Goal: Task Accomplishment & Management: Manage account settings

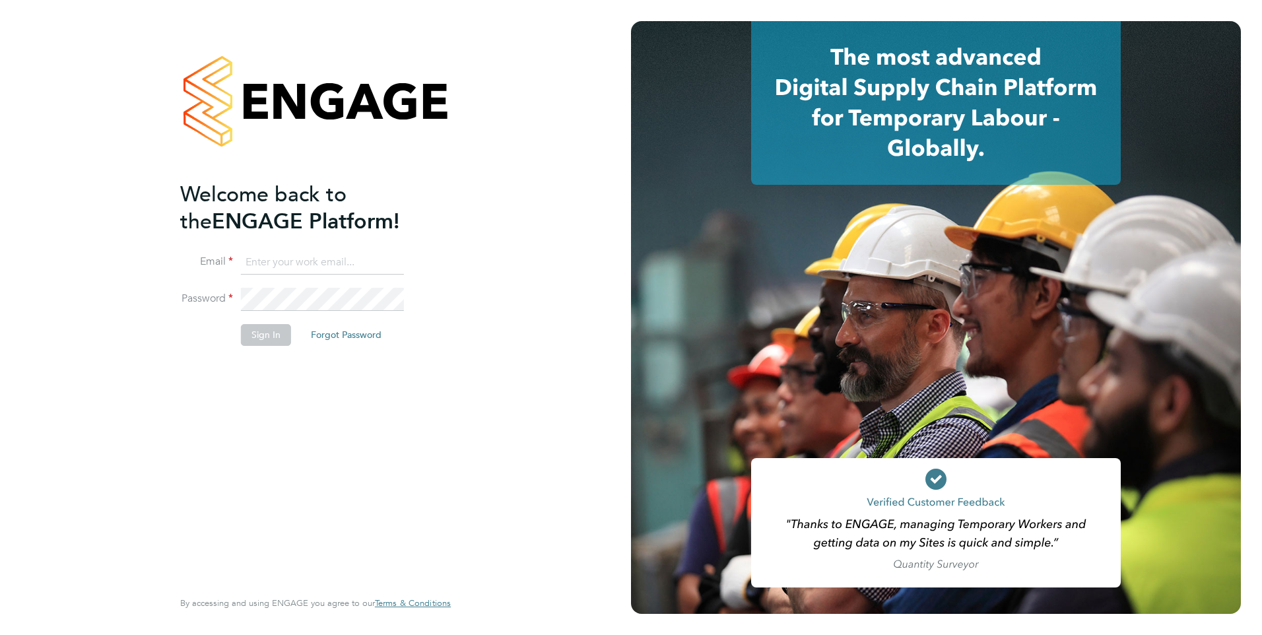
type input "Engage1@pretiumresourcing.co.uk"
click at [263, 328] on button "Sign In" at bounding box center [266, 334] width 50 height 21
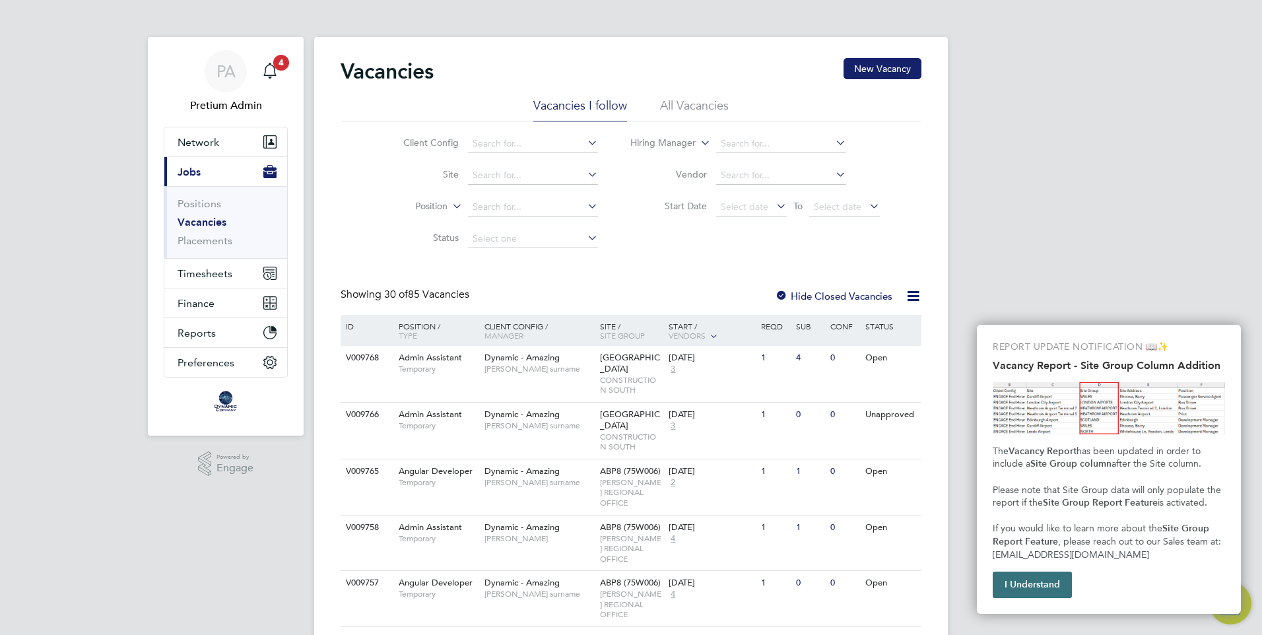
click at [1048, 589] on button "I Understand" at bounding box center [1032, 585] width 79 height 26
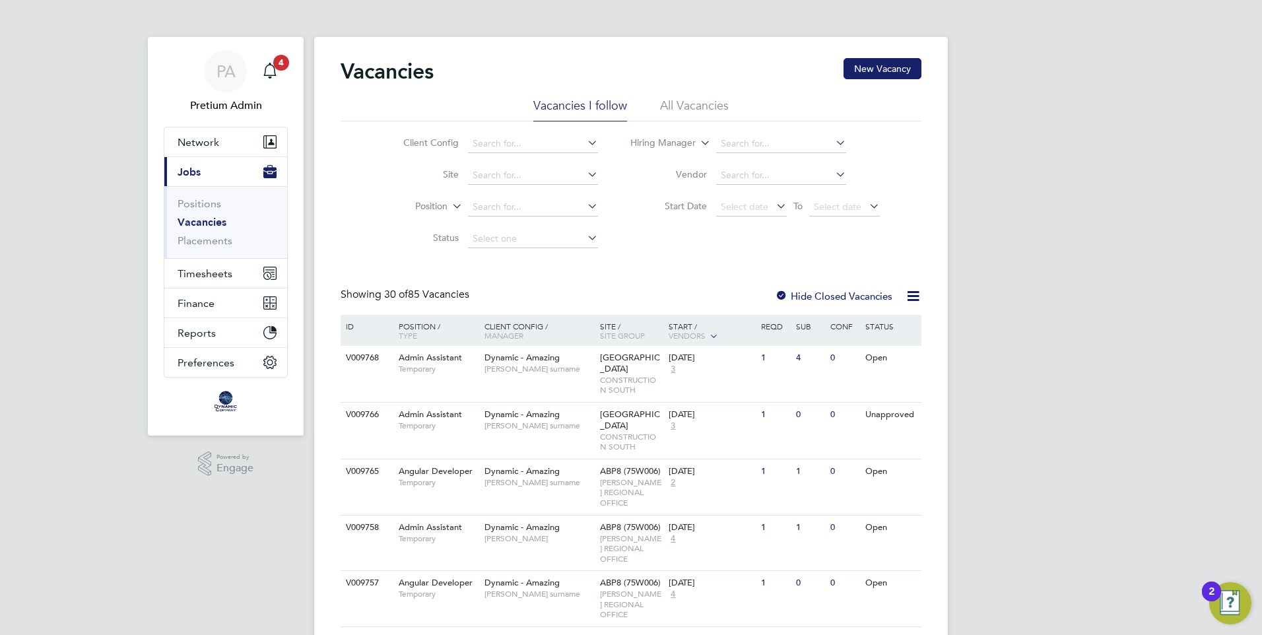
click at [661, 116] on li "All Vacancies" at bounding box center [694, 110] width 69 height 24
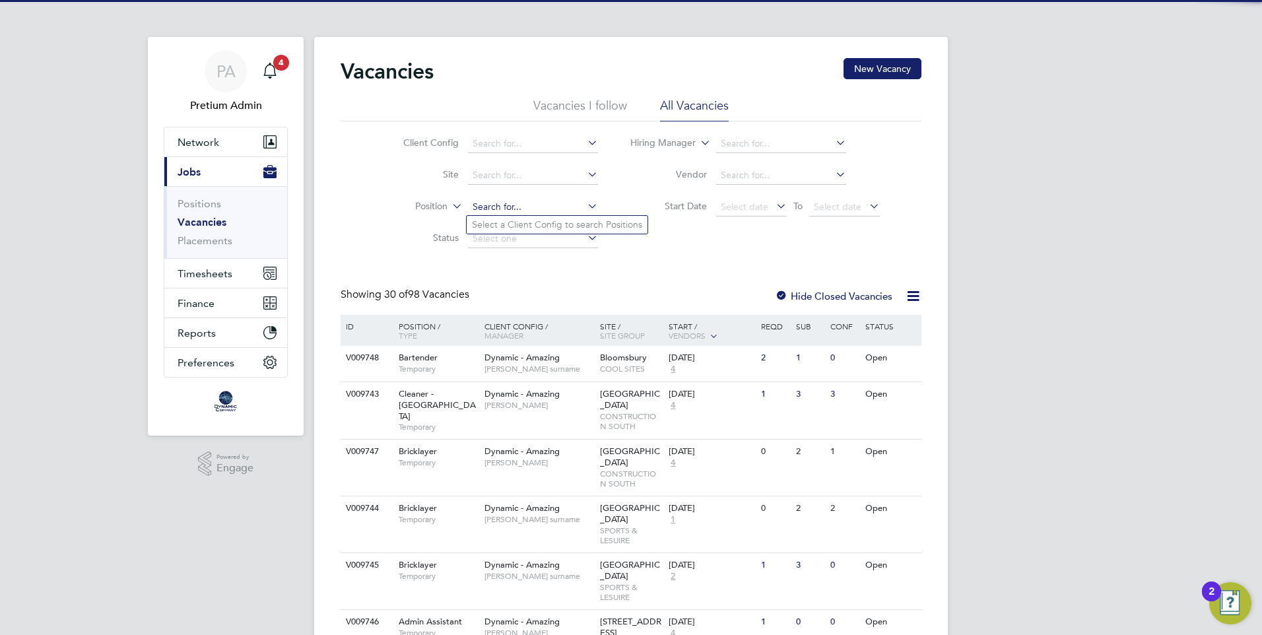
click at [501, 205] on input at bounding box center [533, 207] width 130 height 18
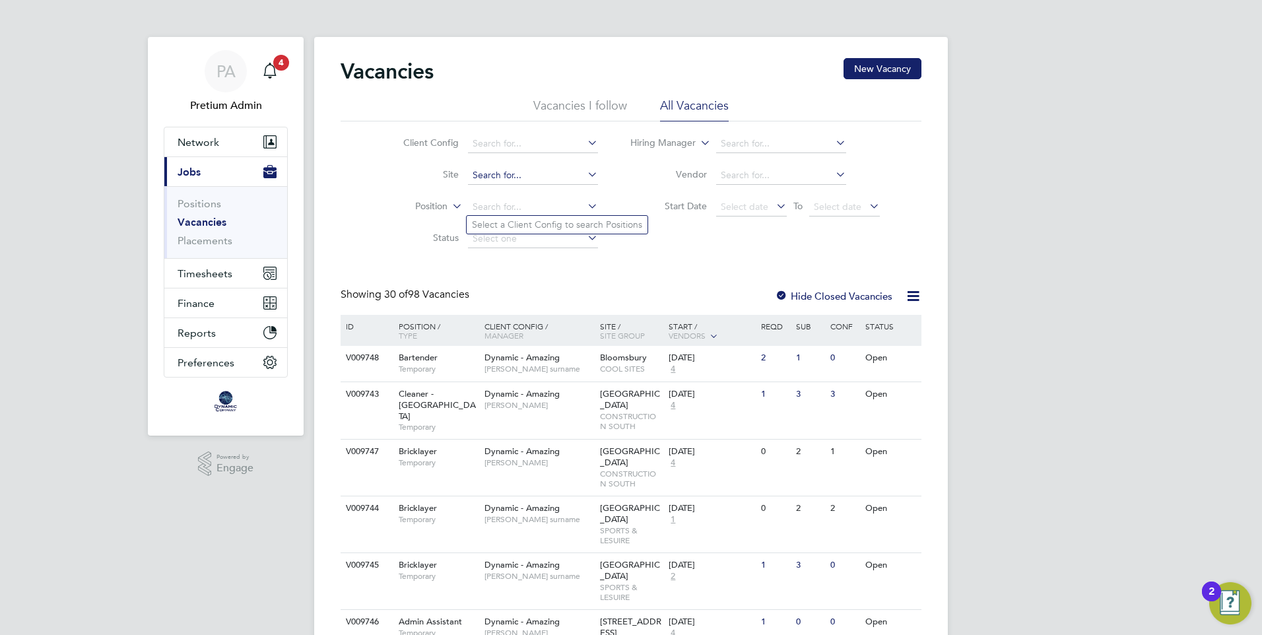
click at [504, 178] on input at bounding box center [533, 175] width 130 height 18
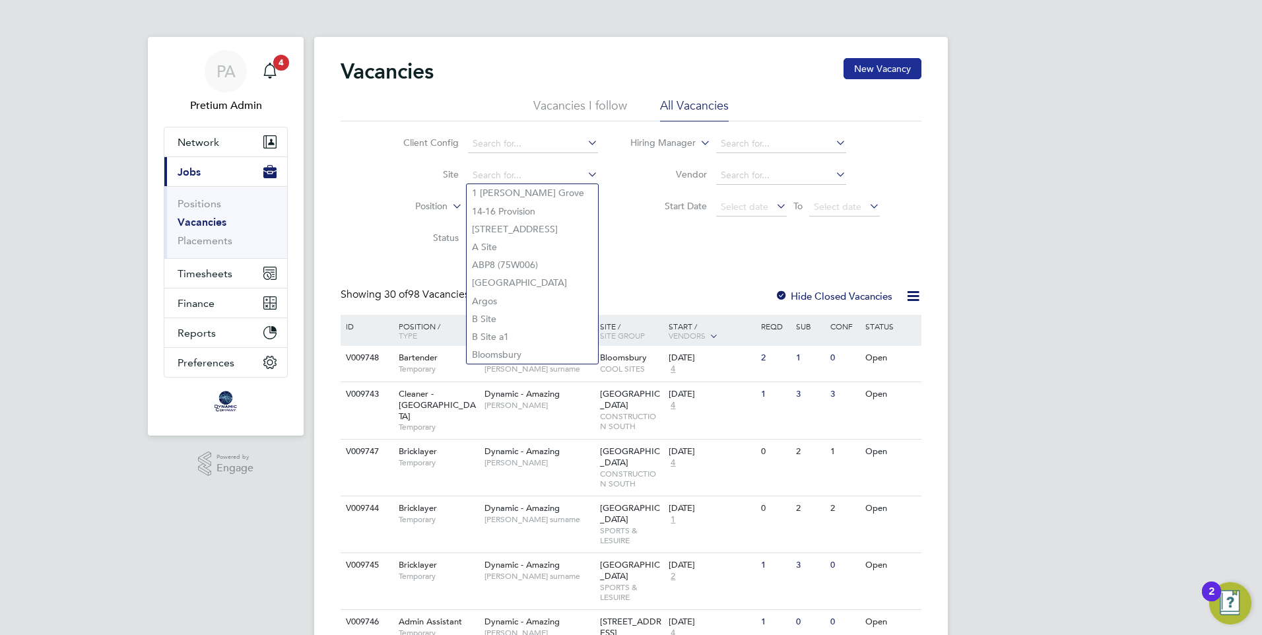
click at [866, 73] on button "New Vacancy" at bounding box center [883, 68] width 78 height 21
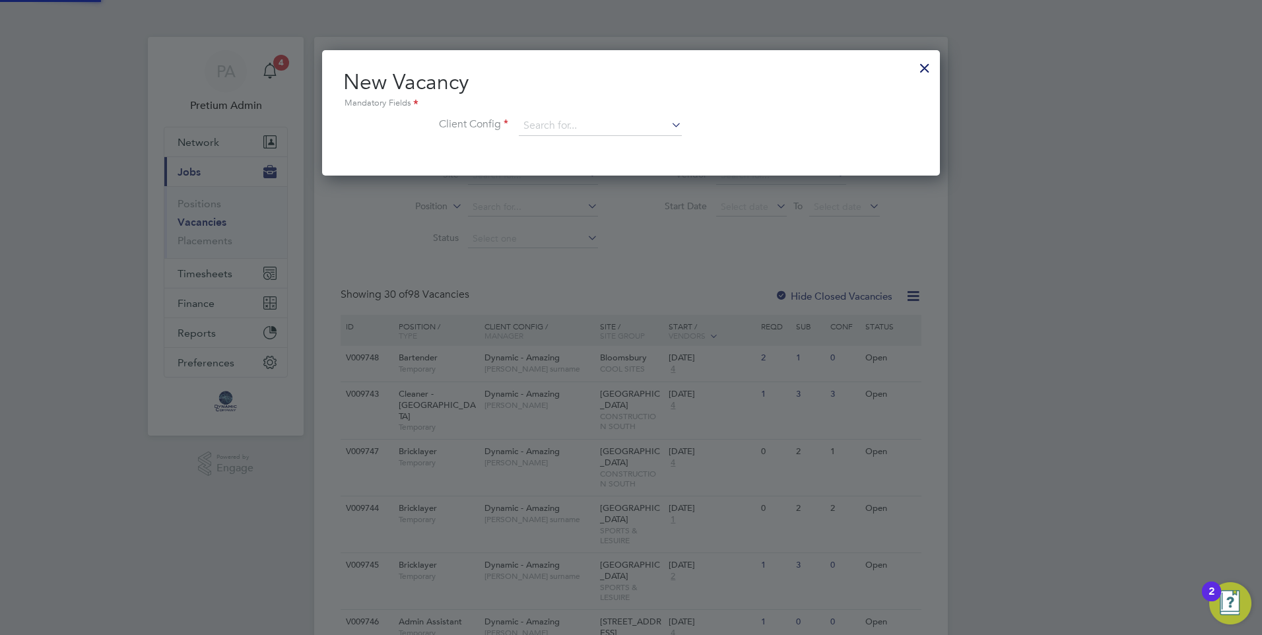
scroll to position [125, 619]
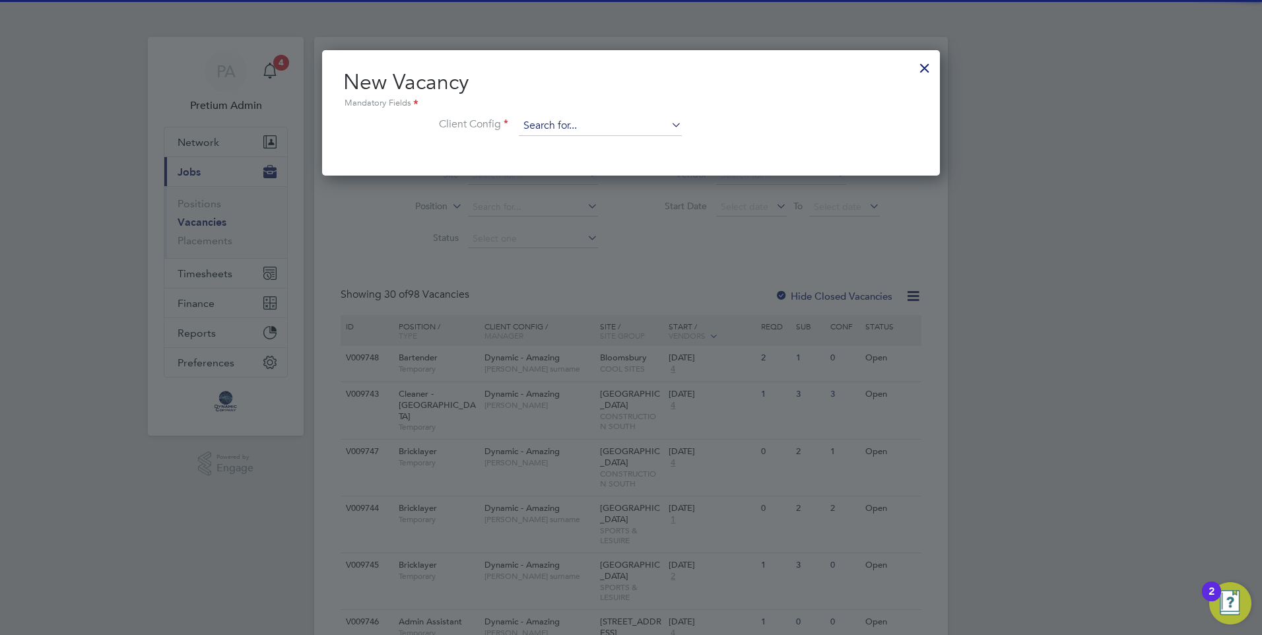
click at [532, 127] on input at bounding box center [600, 126] width 163 height 20
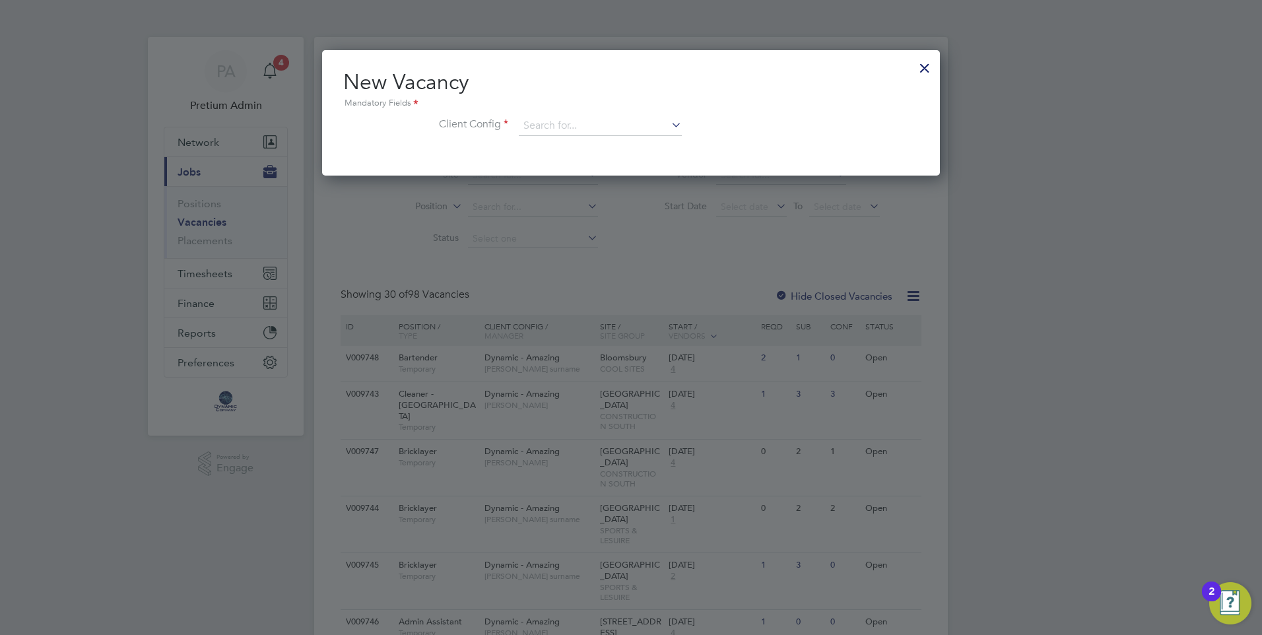
click at [602, 150] on li "Dynamic (Awesome)" at bounding box center [600, 145] width 164 height 18
type input "Dynamic (Awesome)"
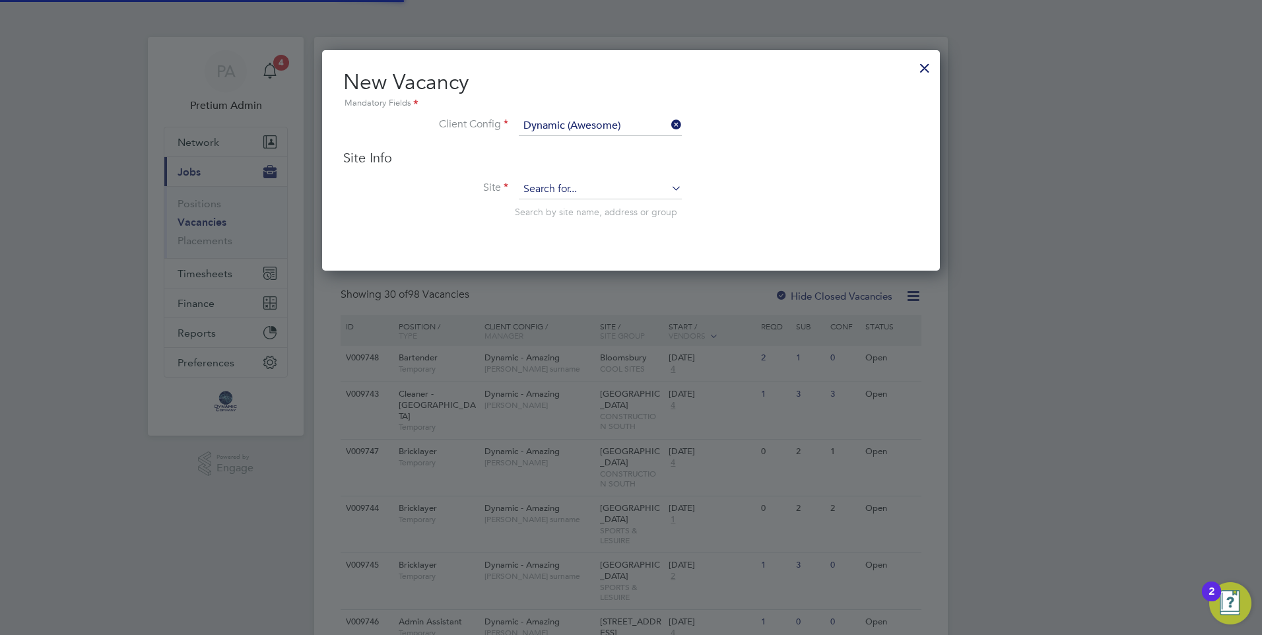
click at [584, 188] on input at bounding box center [600, 190] width 163 height 20
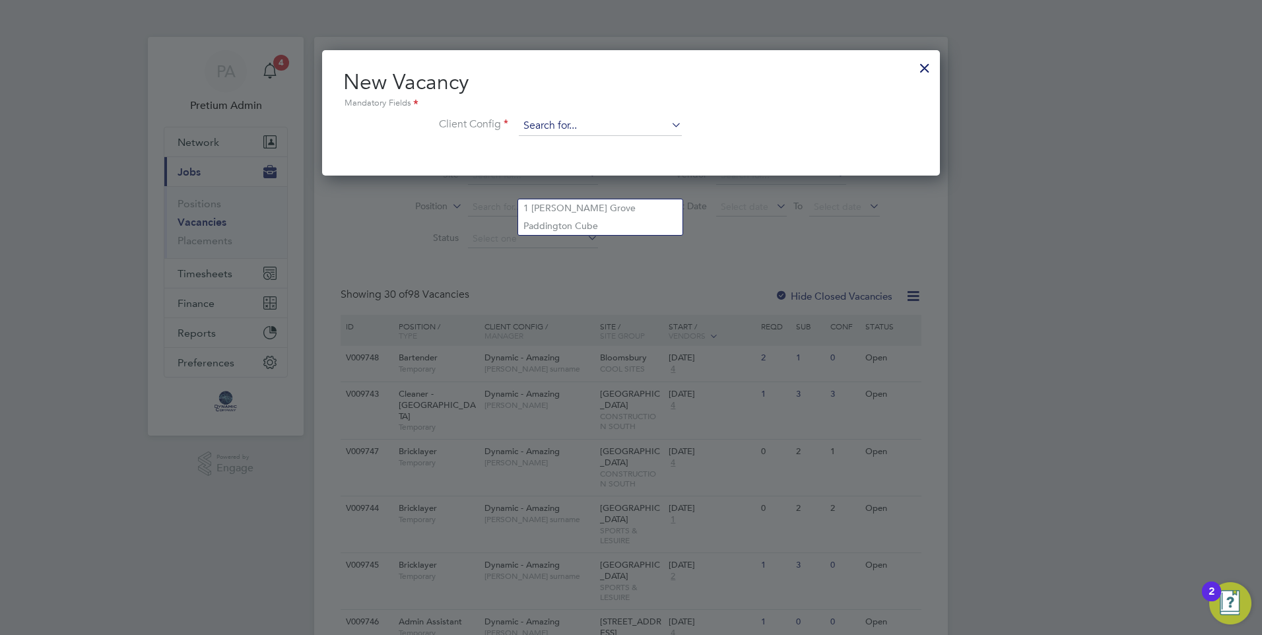
click at [603, 129] on input at bounding box center [600, 126] width 163 height 20
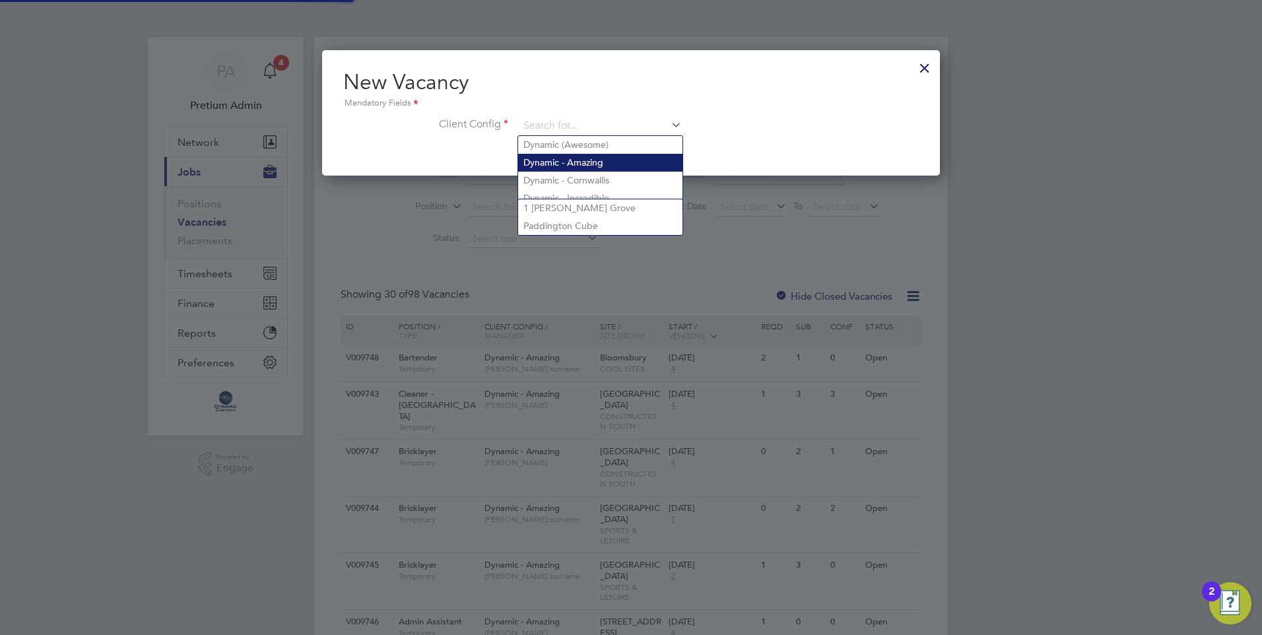
click at [595, 168] on li "Dynamic - Amazing" at bounding box center [600, 163] width 164 height 18
type input "Dynamic - Amazing"
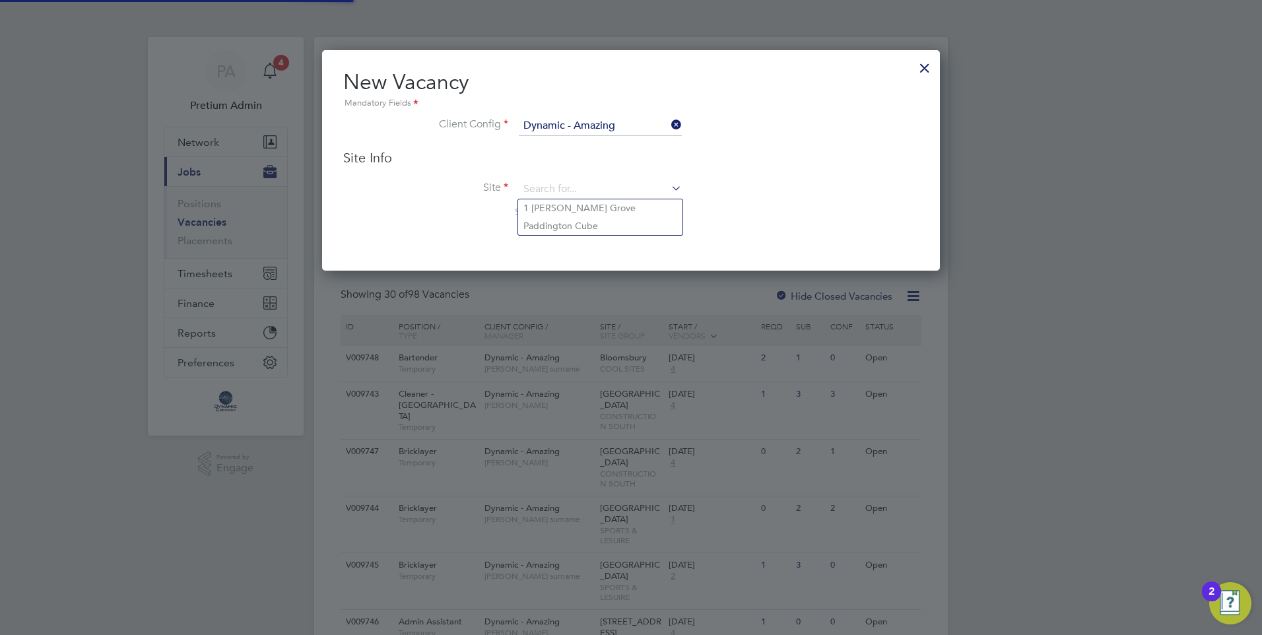
scroll to position [221, 619]
click at [732, 176] on div "Site Info Site Search by site name, address or group" at bounding box center [631, 196] width 576 height 95
click at [625, 183] on input at bounding box center [600, 190] width 163 height 20
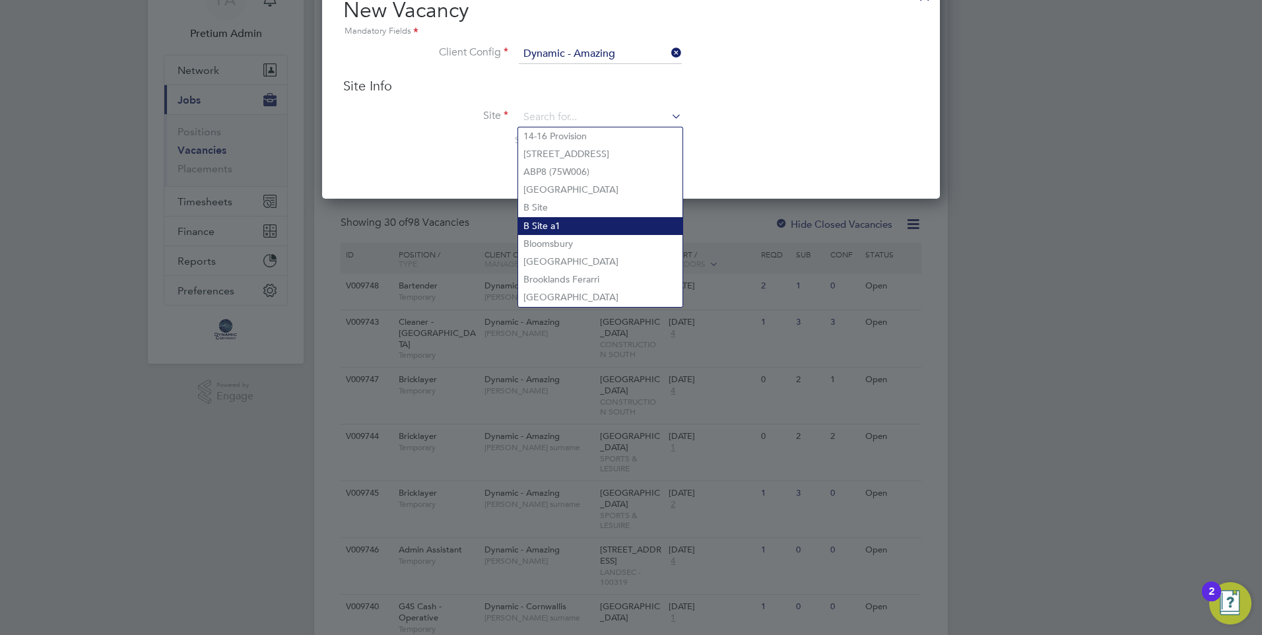
scroll to position [0, 0]
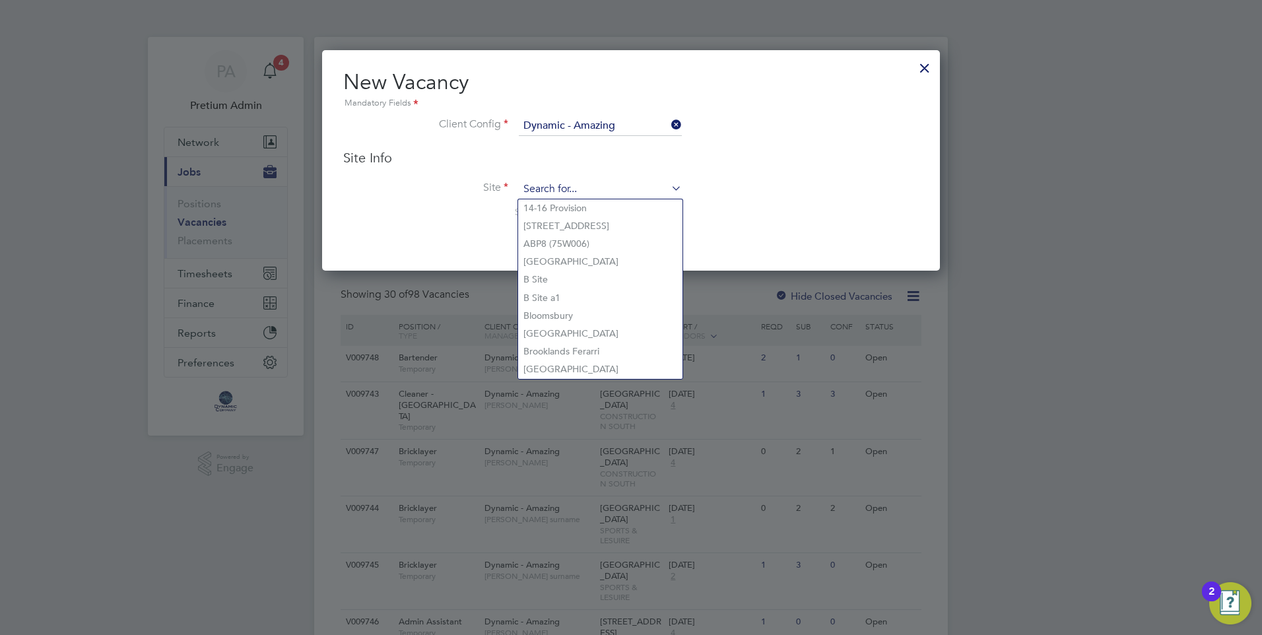
click at [612, 191] on input at bounding box center [600, 190] width 163 height 20
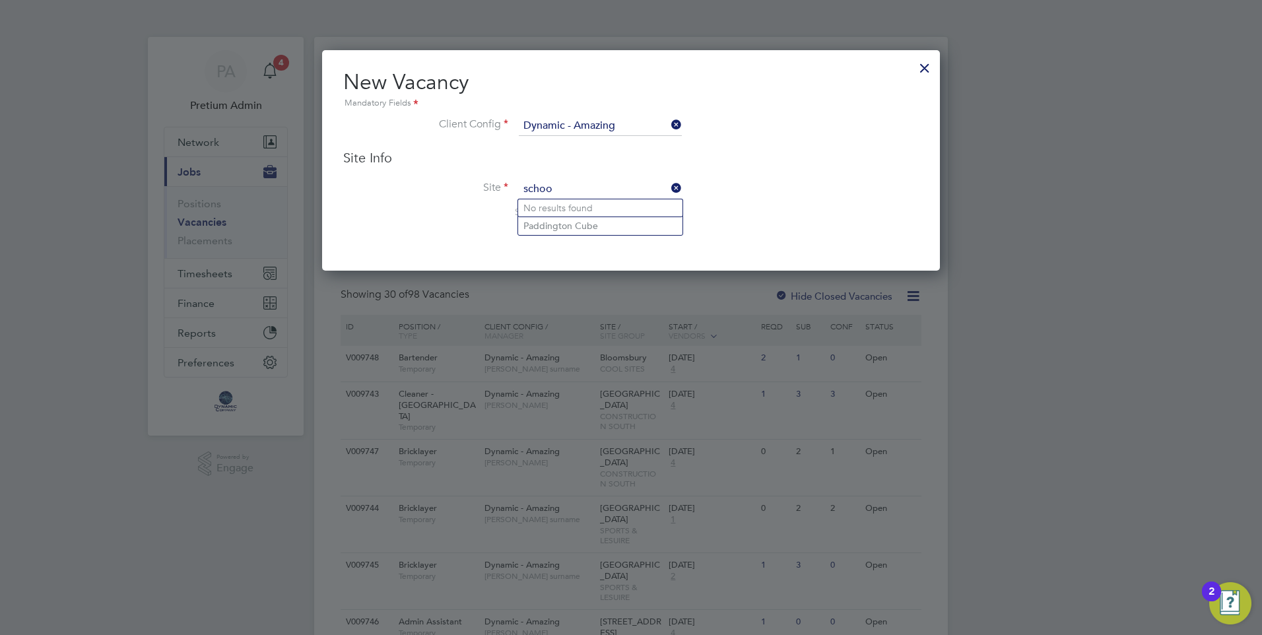
type input "schoo"
click at [669, 187] on icon at bounding box center [669, 188] width 0 height 18
click at [920, 69] on div at bounding box center [925, 65] width 24 height 24
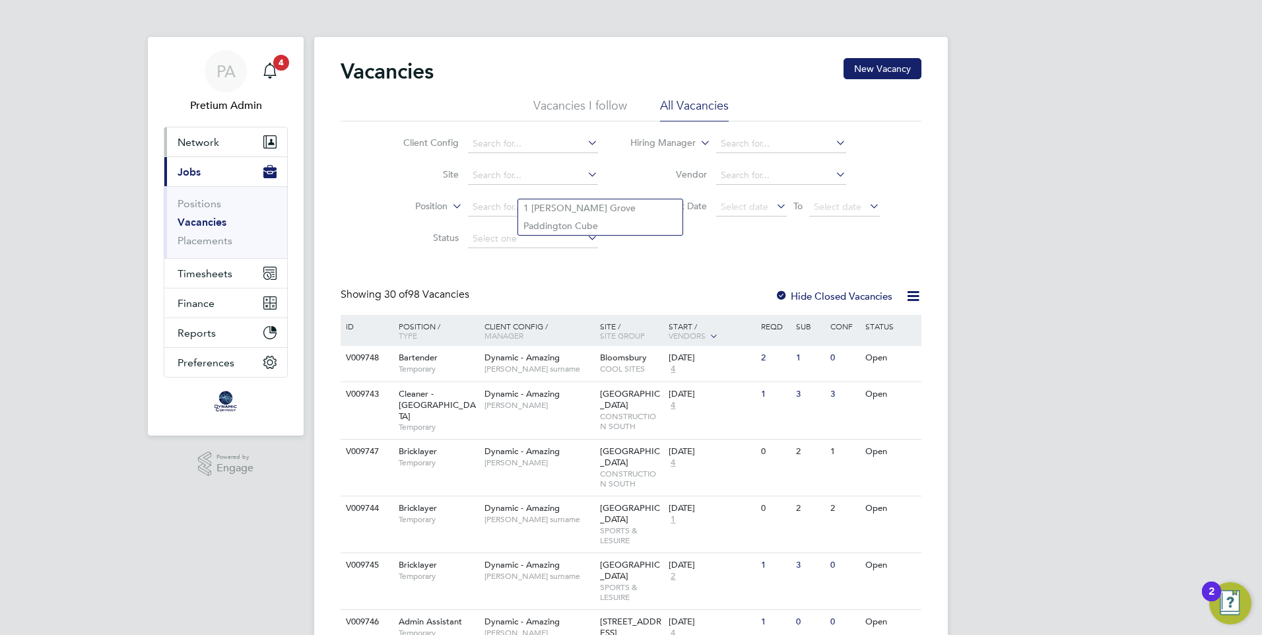
click at [213, 150] on button "Network" at bounding box center [225, 141] width 123 height 29
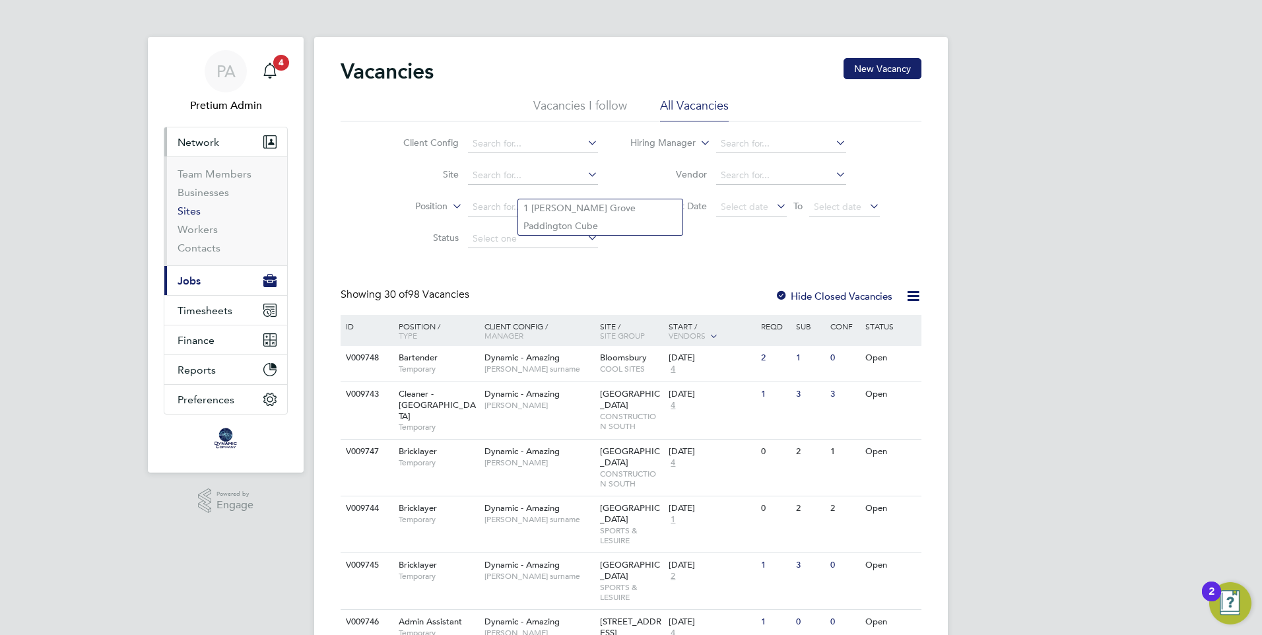
click at [191, 212] on link "Sites" at bounding box center [189, 211] width 23 height 13
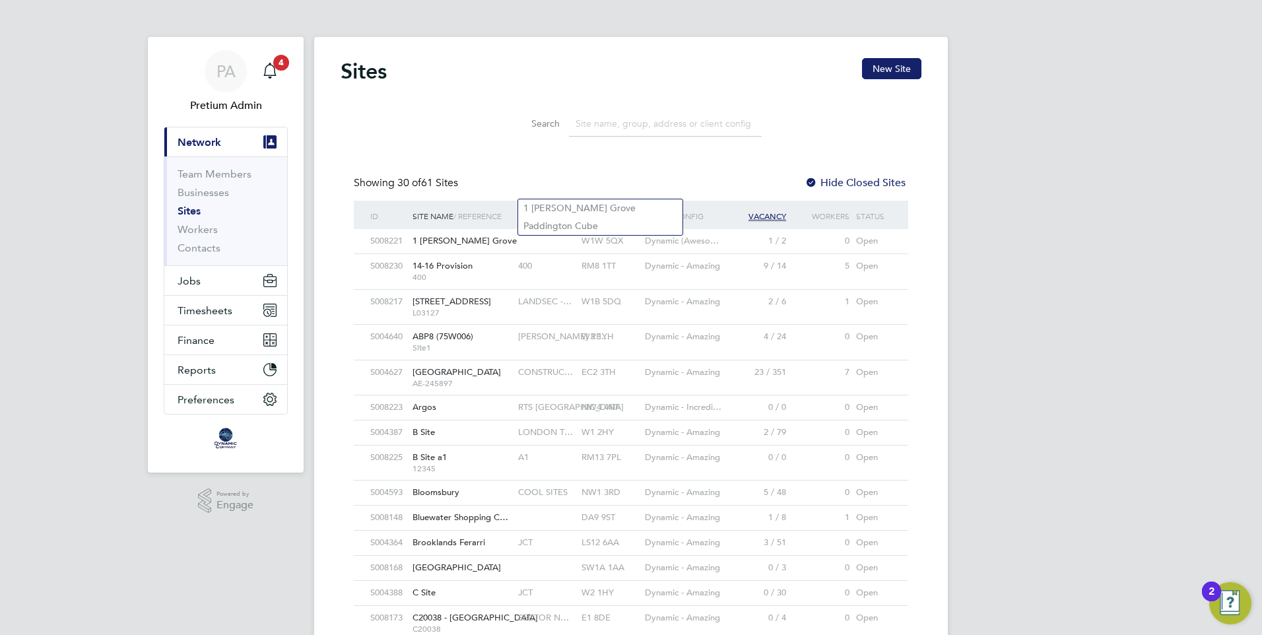
click at [686, 171] on div "Sites New Site Search Showing 30 of 61 Sites Hide Closed Sites ID Site Name / R…" at bounding box center [631, 585] width 581 height 1054
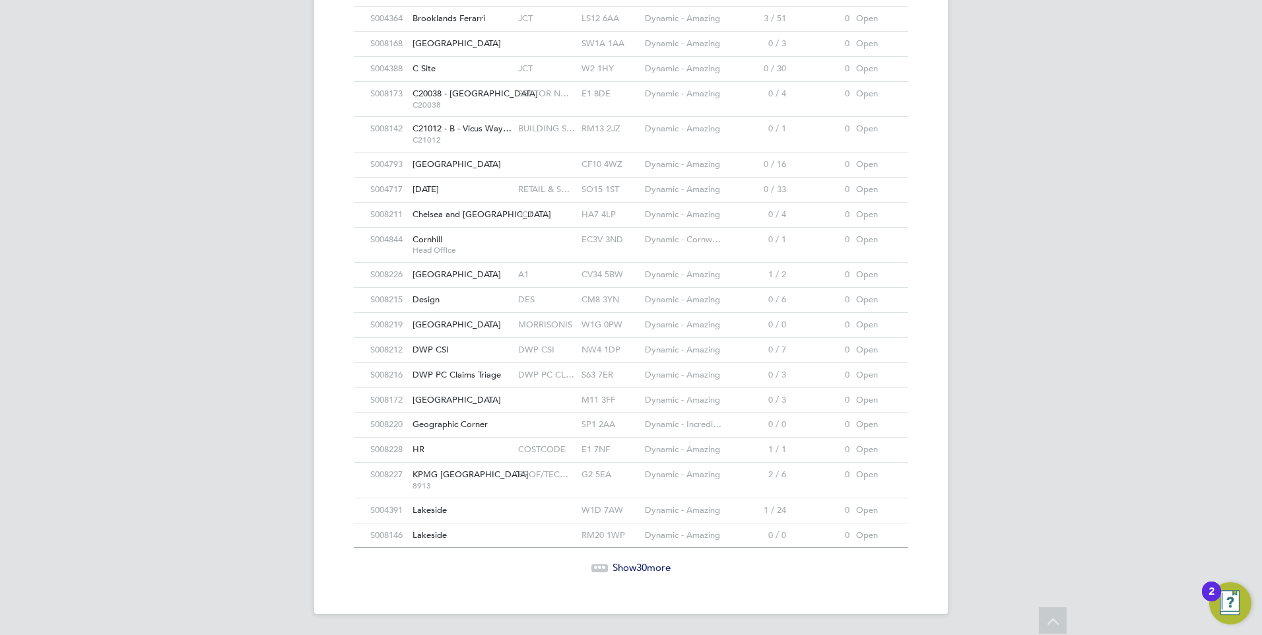
click at [613, 570] on span "Show 30 more" at bounding box center [642, 567] width 58 height 13
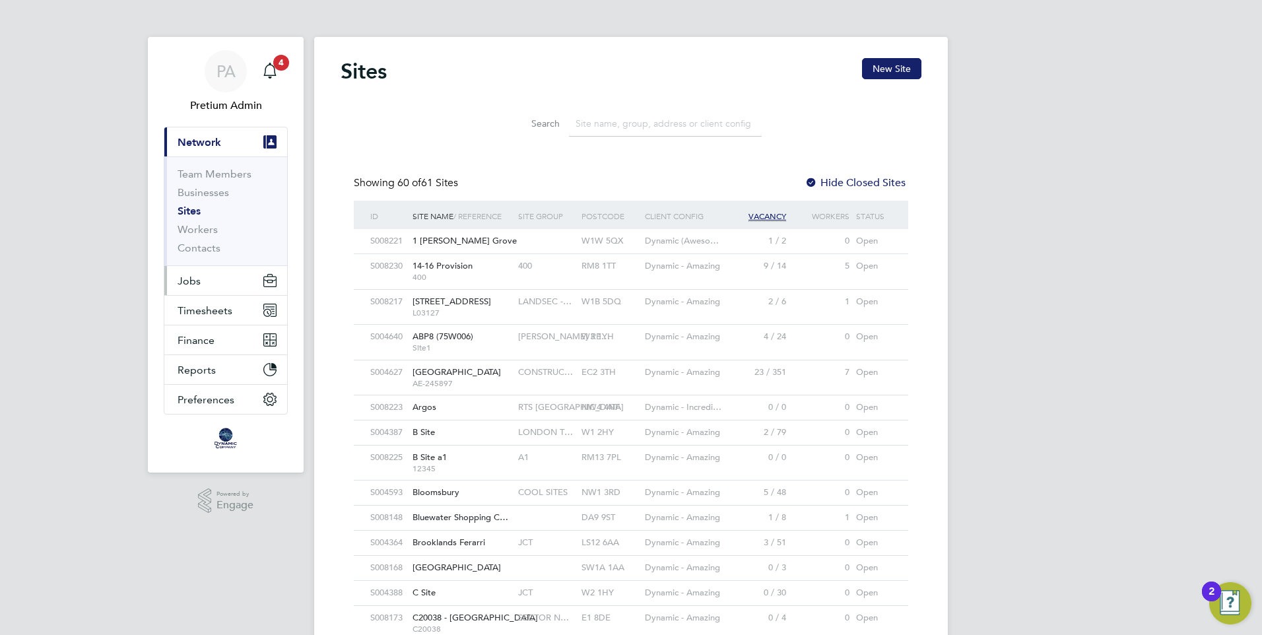
click at [200, 288] on button "Jobs" at bounding box center [225, 280] width 123 height 29
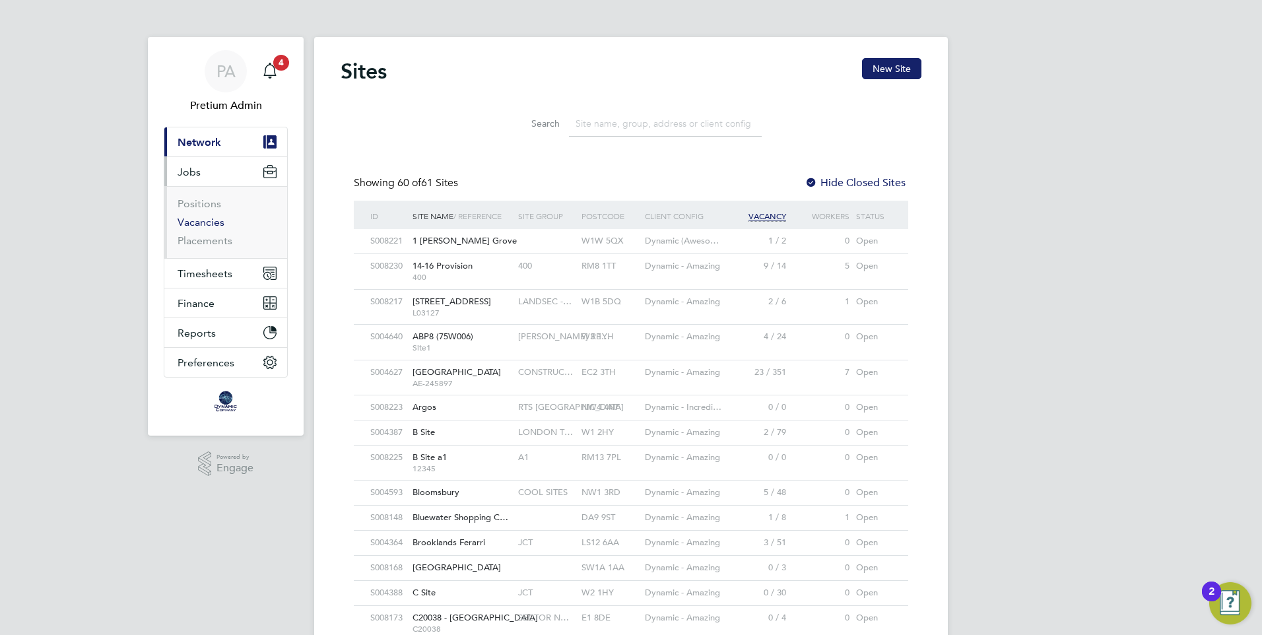
click at [211, 222] on link "Vacancies" at bounding box center [201, 222] width 47 height 13
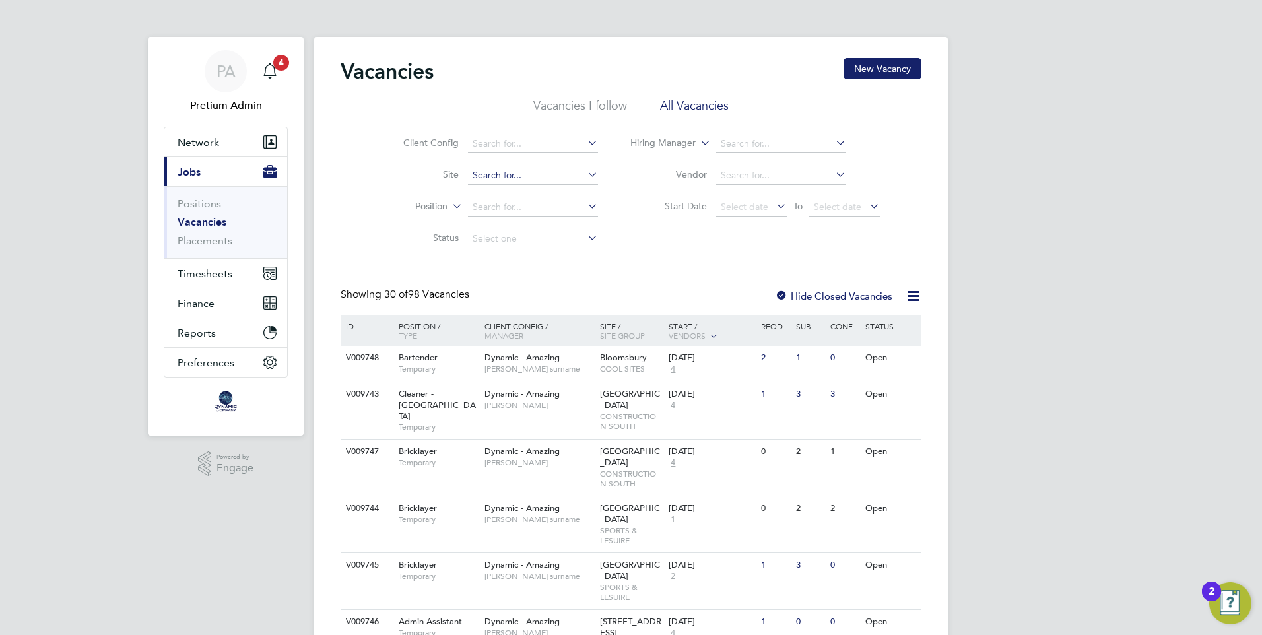
click at [513, 170] on input at bounding box center [533, 175] width 130 height 18
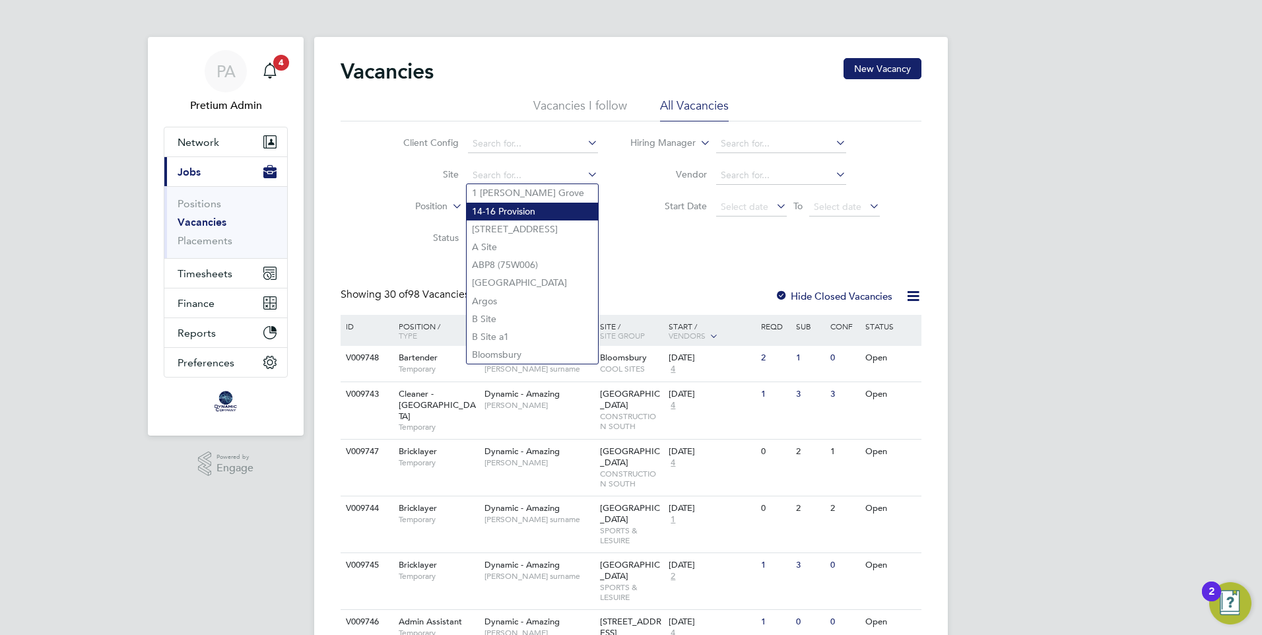
click at [518, 214] on li "14-16 Provision" at bounding box center [532, 212] width 131 height 18
type input "14-16 Provision"
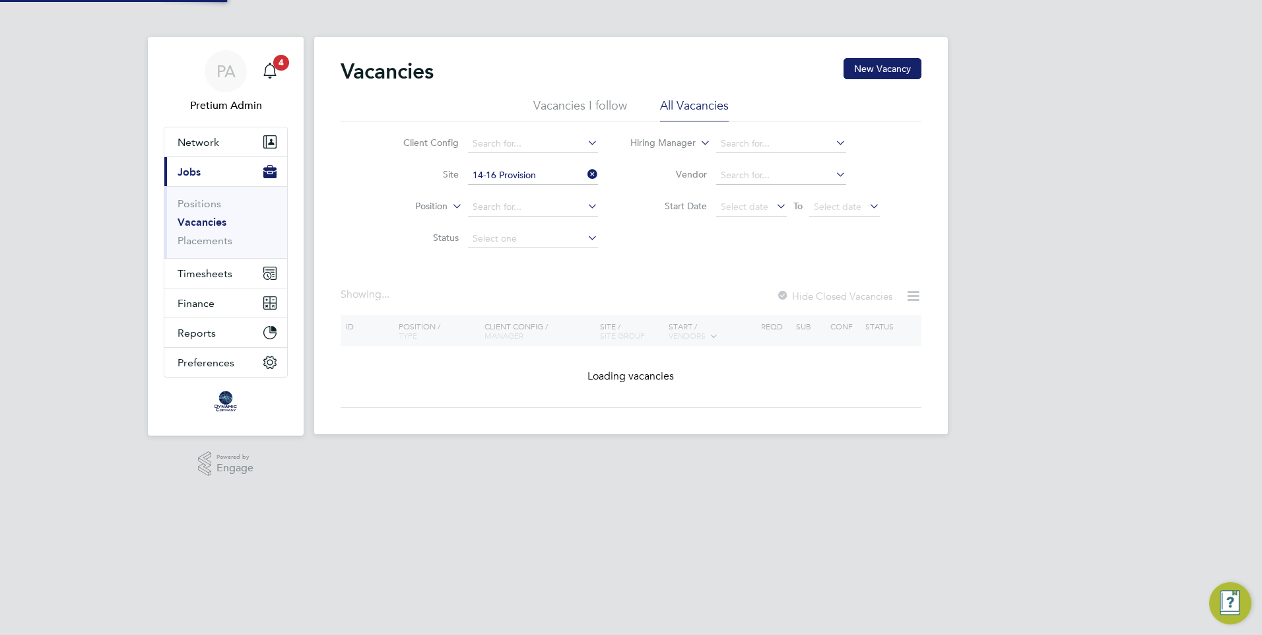
click at [724, 266] on div "Vacancies New Vacancy Vacancies I follow All Vacancies Client Config Site 14-16…" at bounding box center [631, 233] width 581 height 350
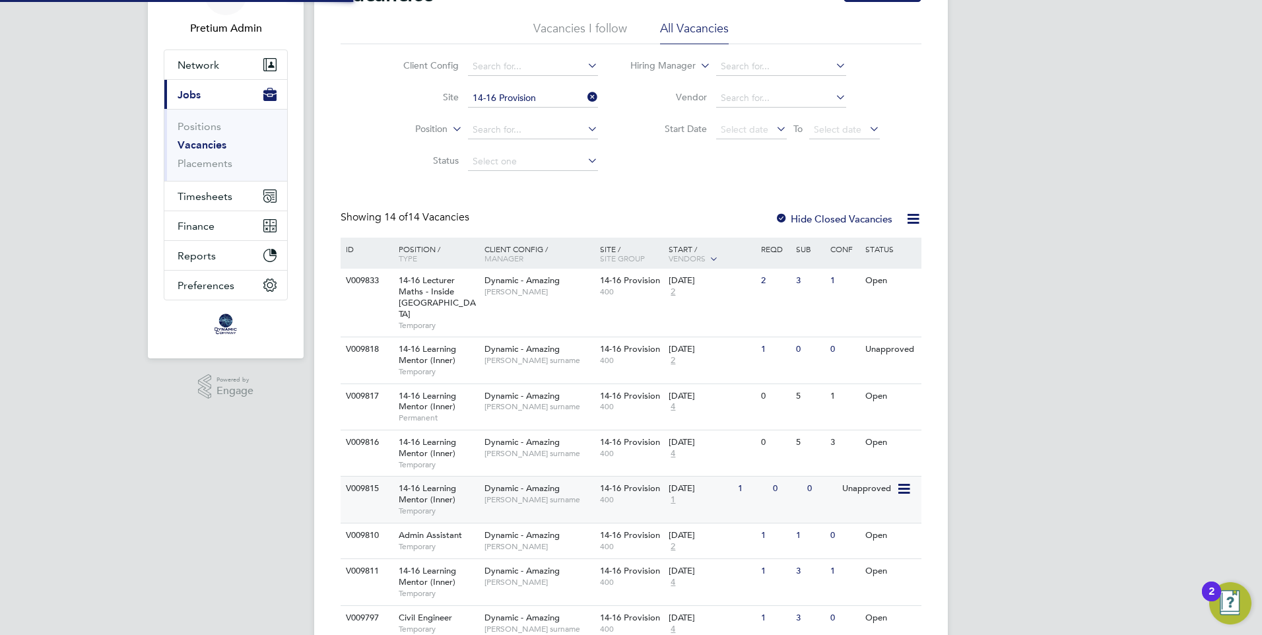
scroll to position [264, 0]
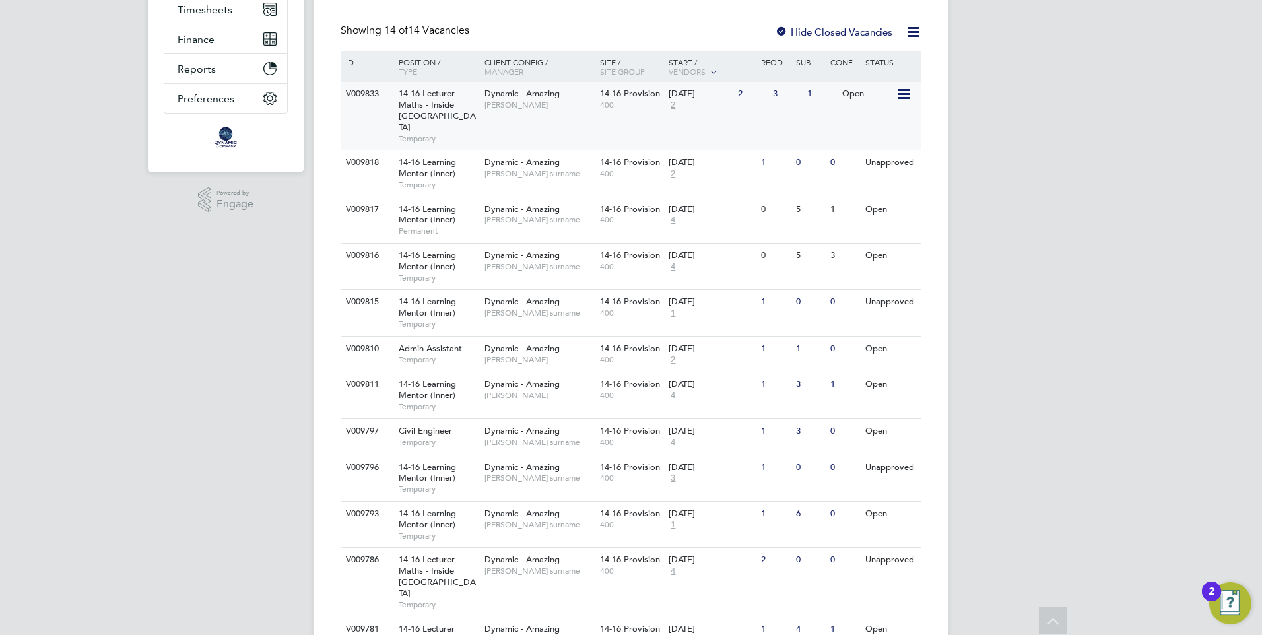
click at [581, 116] on div "Dynamic - Amazing Abi Shahid" at bounding box center [539, 99] width 116 height 34
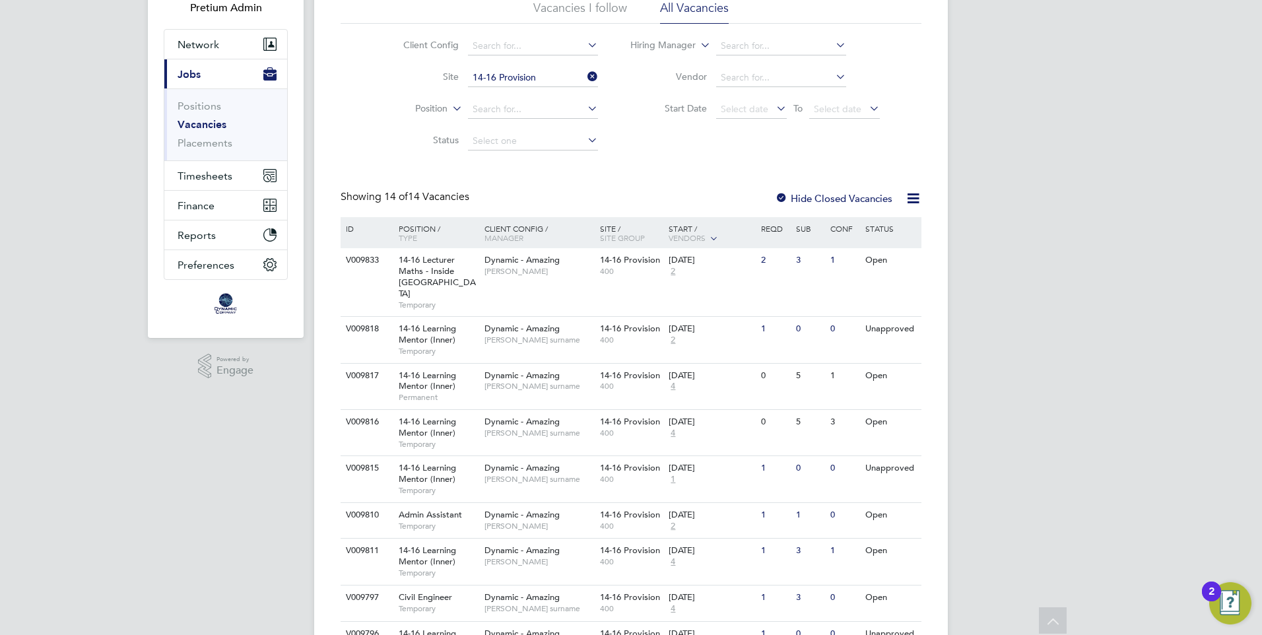
scroll to position [0, 0]
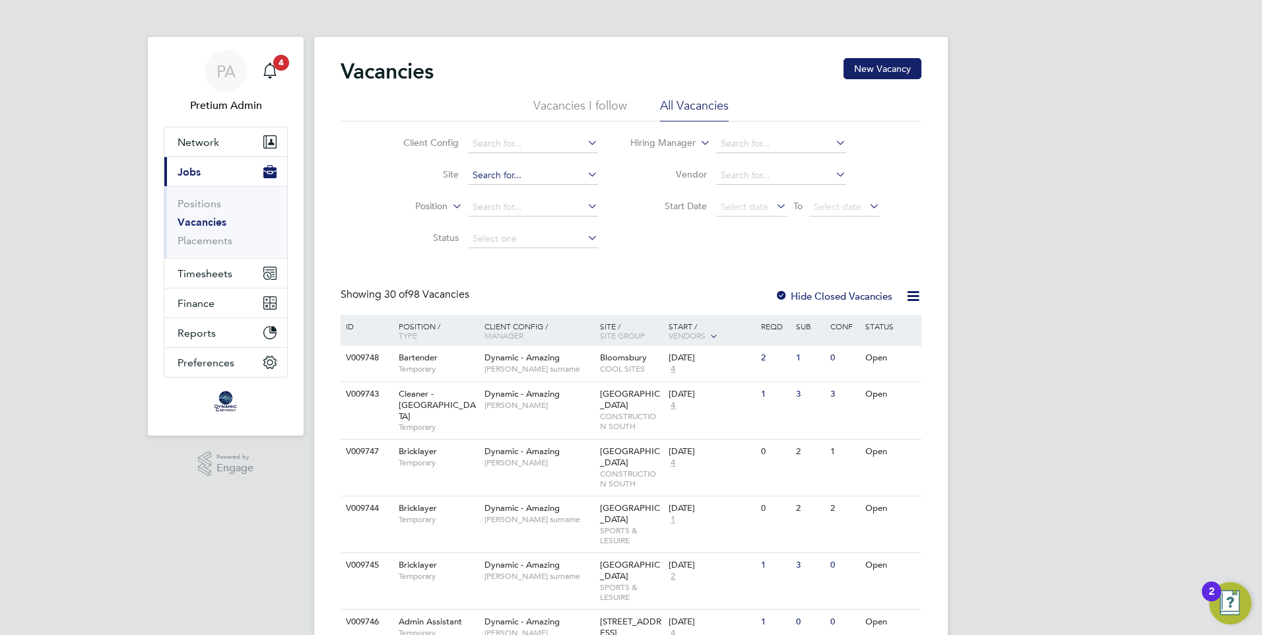
click at [510, 176] on input at bounding box center [533, 175] width 130 height 18
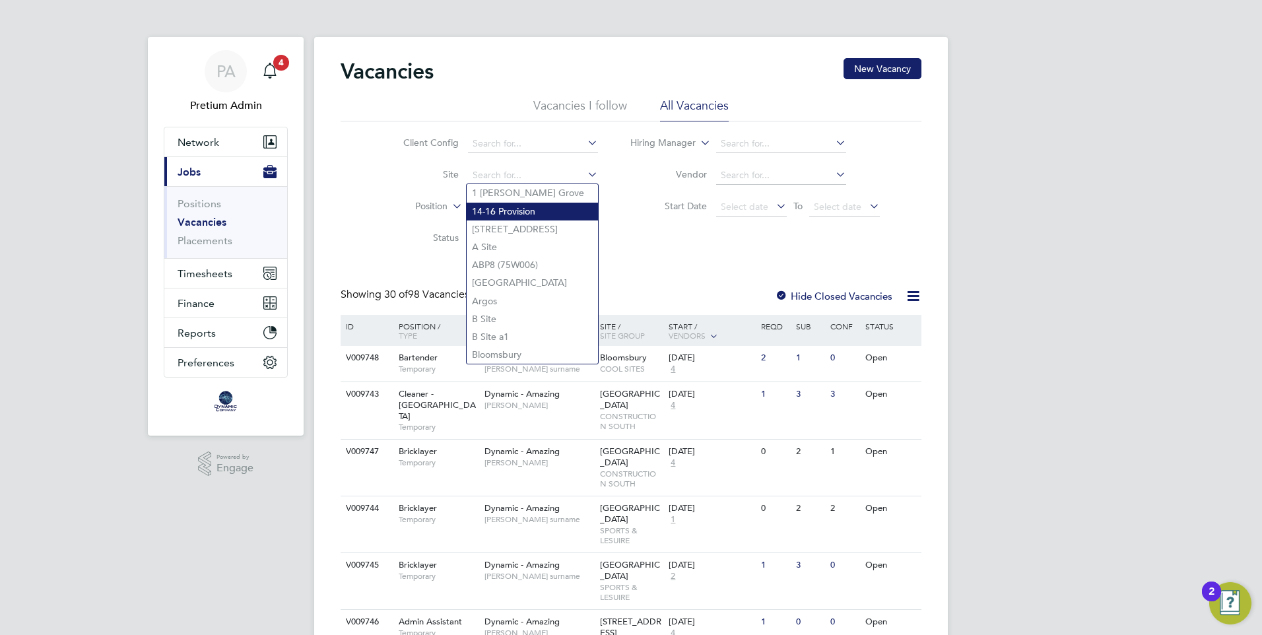
click at [512, 207] on li "14-16 Provision" at bounding box center [532, 212] width 131 height 18
type input "14-16 Provision"
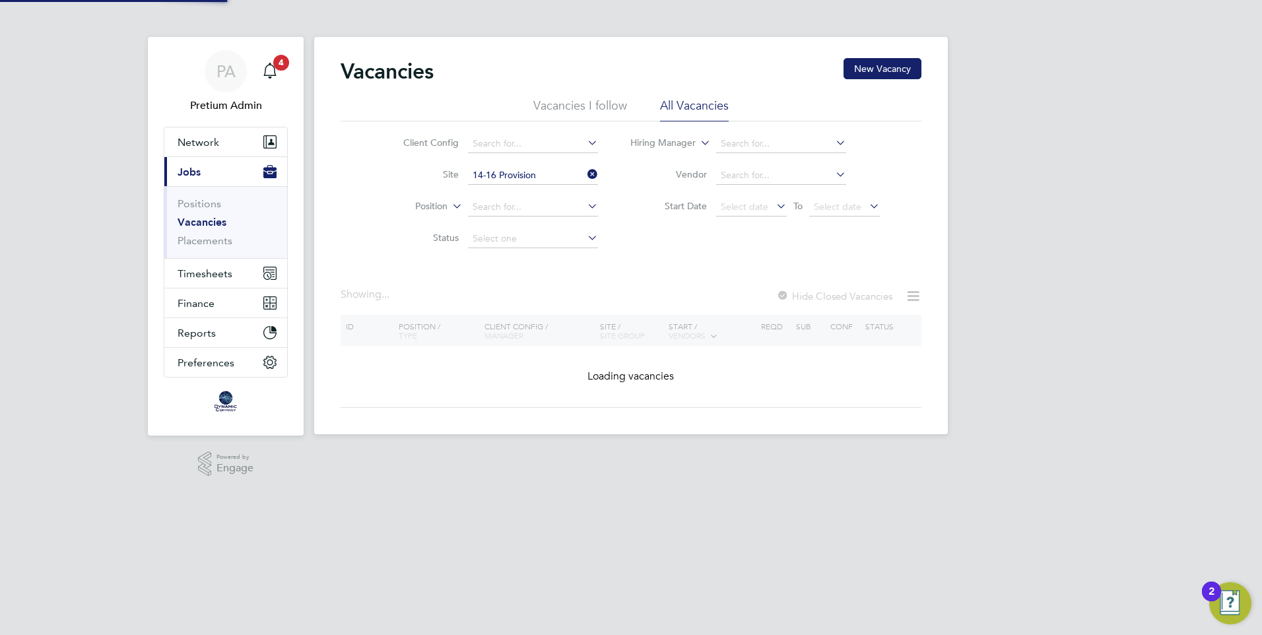
click at [626, 252] on div "Client Config Site 14-16 Provision Position Status Hiring Manager Vendor Start …" at bounding box center [631, 187] width 581 height 133
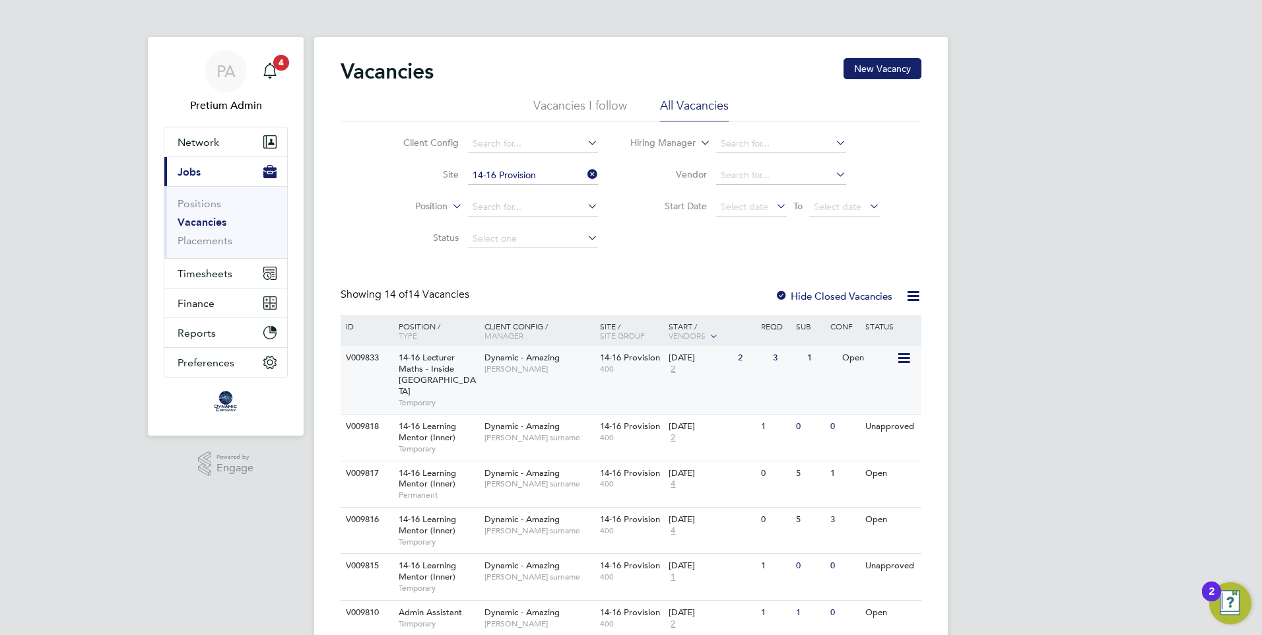
click at [564, 383] on div "V009833 14-16 Lecturer Maths - Inside [GEOGRAPHIC_DATA] Temporary Dynamic - Ama…" at bounding box center [631, 380] width 581 height 68
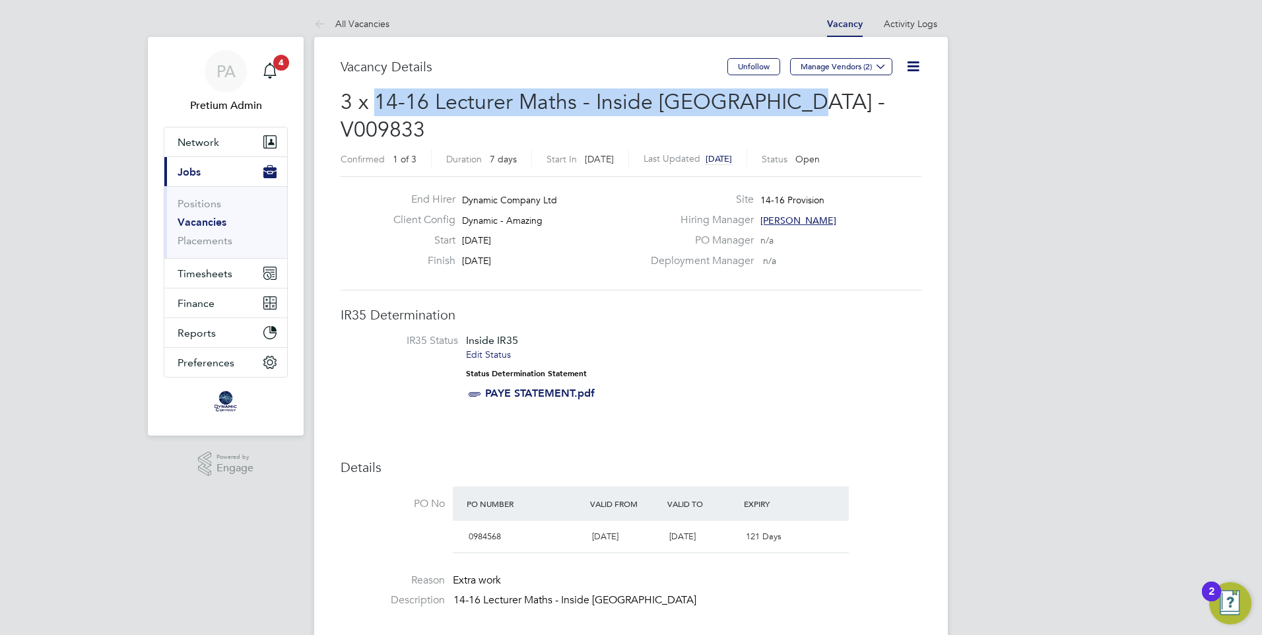
drag, startPoint x: 376, startPoint y: 100, endPoint x: 789, endPoint y: 99, distance: 412.6
click at [789, 99] on span "3 x 14-16 Lecturer Maths - Inside London - V009833" at bounding box center [613, 115] width 545 height 53
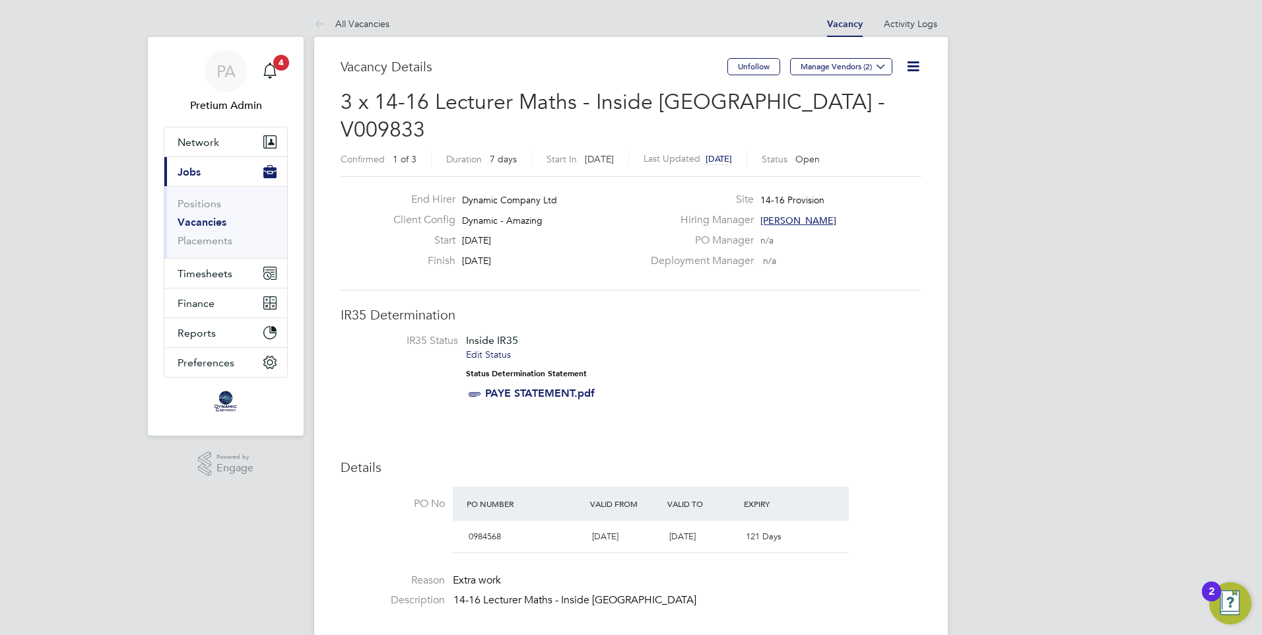
drag, startPoint x: 789, startPoint y: 99, endPoint x: 623, endPoint y: 267, distance: 235.7
click at [658, 334] on li "IR35 Status Inside IR35 Edit Status Status Determination Statement PAYE STATEME…" at bounding box center [631, 369] width 555 height 71
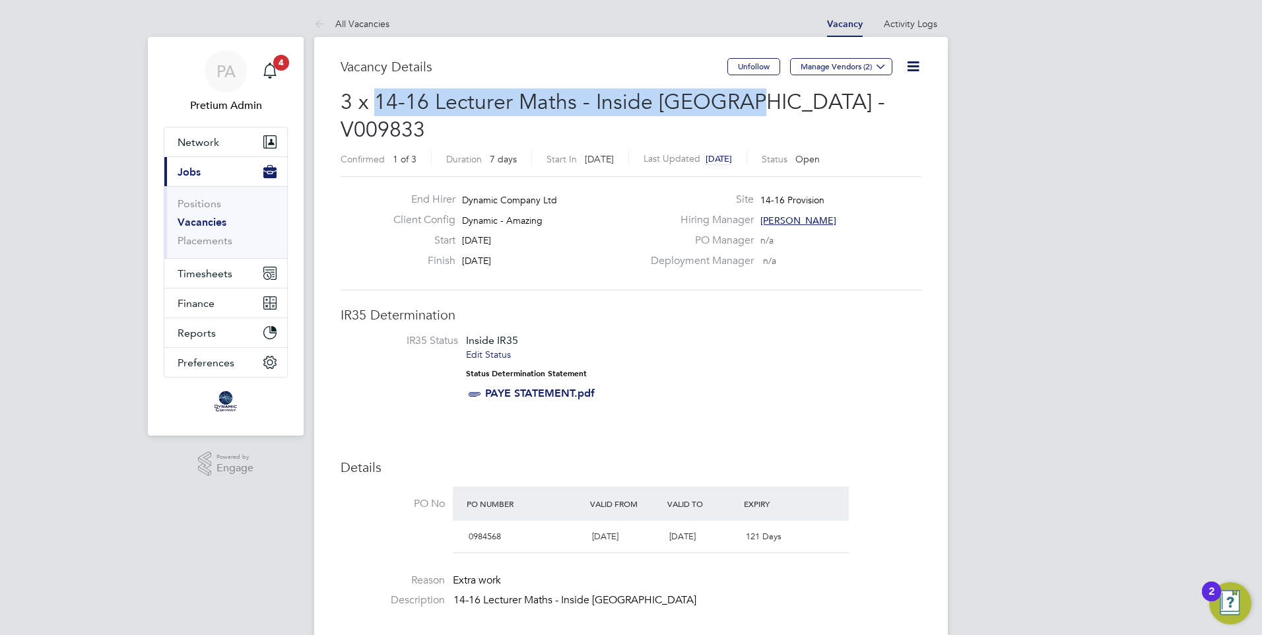
drag, startPoint x: 376, startPoint y: 99, endPoint x: 739, endPoint y: 108, distance: 363.2
click at [739, 108] on span "3 x 14-16 Lecturer Maths - Inside London - V009833" at bounding box center [613, 115] width 545 height 53
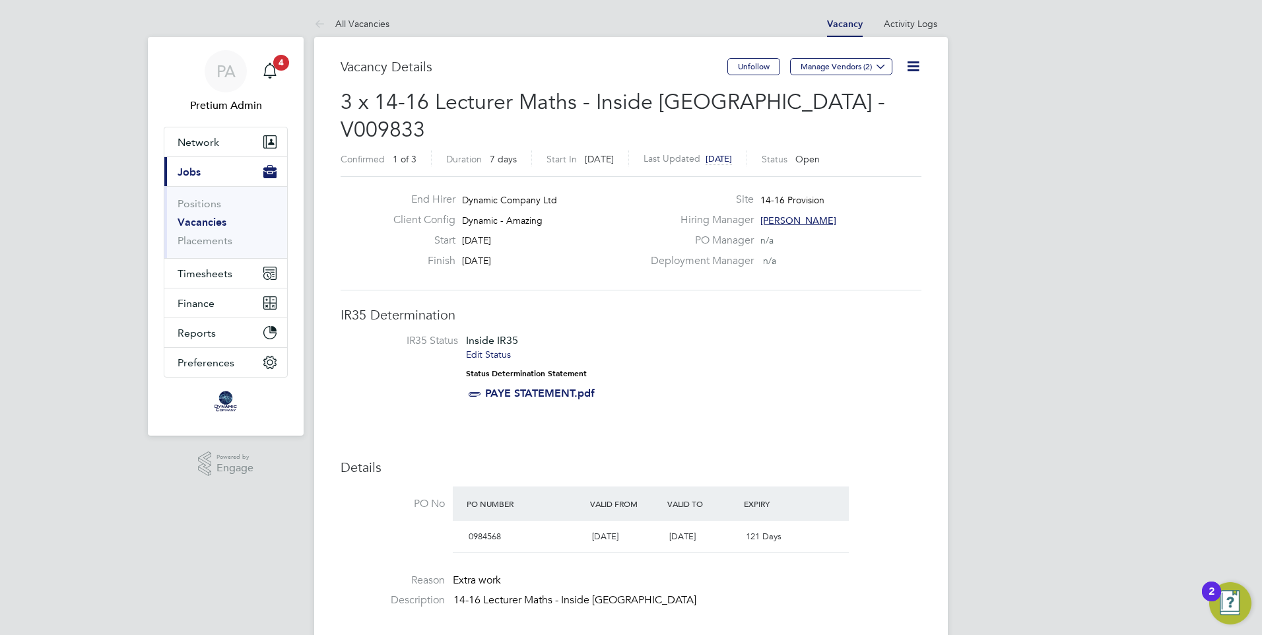
drag, startPoint x: 707, startPoint y: 335, endPoint x: 698, endPoint y: 329, distance: 10.4
click at [706, 335] on li "IR35 Status Inside IR35 Edit Status Status Determination Statement PAYE STATEME…" at bounding box center [631, 369] width 555 height 71
click at [216, 307] on button "Finance" at bounding box center [225, 302] width 123 height 29
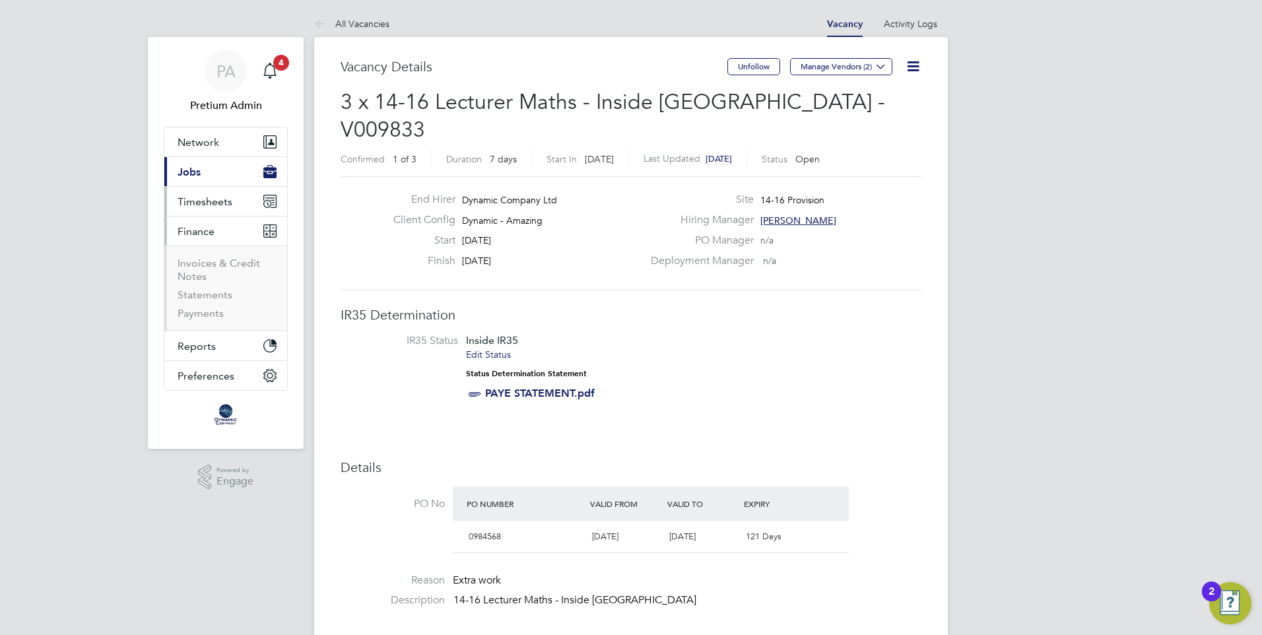
click at [215, 207] on span "Timesheets" at bounding box center [205, 201] width 55 height 13
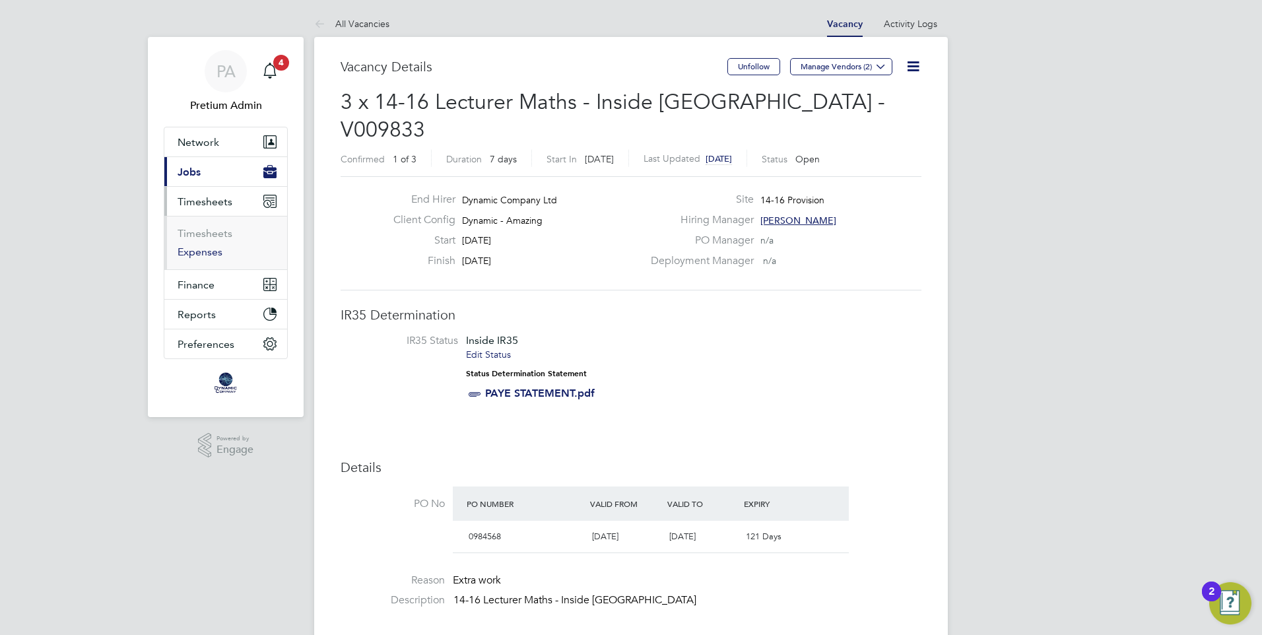
click at [205, 250] on link "Expenses" at bounding box center [200, 252] width 45 height 13
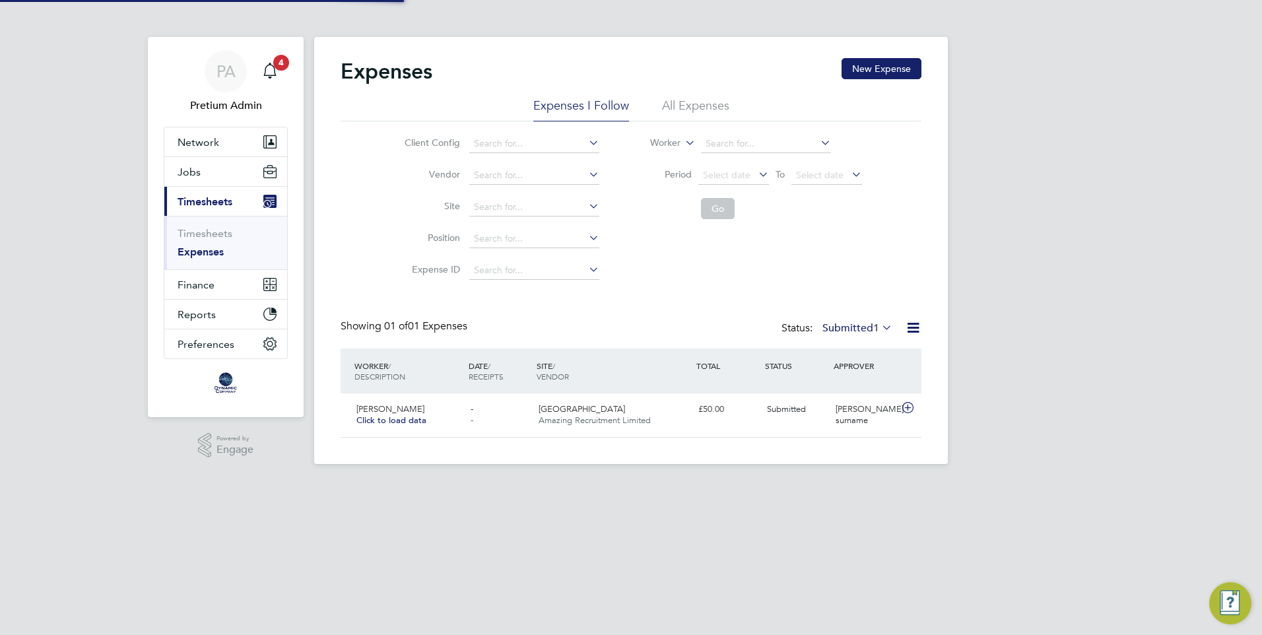
scroll to position [34, 160]
click at [709, 431] on div "Tillie Smith Click to load data - - Aldgate East Amazing Recruitment Limited £5…" at bounding box center [631, 415] width 581 height 44
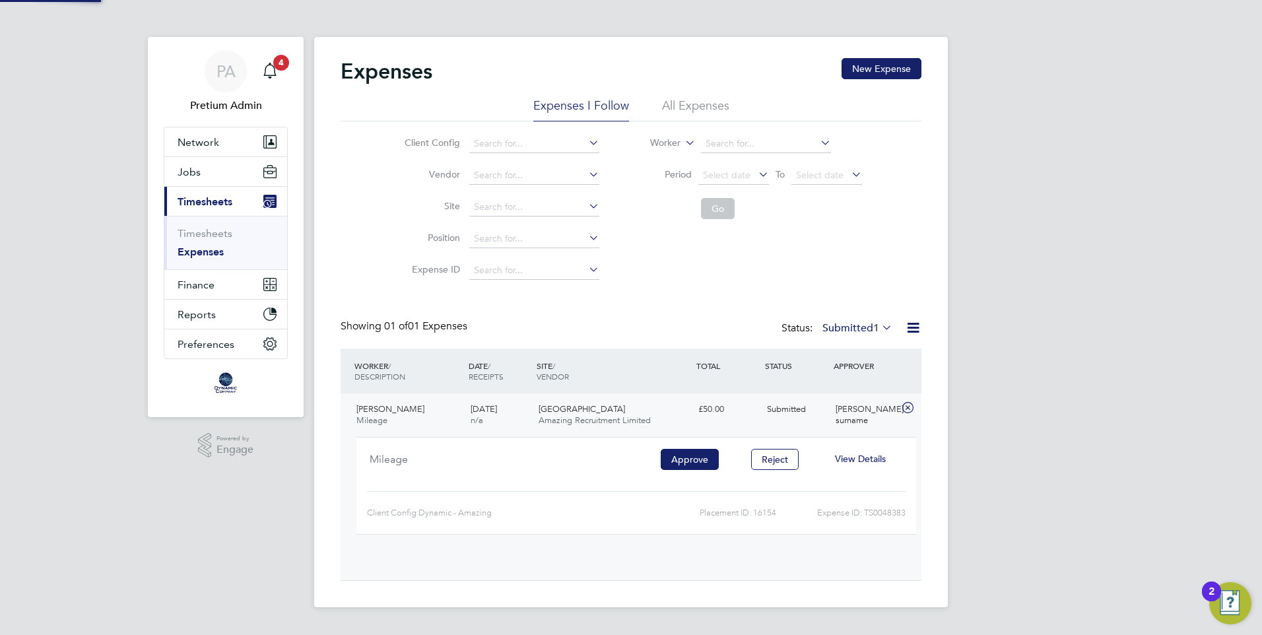
scroll to position [22, 238]
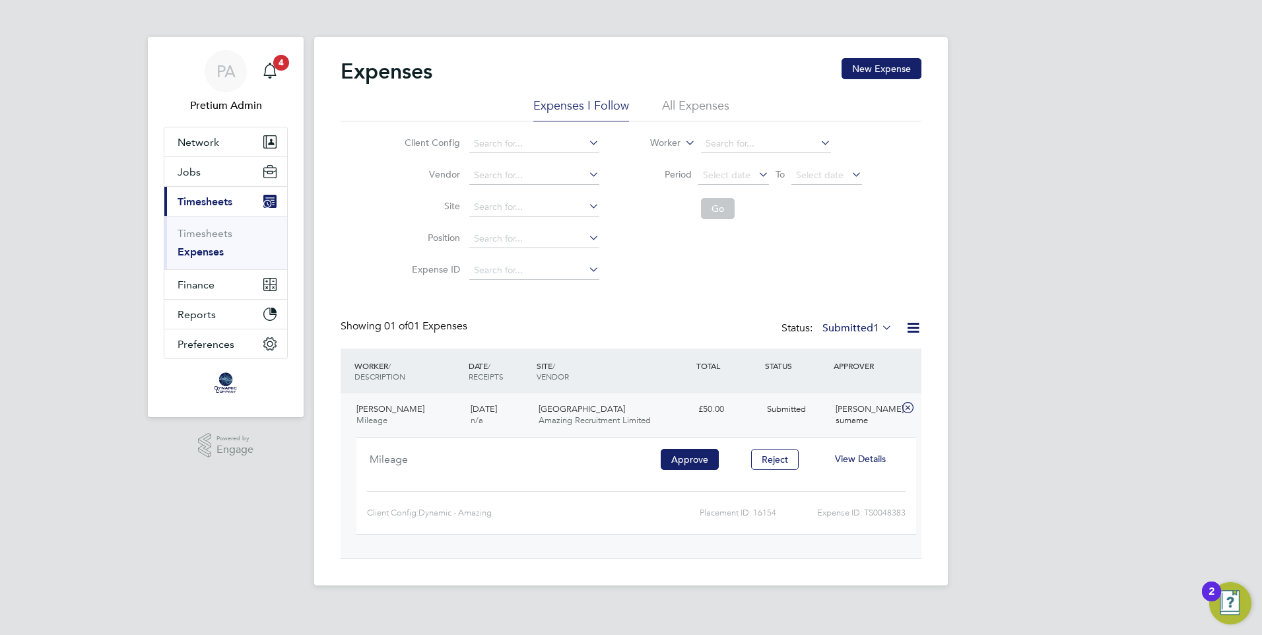
click at [864, 459] on span "View Details" at bounding box center [860, 459] width 51 height 12
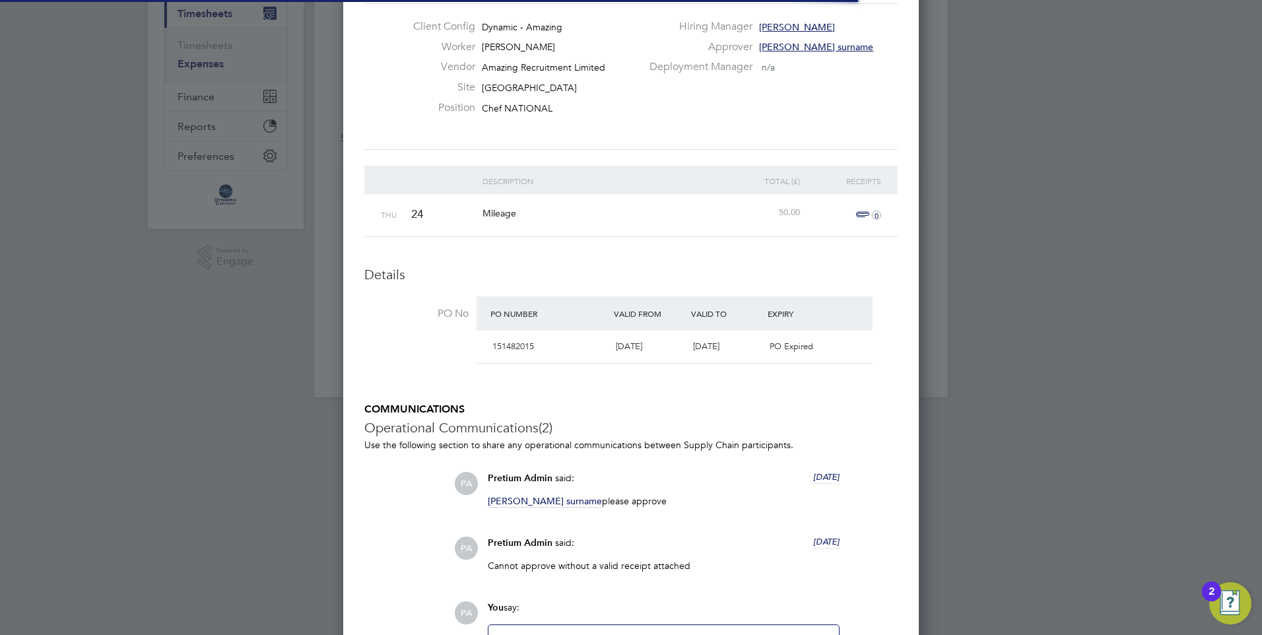
scroll to position [264, 0]
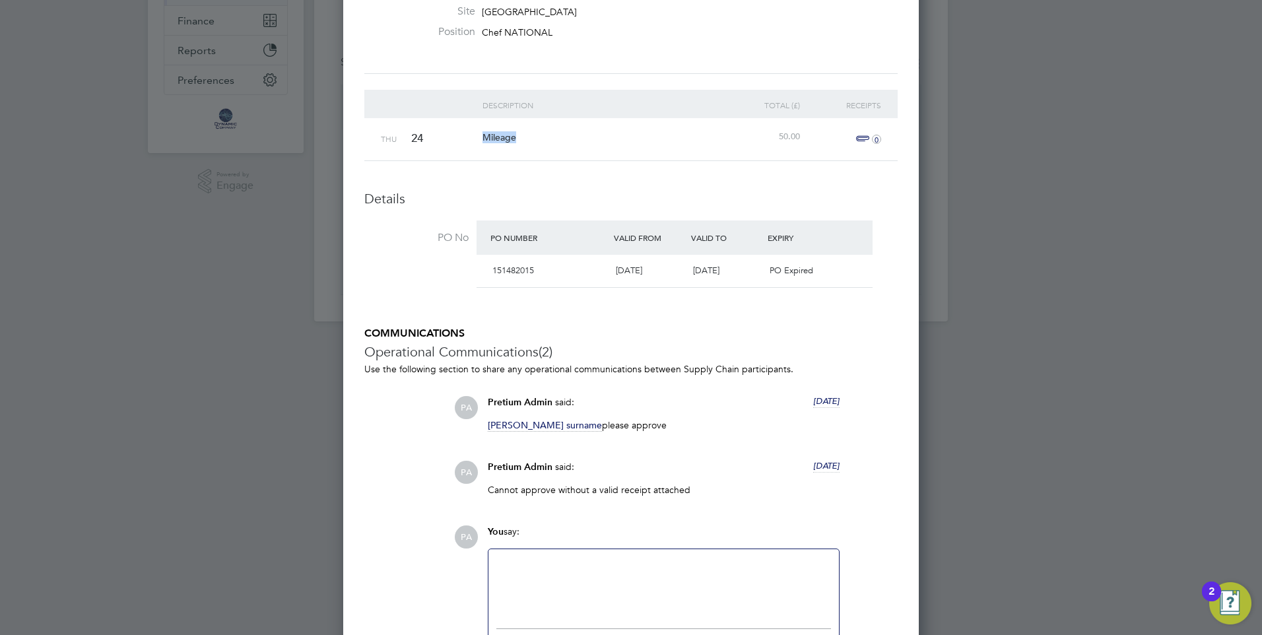
drag, startPoint x: 476, startPoint y: 134, endPoint x: 453, endPoint y: 131, distance: 23.3
click at [453, 131] on div "Thu 24 Mileage 50.00 0" at bounding box center [630, 139] width 533 height 42
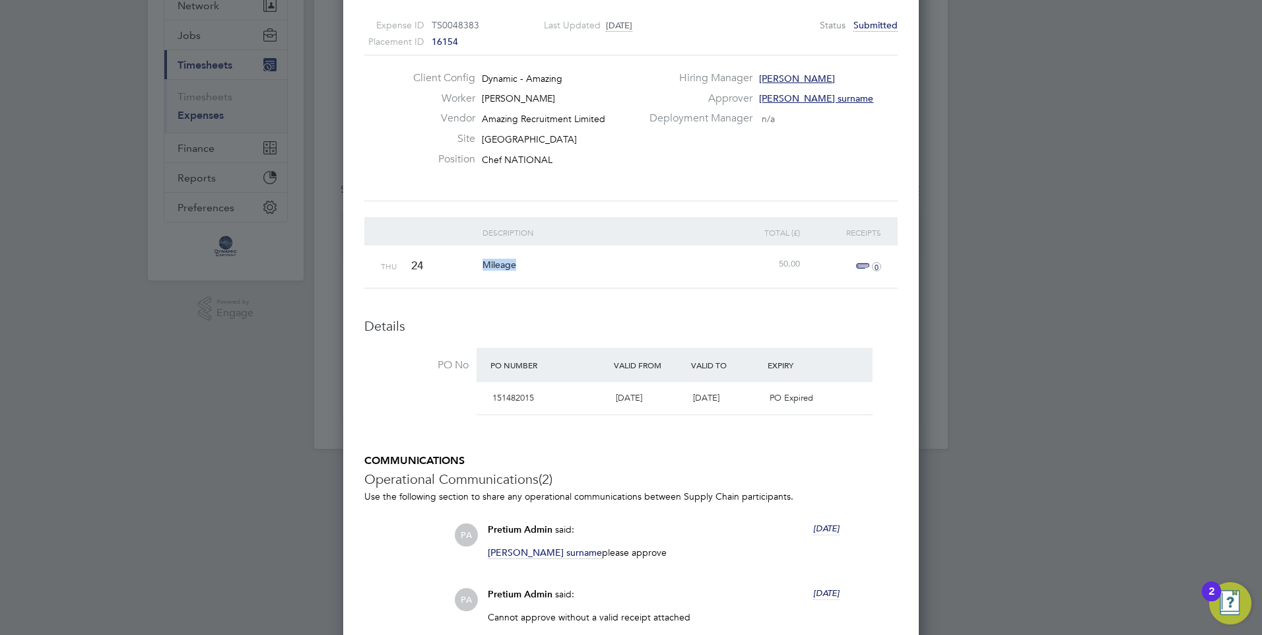
scroll to position [0, 0]
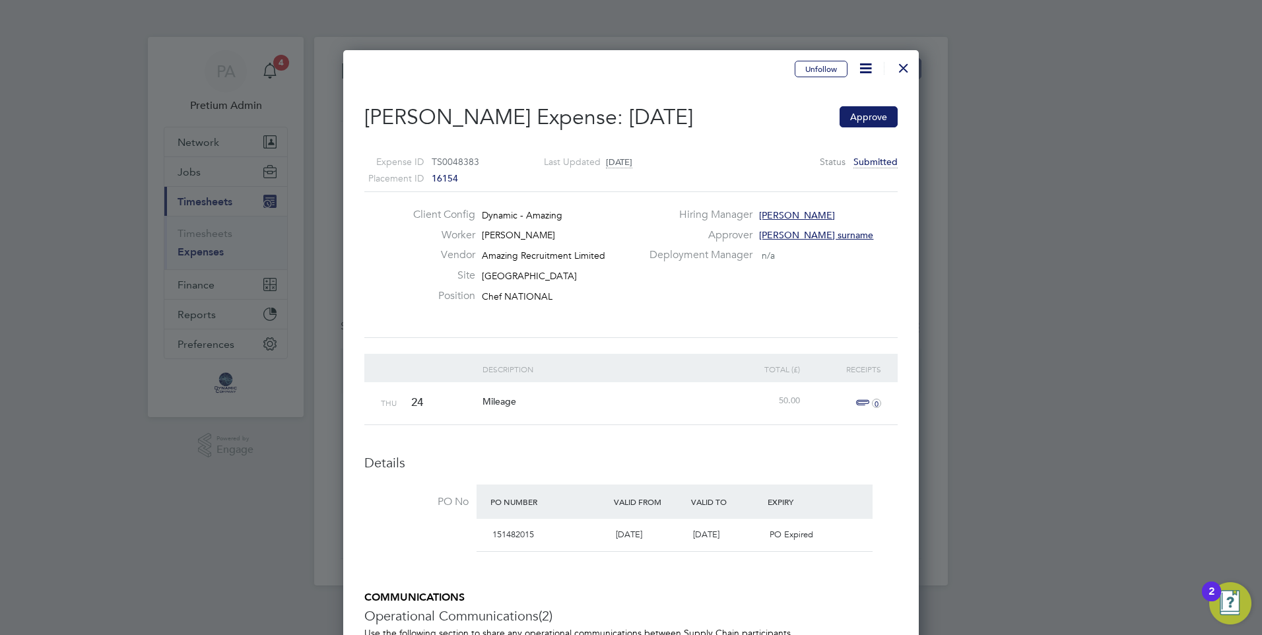
click at [599, 333] on div "Client Config Dynamic - Amazing Worker Tillie Smith Vendor Amazing Recruitment …" at bounding box center [630, 264] width 533 height 147
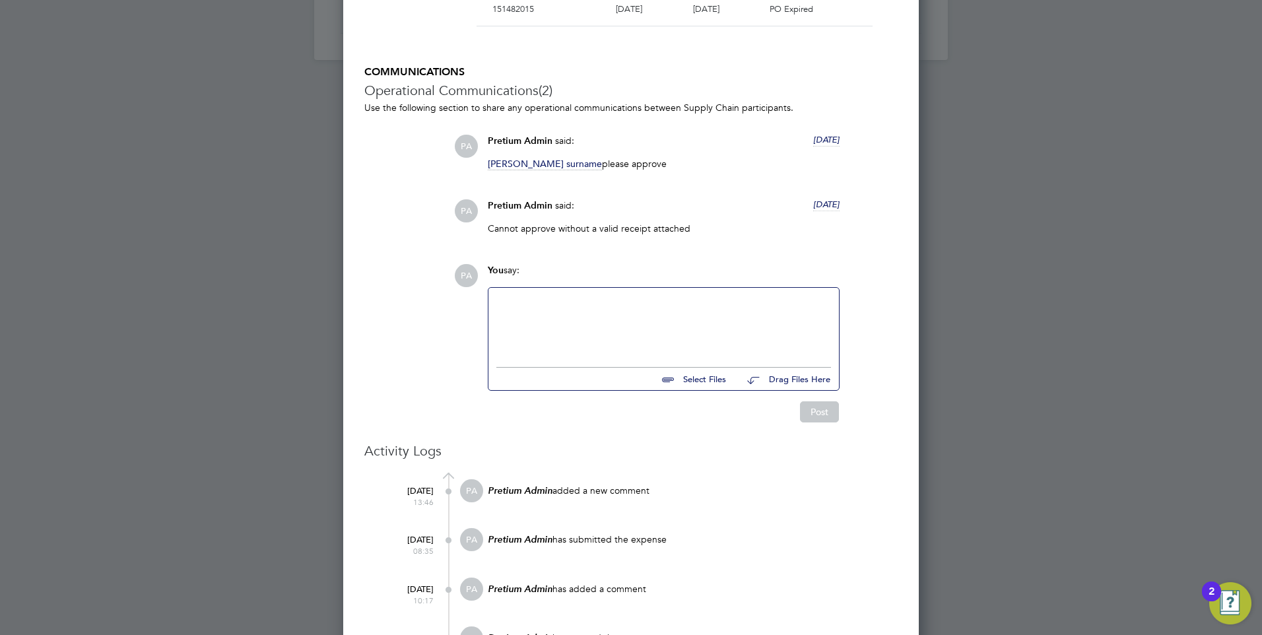
scroll to position [576, 0]
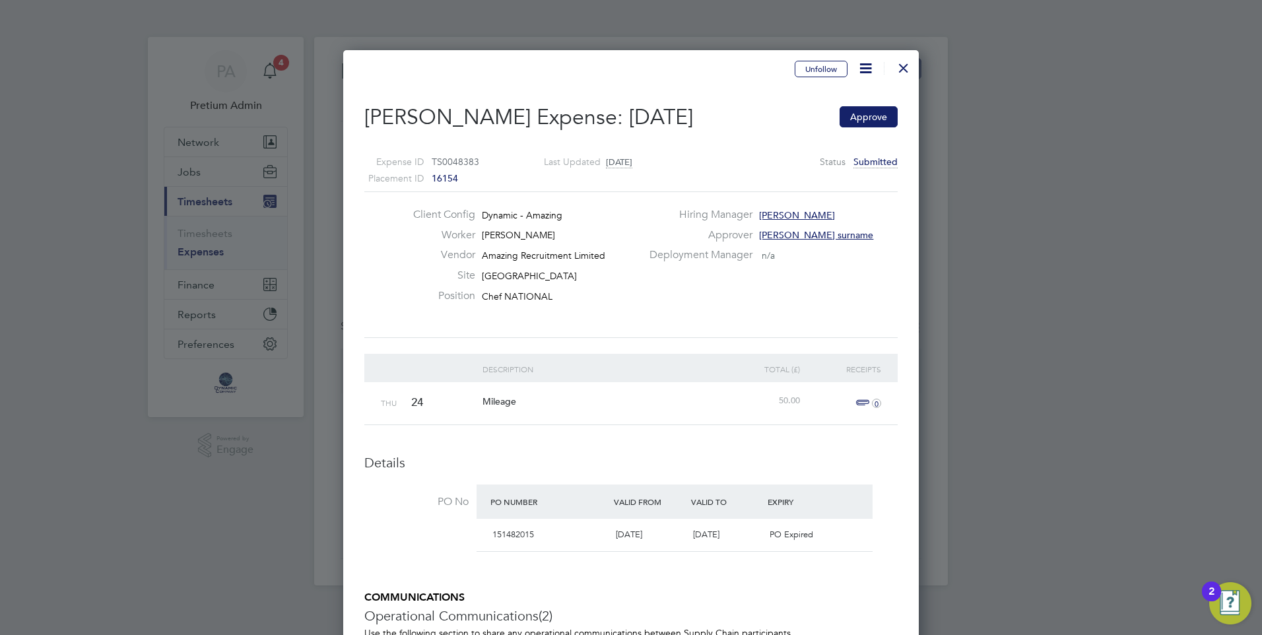
click at [902, 67] on div at bounding box center [904, 65] width 24 height 24
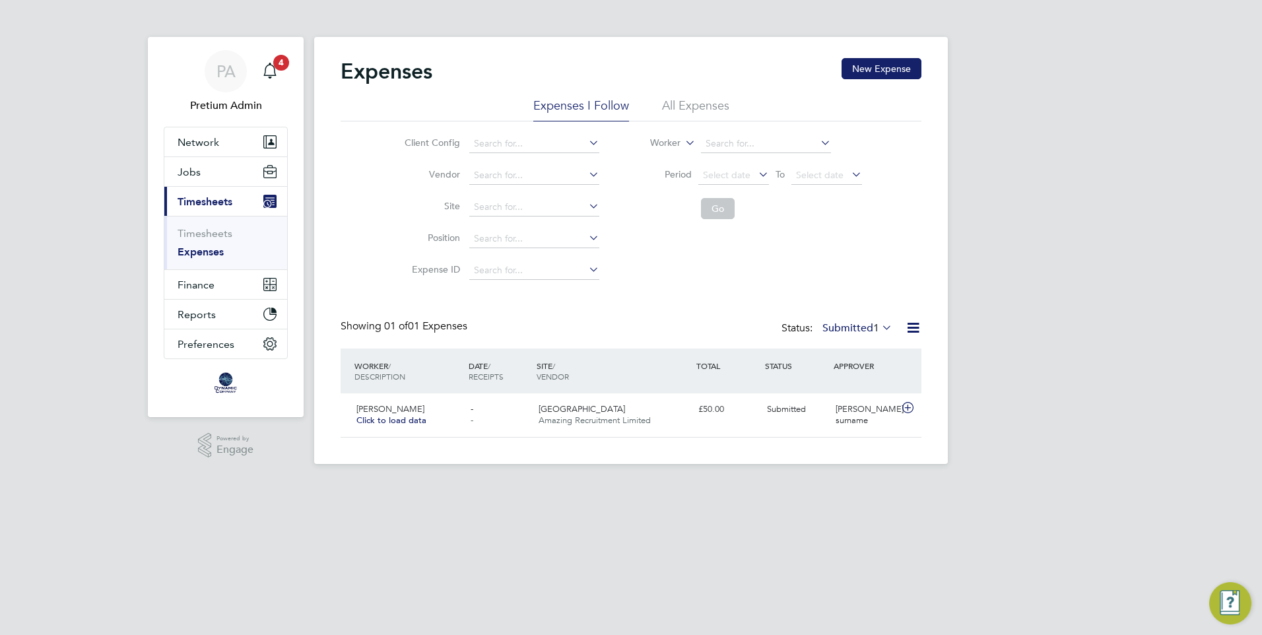
click at [848, 326] on label "Submitted 1" at bounding box center [858, 327] width 70 height 13
click at [844, 406] on li "Approved" at bounding box center [850, 407] width 61 height 18
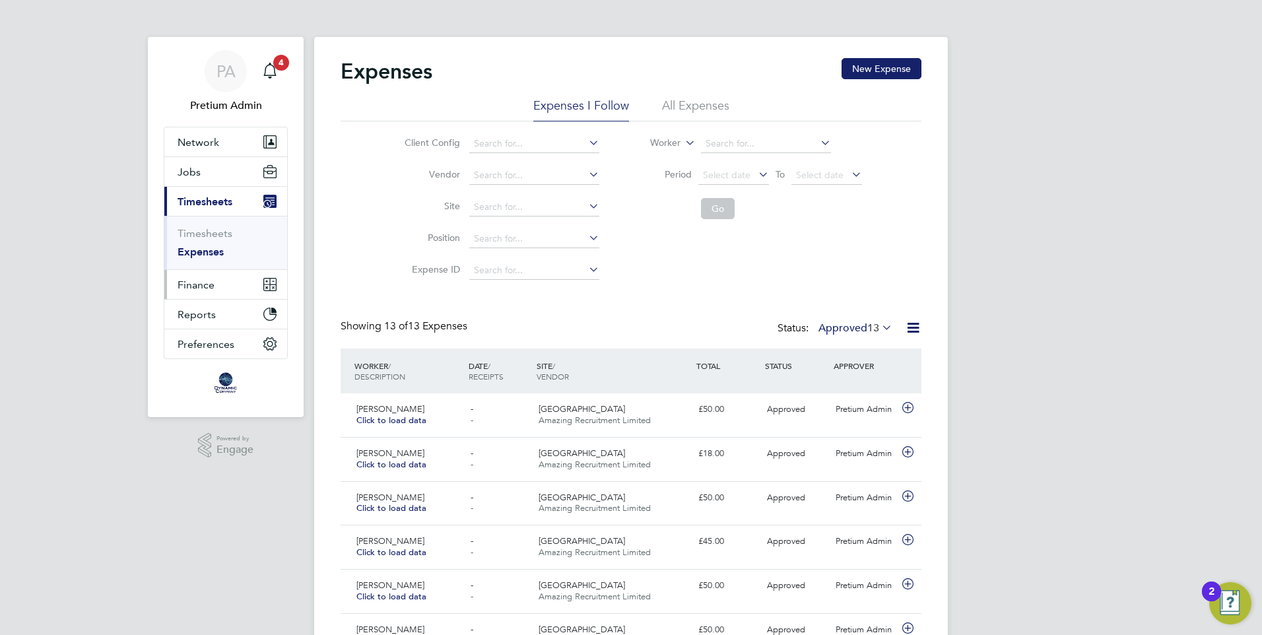
click at [232, 293] on button "Finance" at bounding box center [225, 284] width 123 height 29
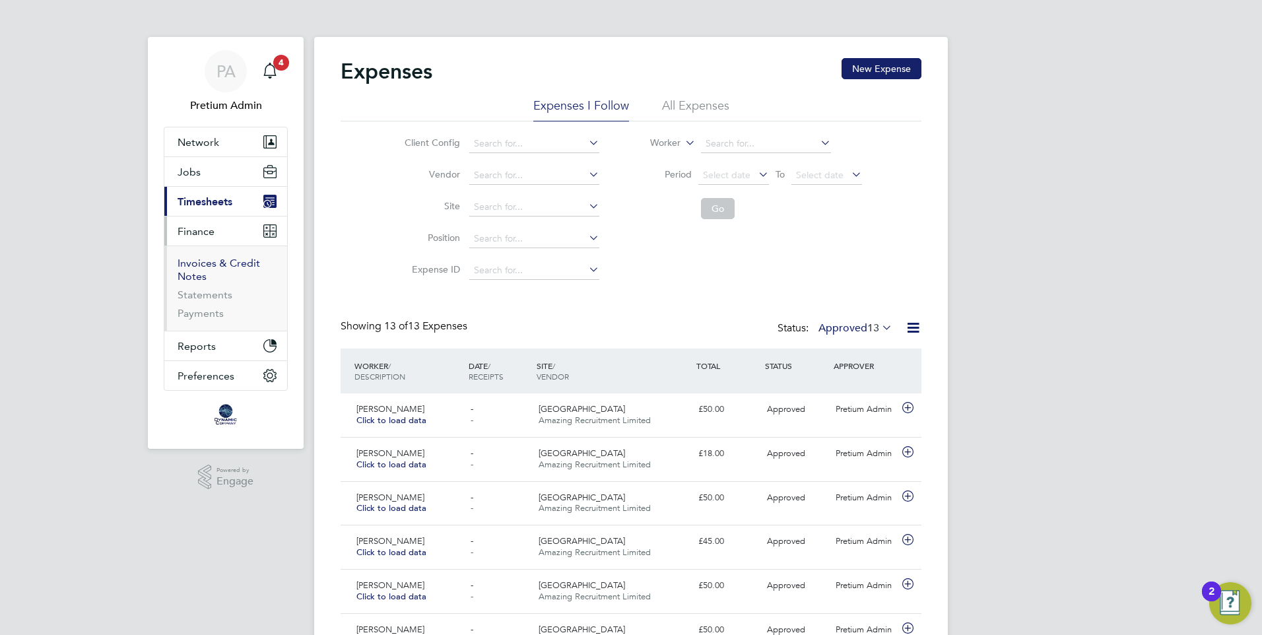
click at [206, 265] on link "Invoices & Credit Notes" at bounding box center [219, 270] width 83 height 26
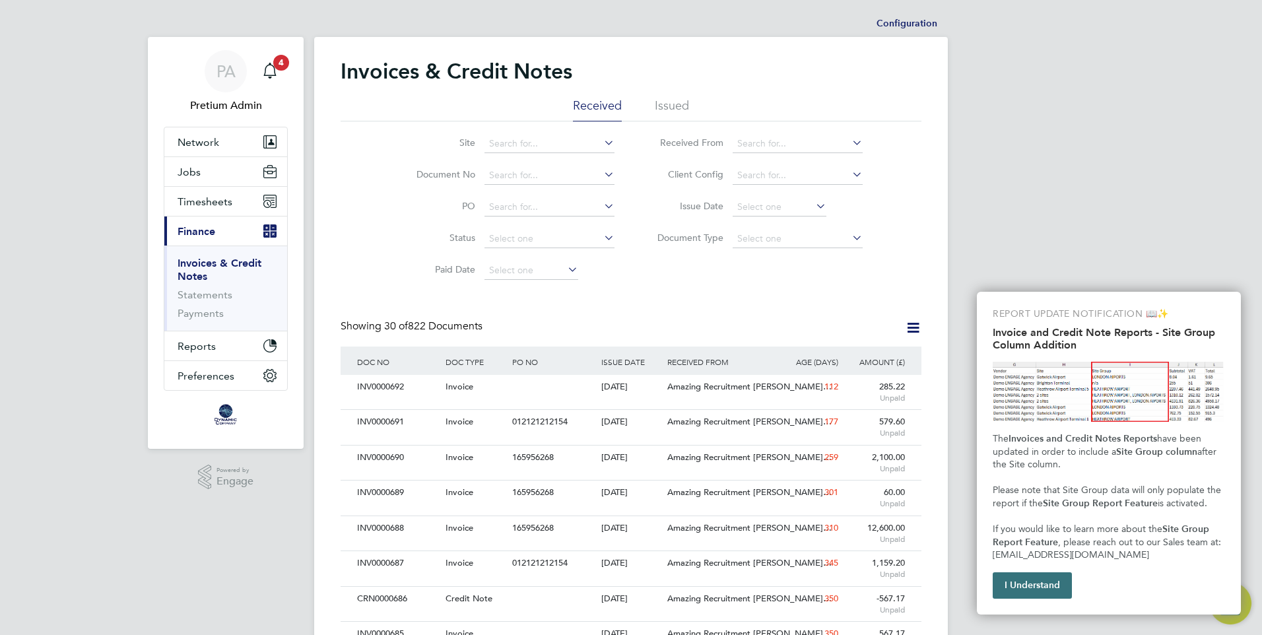
click at [1032, 587] on button "I Understand" at bounding box center [1032, 585] width 79 height 26
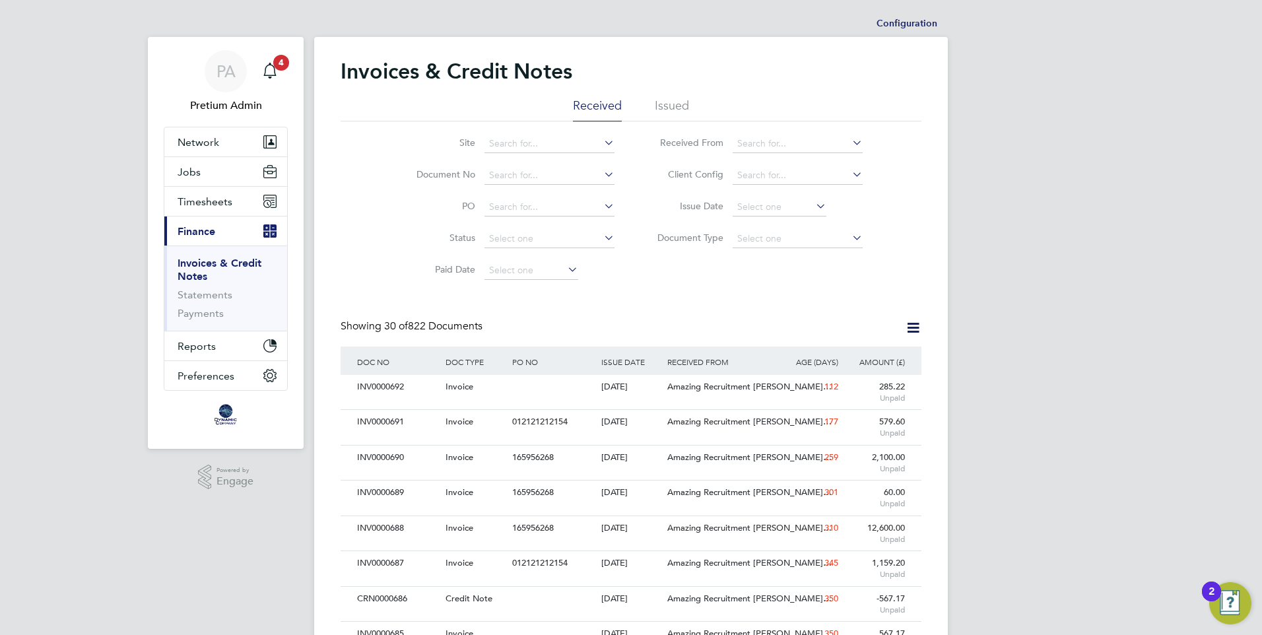
drag, startPoint x: 846, startPoint y: 430, endPoint x: 737, endPoint y: 289, distance: 177.5
click at [551, 142] on input at bounding box center [550, 144] width 130 height 18
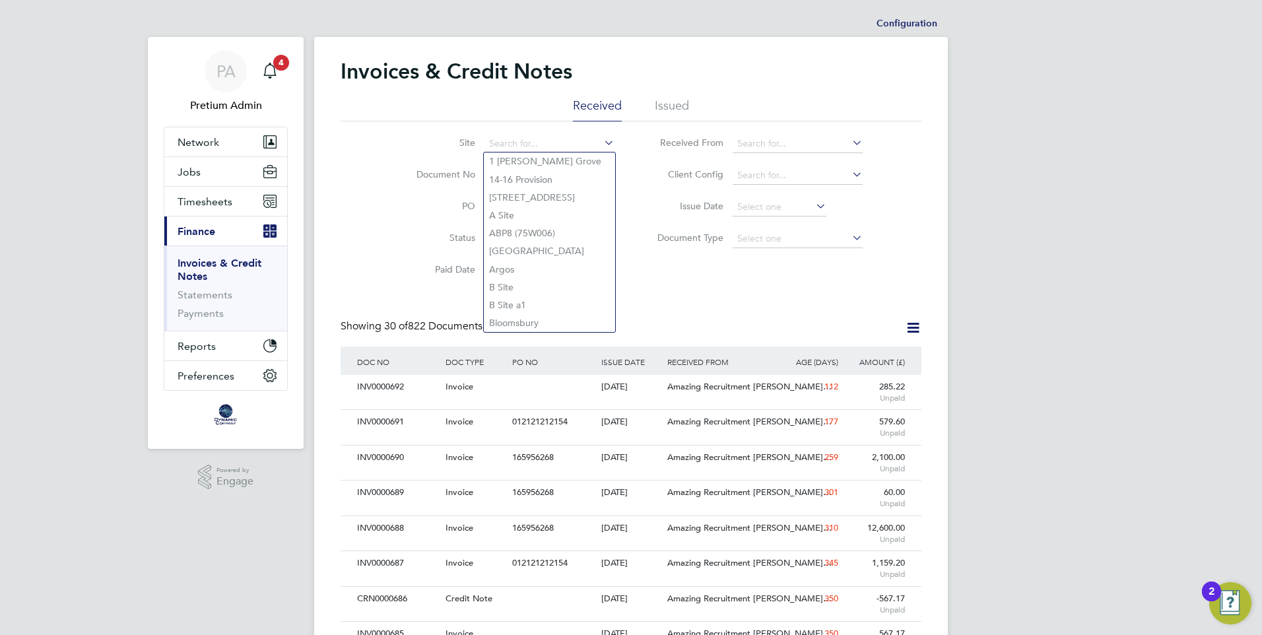
click at [647, 277] on div "Site Document No PO Status Paid Date Issued To Received From Client Config Issu…" at bounding box center [631, 203] width 581 height 165
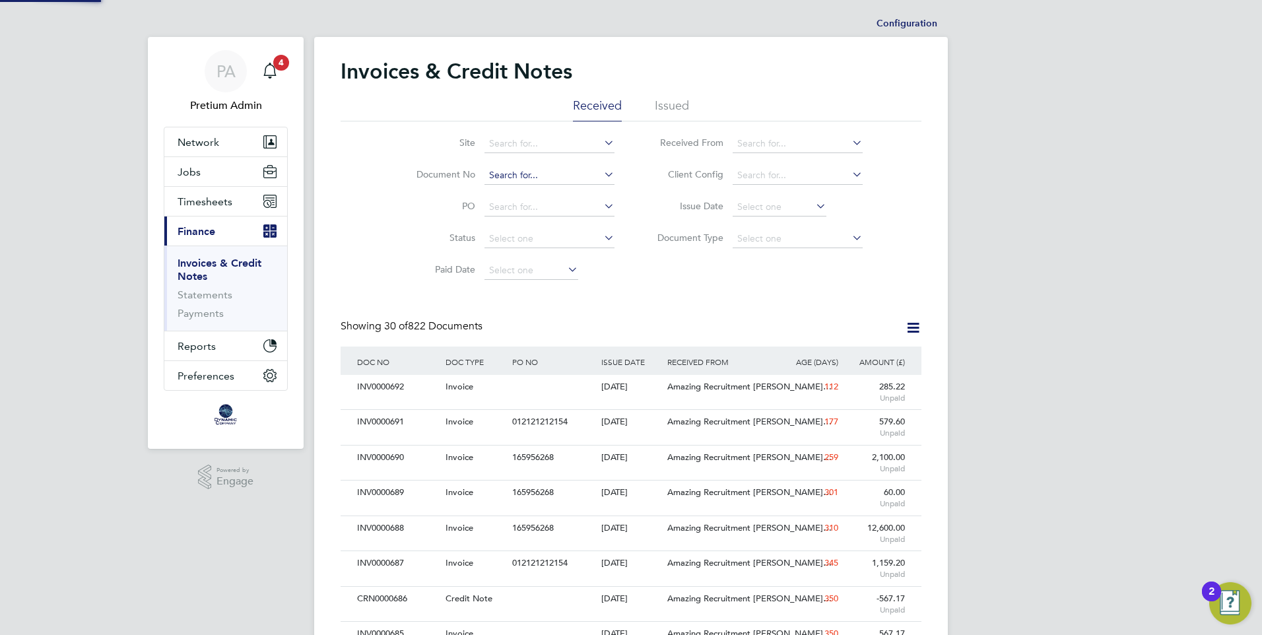
click at [550, 178] on input at bounding box center [550, 175] width 130 height 18
click at [531, 244] on input at bounding box center [550, 239] width 130 height 18
click at [673, 273] on div "Site Document No PO Status Paid Date Issued To Received From Client Config Issu…" at bounding box center [631, 203] width 581 height 165
drag, startPoint x: 910, startPoint y: 319, endPoint x: 914, endPoint y: 325, distance: 7.7
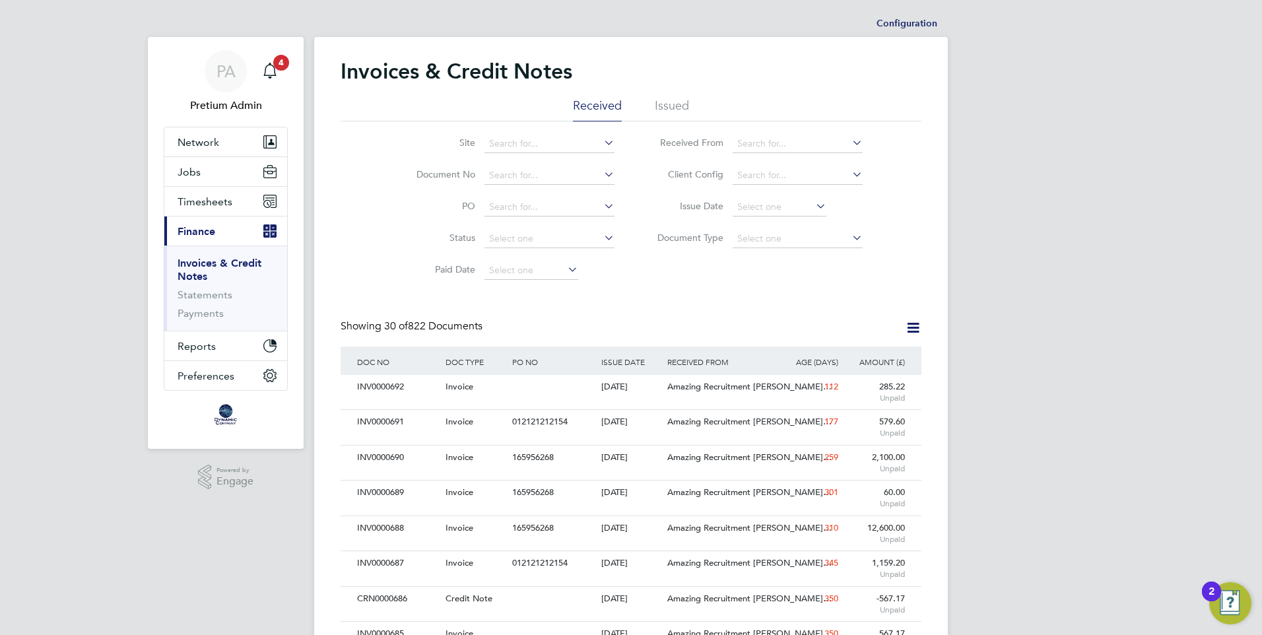
click at [916, 330] on icon at bounding box center [913, 328] width 17 height 17
click at [574, 393] on div at bounding box center [553, 387] width 88 height 24
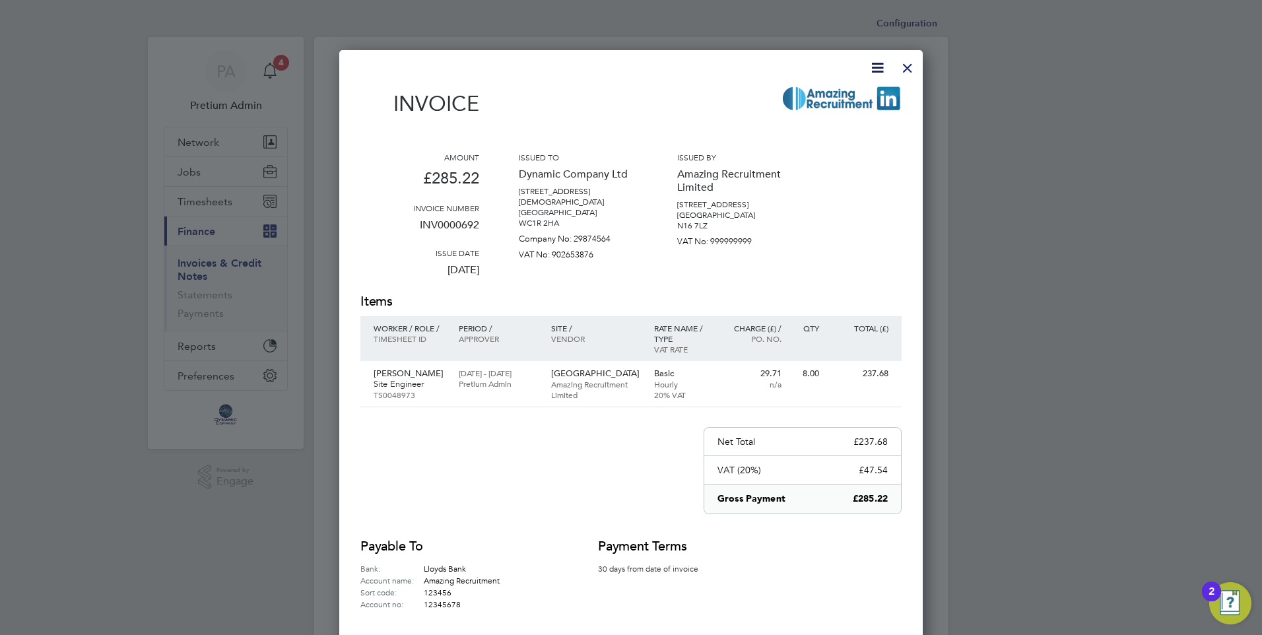
click at [879, 65] on icon at bounding box center [877, 67] width 17 height 17
drag, startPoint x: 716, startPoint y: 109, endPoint x: 796, endPoint y: 92, distance: 82.3
click at [714, 111] on div "Invoice" at bounding box center [630, 107] width 541 height 43
click at [877, 65] on icon at bounding box center [877, 67] width 17 height 17
click at [718, 82] on div "Invoice Amount £285.22 Invoice number INV0000692 Issue date 05 Jun 2025 Issued …" at bounding box center [630, 358] width 541 height 599
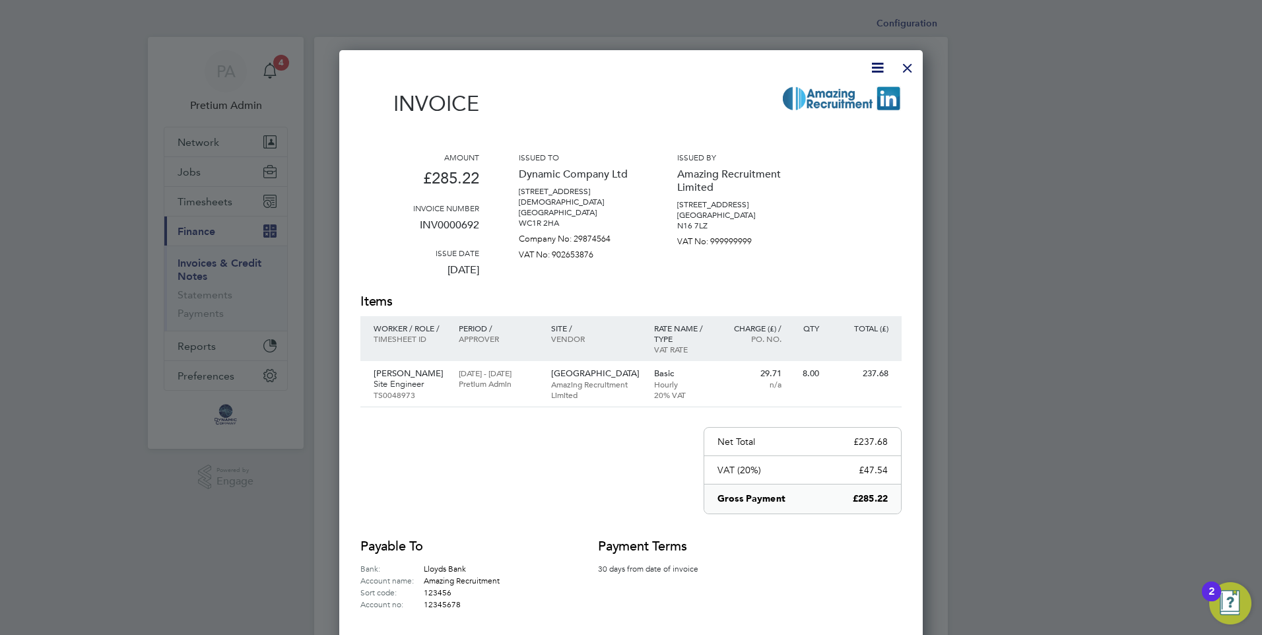
click at [904, 61] on div at bounding box center [908, 65] width 24 height 24
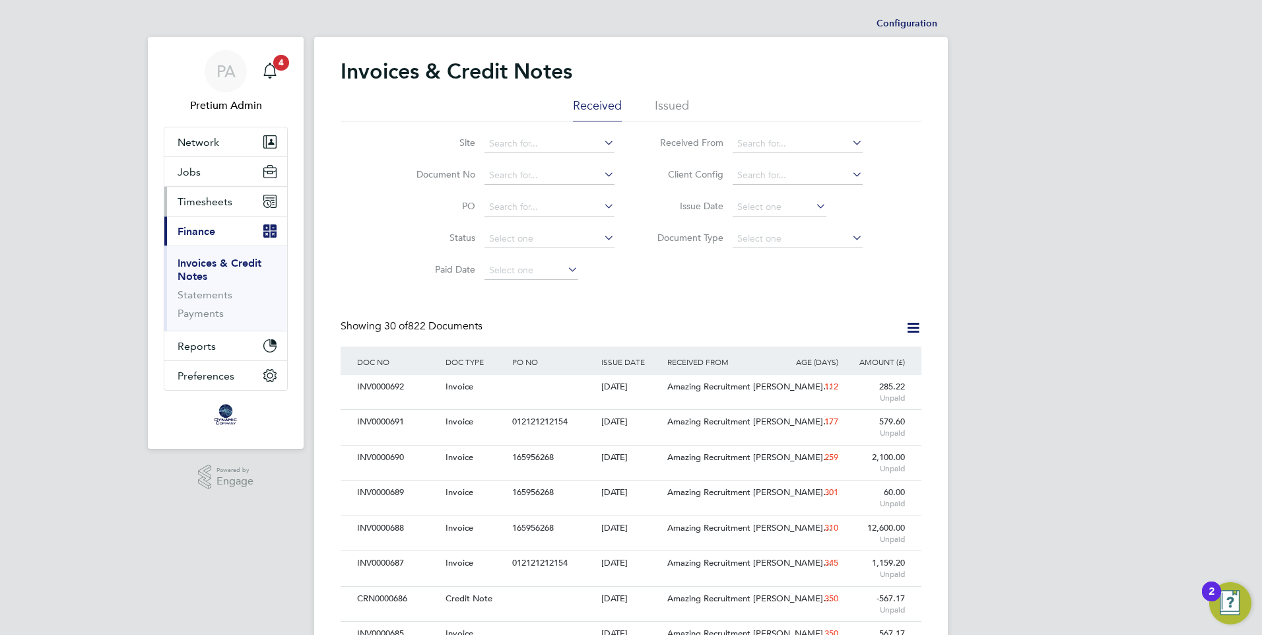
click at [211, 197] on span "Timesheets" at bounding box center [205, 201] width 55 height 13
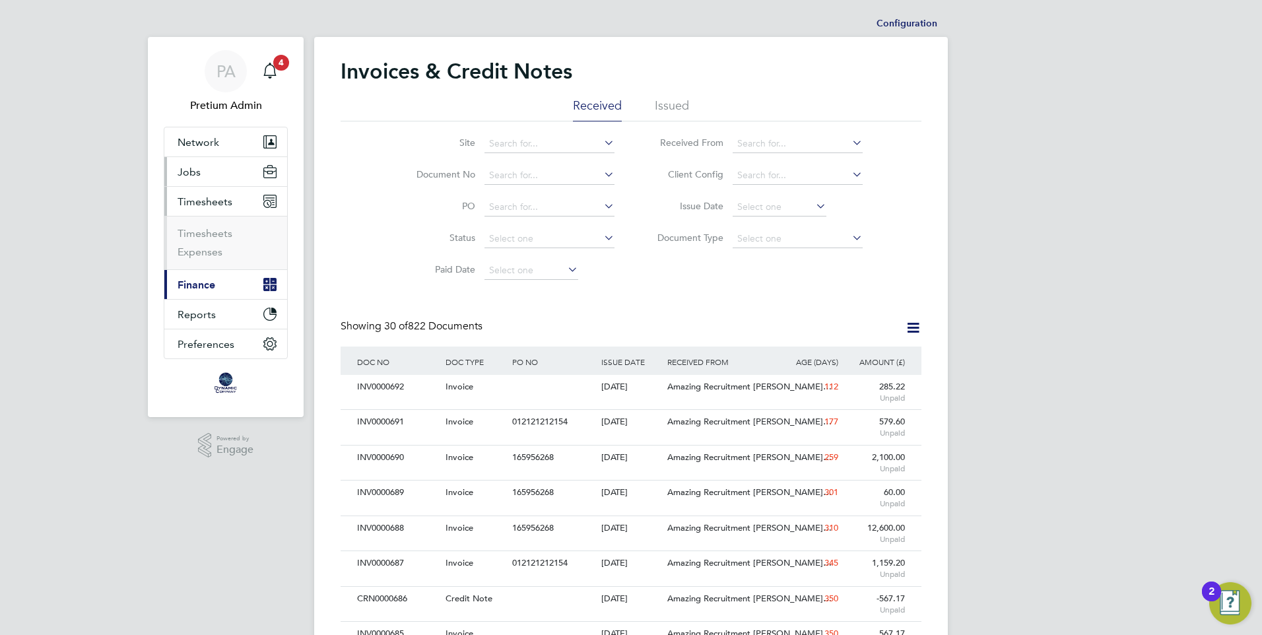
click at [225, 178] on button "Jobs" at bounding box center [225, 171] width 123 height 29
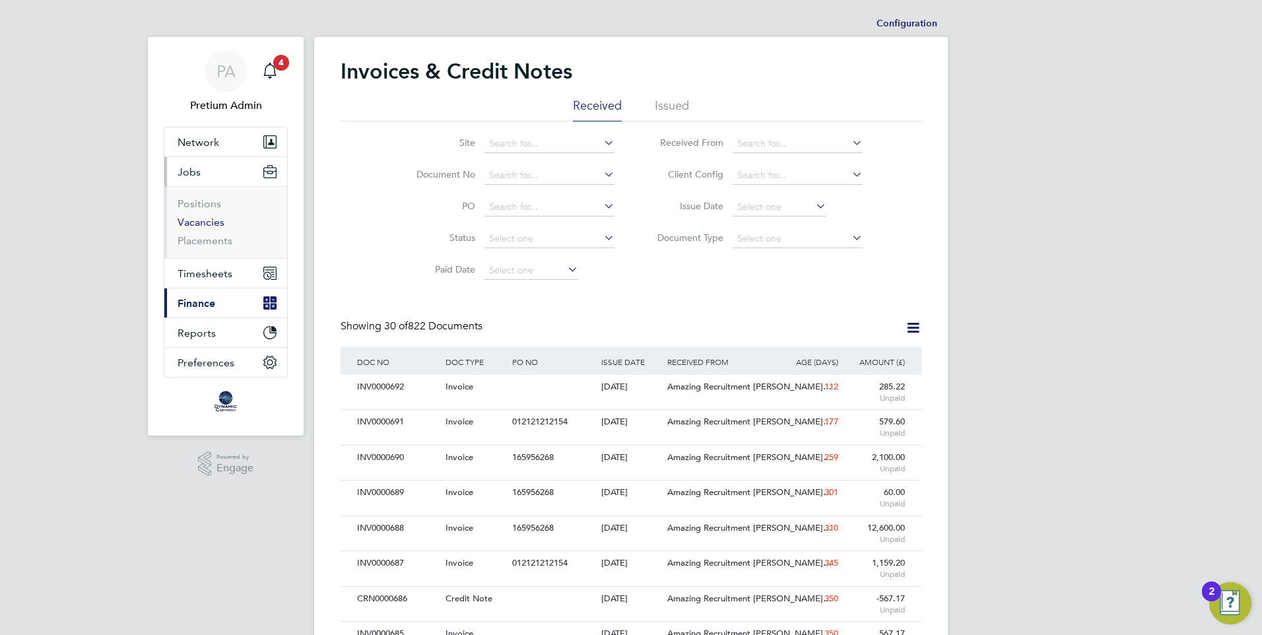
click at [200, 224] on link "Vacancies" at bounding box center [201, 222] width 47 height 13
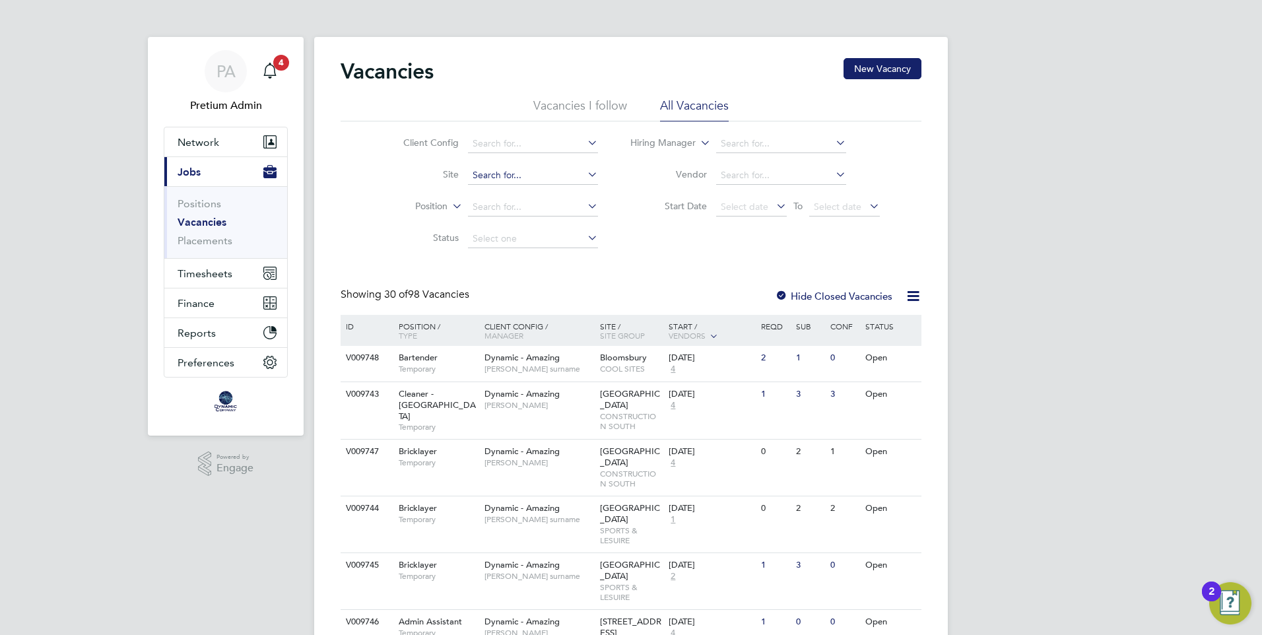
click at [527, 182] on input at bounding box center [533, 175] width 130 height 18
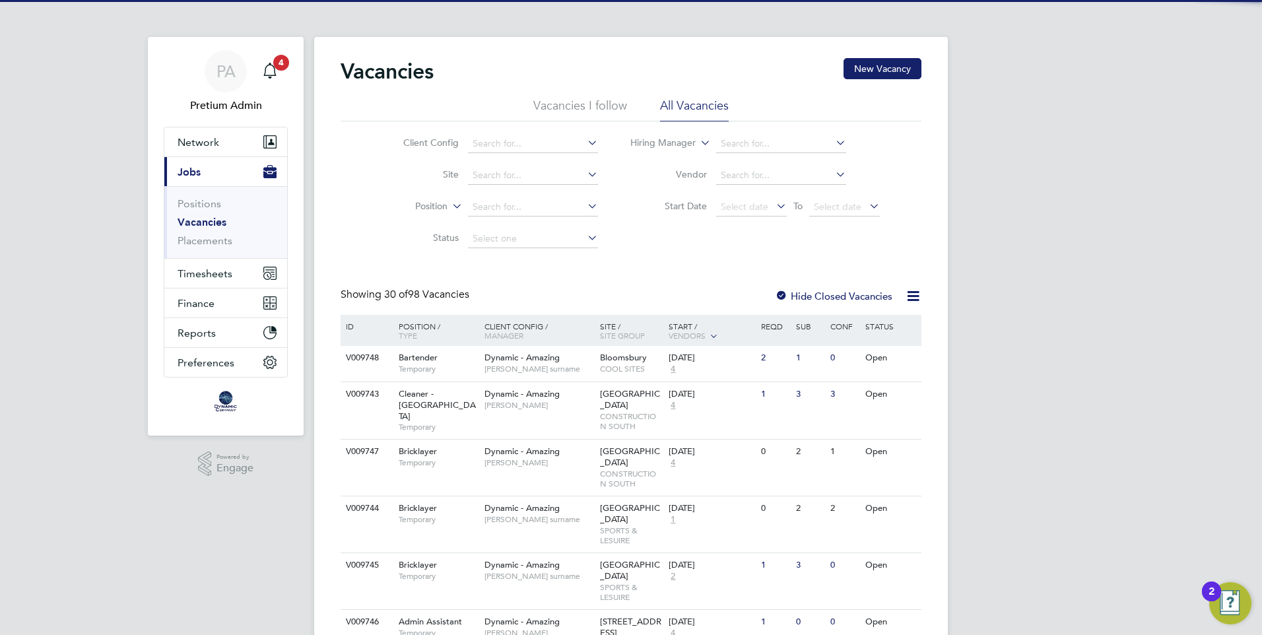
click at [520, 214] on li "14-16 Provision" at bounding box center [532, 212] width 131 height 18
type input "14-16 Provision"
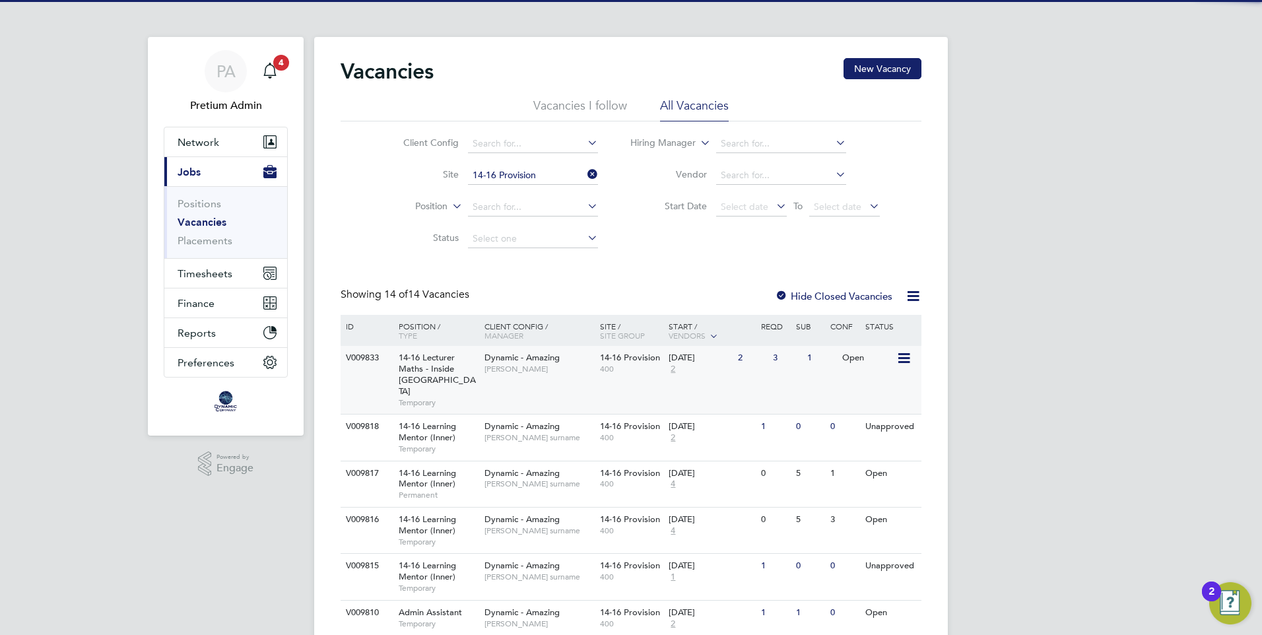
click at [575, 385] on div "V009833 14-16 Lecturer Maths - Inside London Temporary Dynamic - Amazing Abi Sh…" at bounding box center [631, 380] width 581 height 68
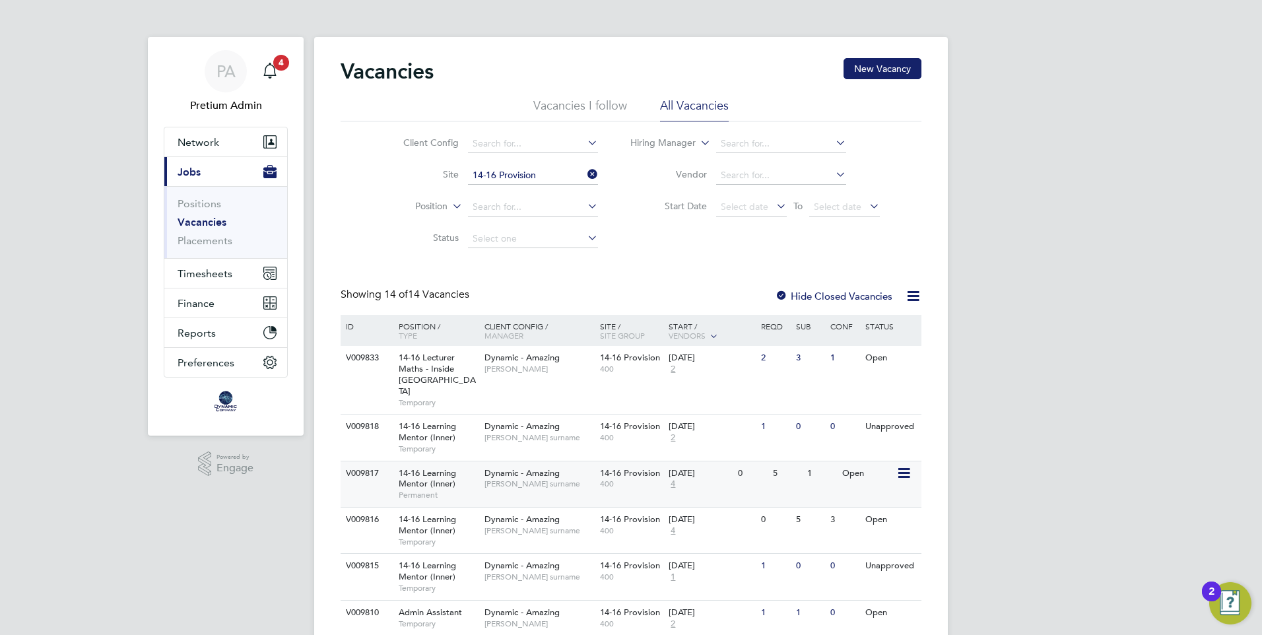
click at [568, 490] on div "V009817 14-16 Learning Mentor (Inner) Permanent Dynamic - Amazing Timothy surna…" at bounding box center [631, 484] width 581 height 46
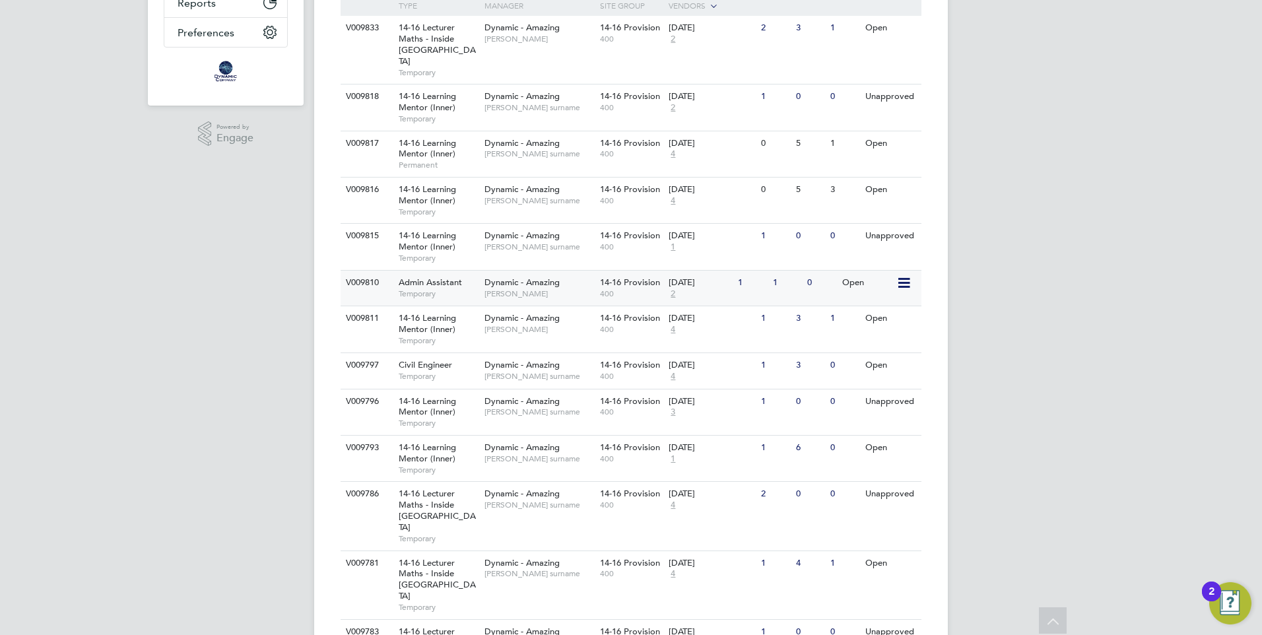
click at [585, 288] on span "Justin J" at bounding box center [539, 293] width 109 height 11
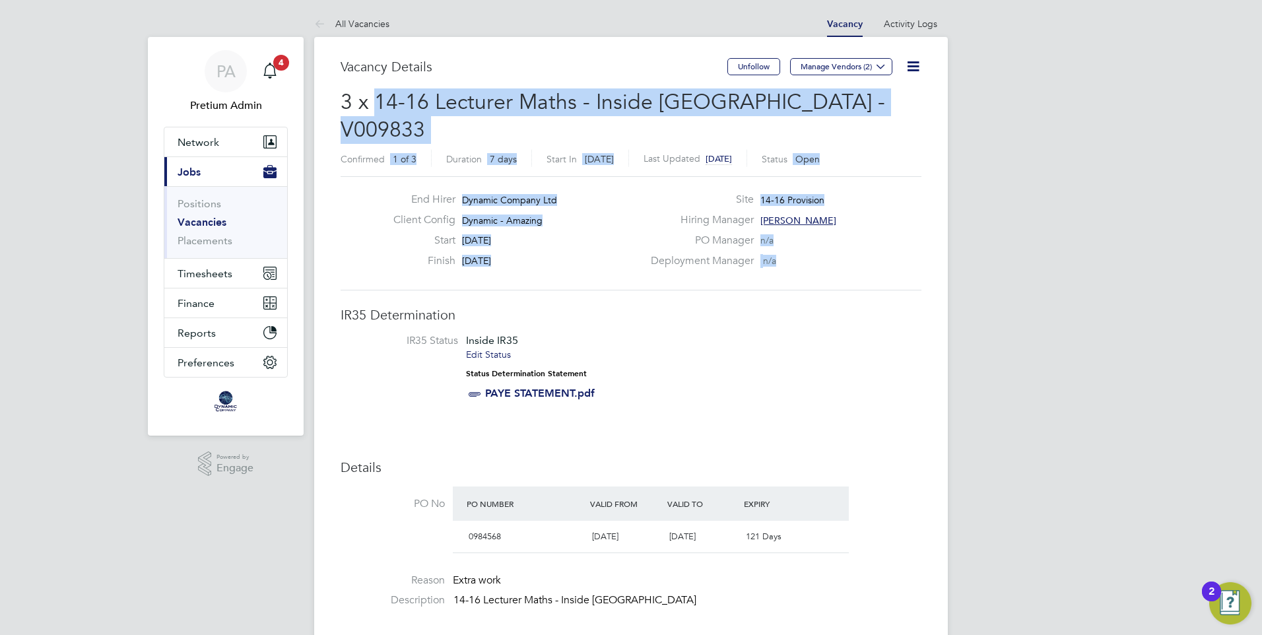
drag, startPoint x: 377, startPoint y: 100, endPoint x: 939, endPoint y: 397, distance: 635.8
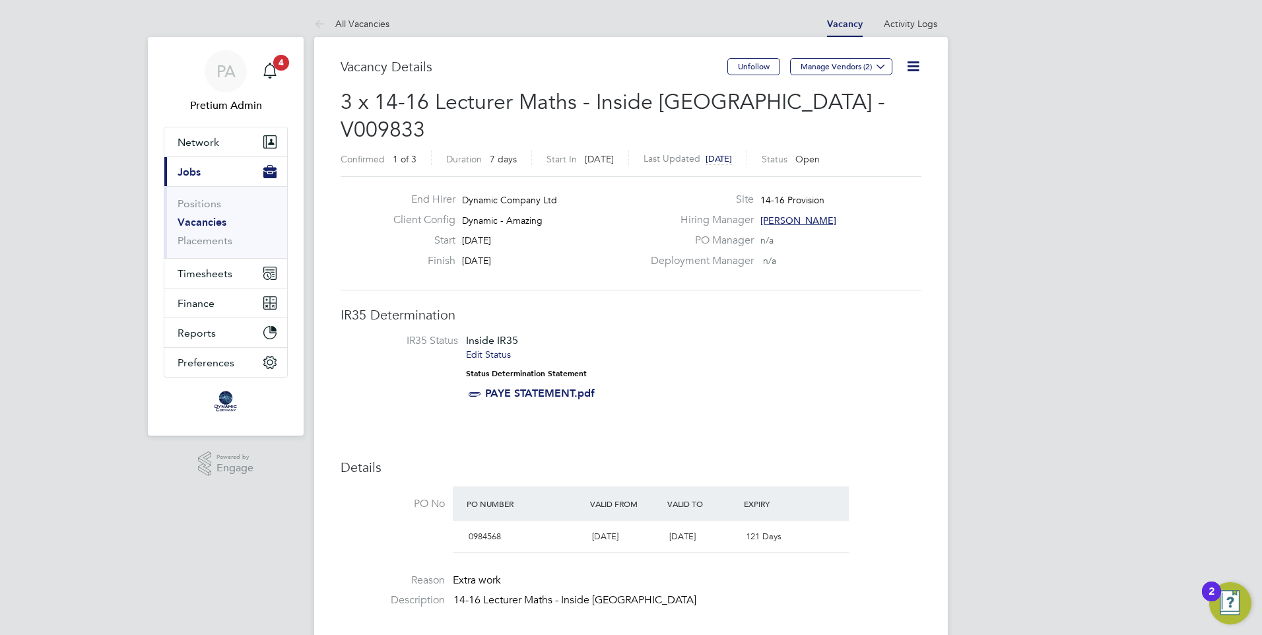
click at [848, 63] on button "Manage Vendors (2)" at bounding box center [841, 66] width 102 height 17
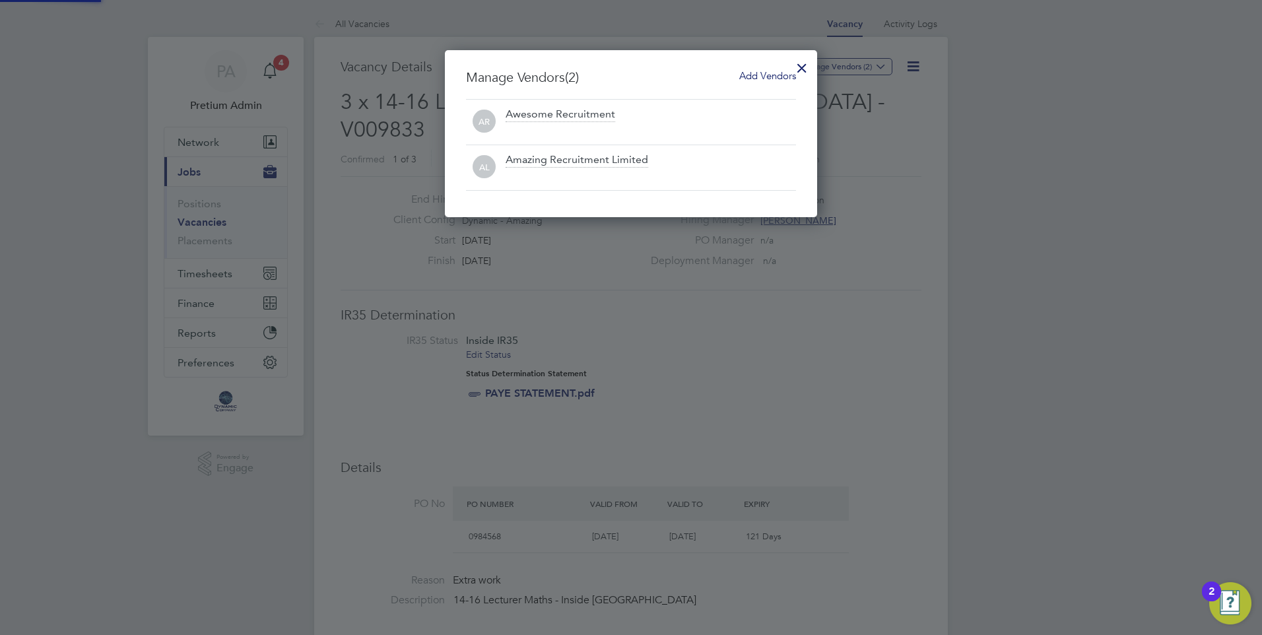
scroll to position [168, 373]
click at [756, 75] on span "Add Vendors" at bounding box center [767, 75] width 57 height 13
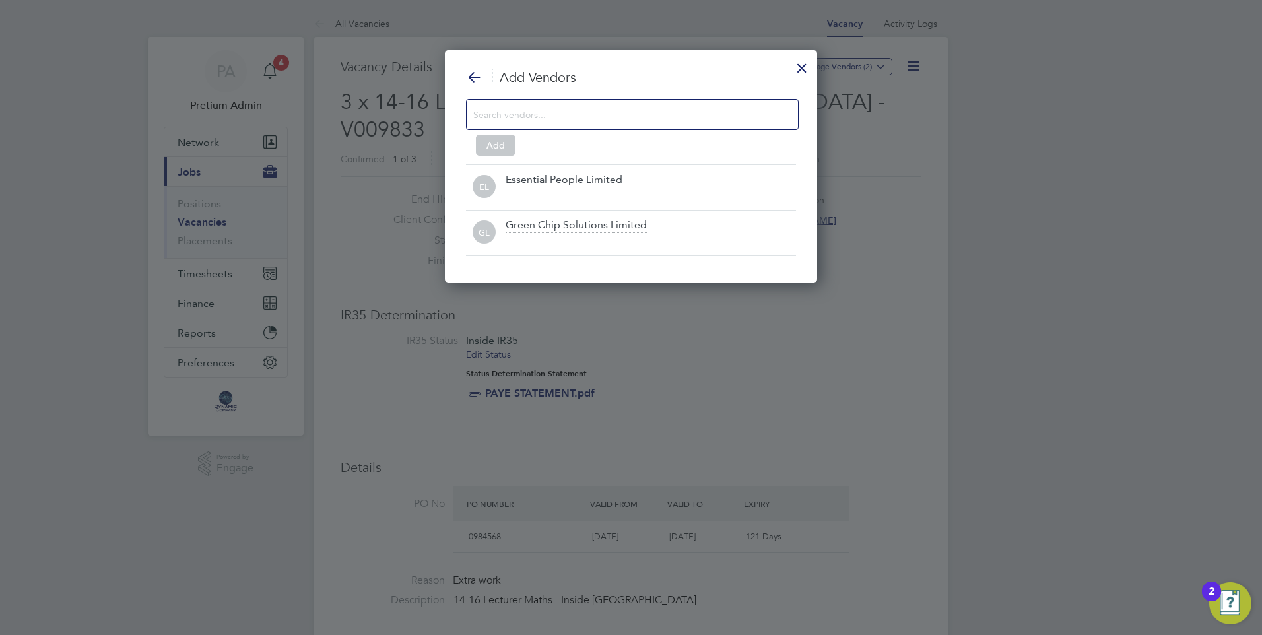
scroll to position [234, 373]
click at [643, 101] on div at bounding box center [632, 114] width 333 height 31
click at [648, 110] on input at bounding box center [621, 114] width 297 height 17
click at [619, 121] on input at bounding box center [621, 114] width 297 height 17
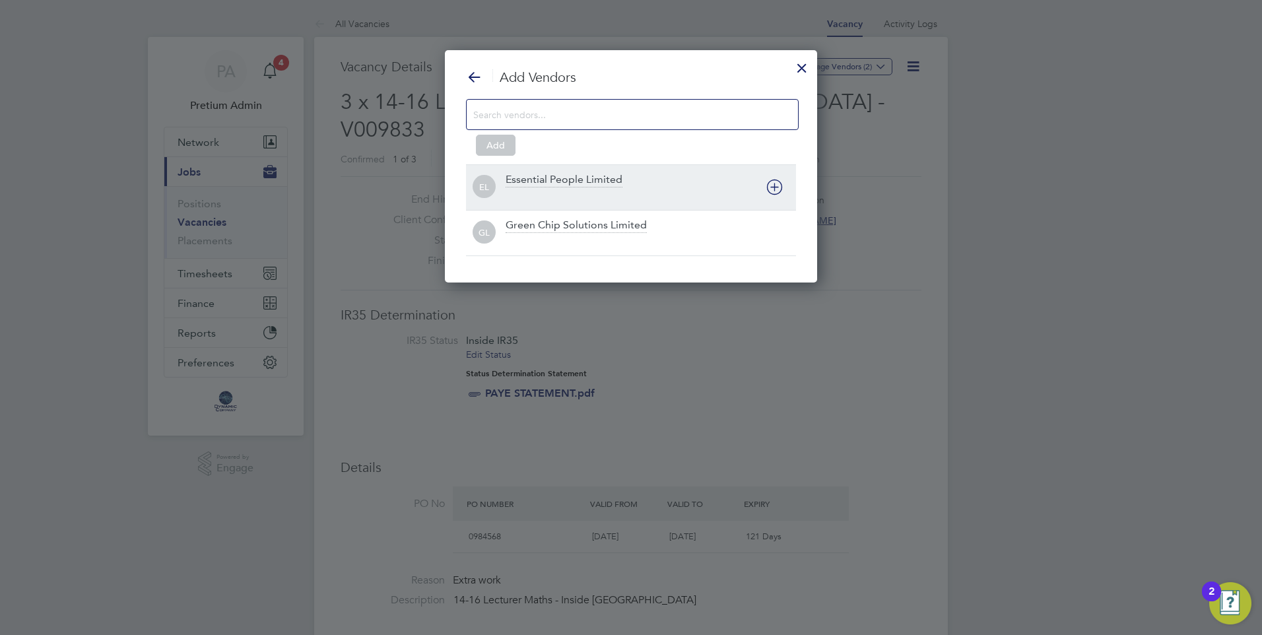
click at [695, 187] on div "Essential People Limited" at bounding box center [651, 187] width 290 height 29
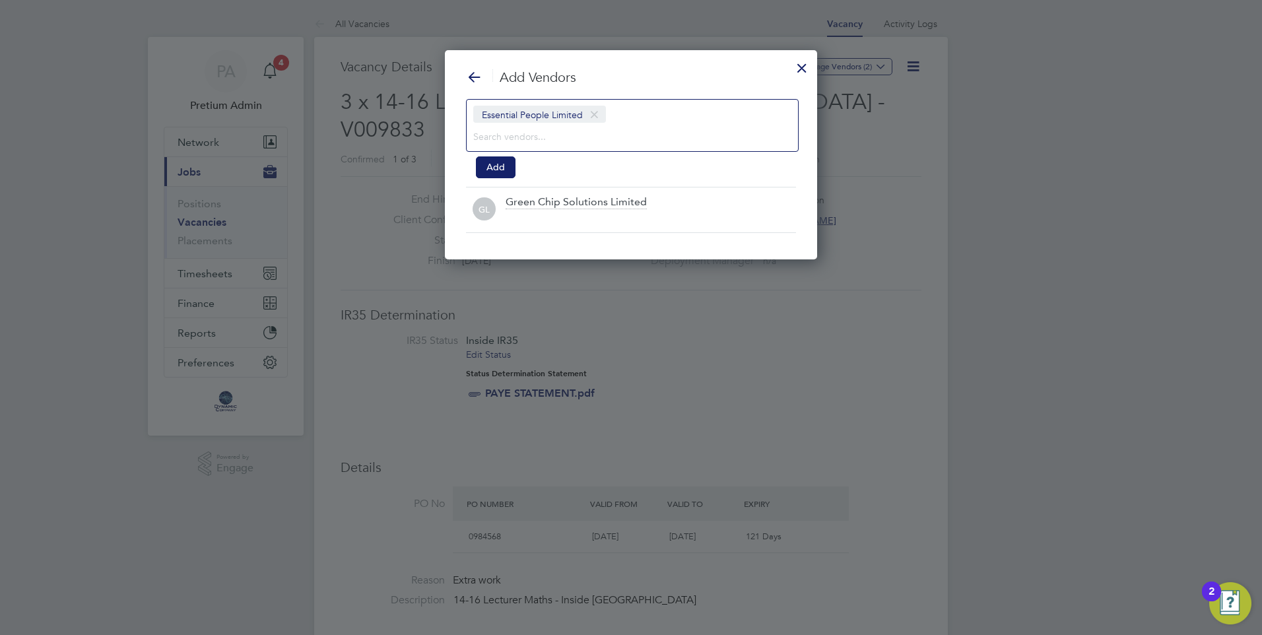
scroll to position [209, 373]
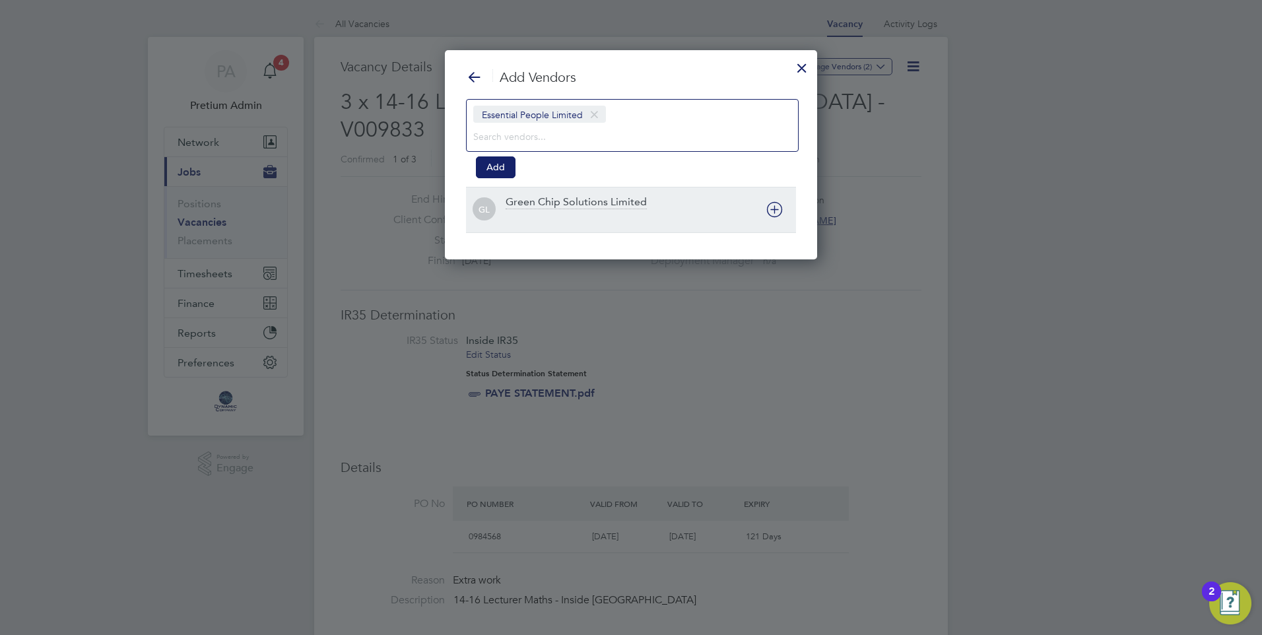
click at [694, 209] on div "Green Chip Solutions Limited" at bounding box center [651, 209] width 290 height 29
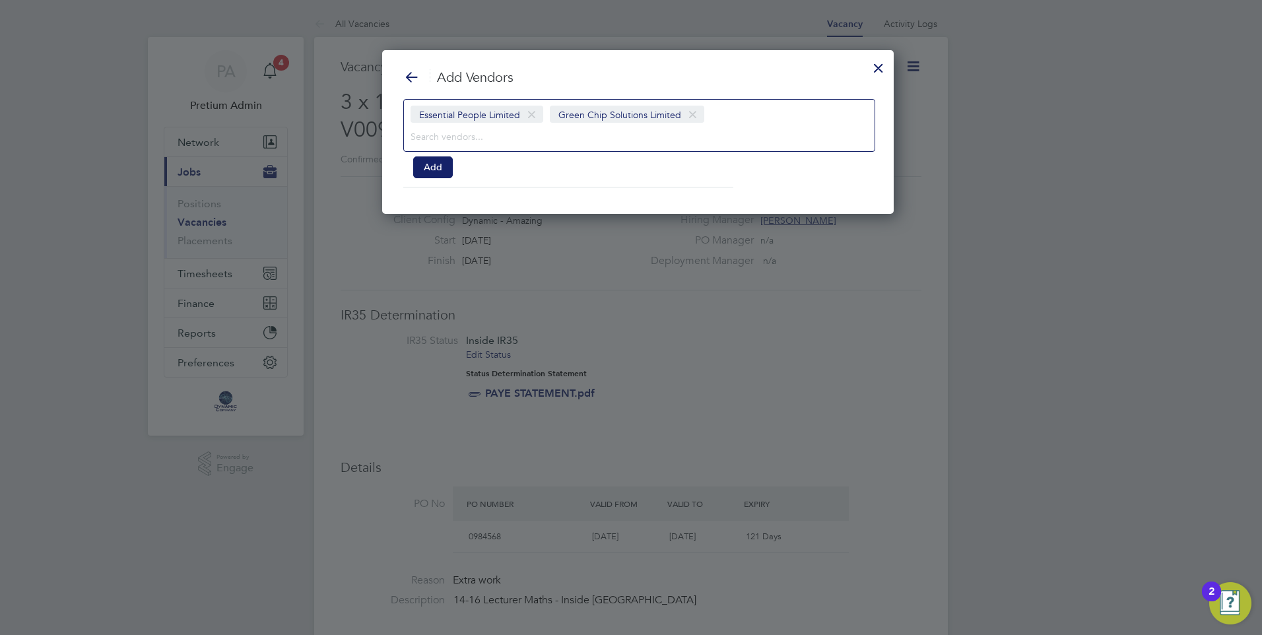
scroll to position [164, 498]
click at [435, 165] on button "Add" at bounding box center [433, 166] width 40 height 21
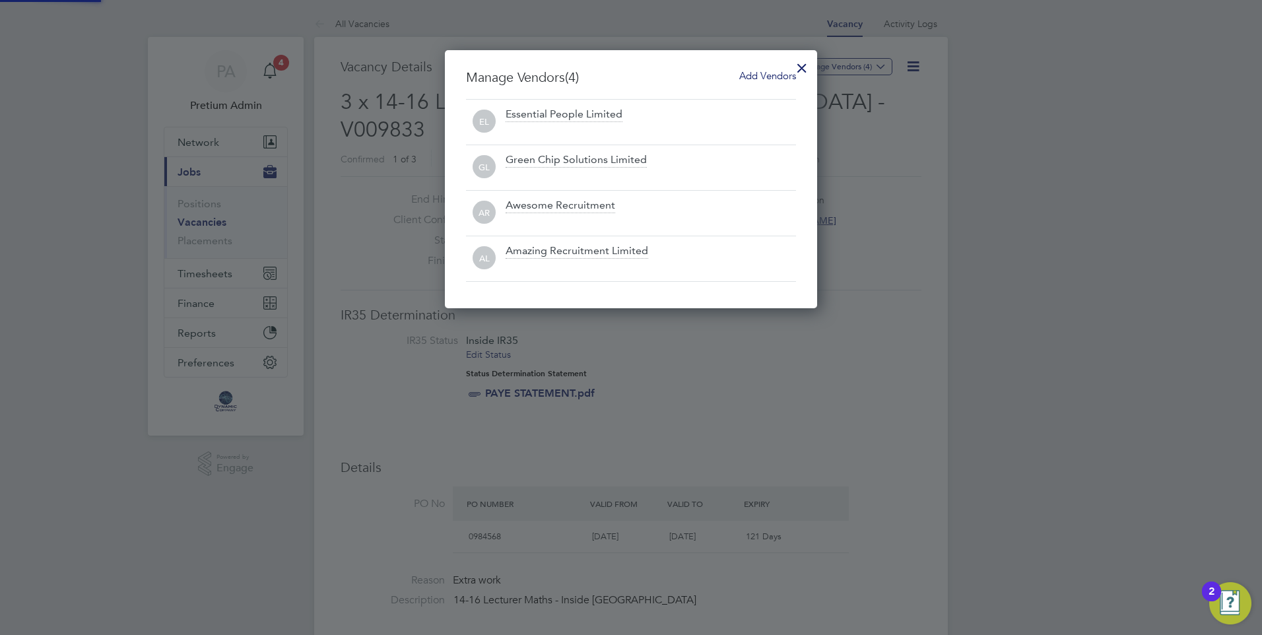
scroll to position [259, 373]
click at [799, 66] on div at bounding box center [802, 65] width 24 height 24
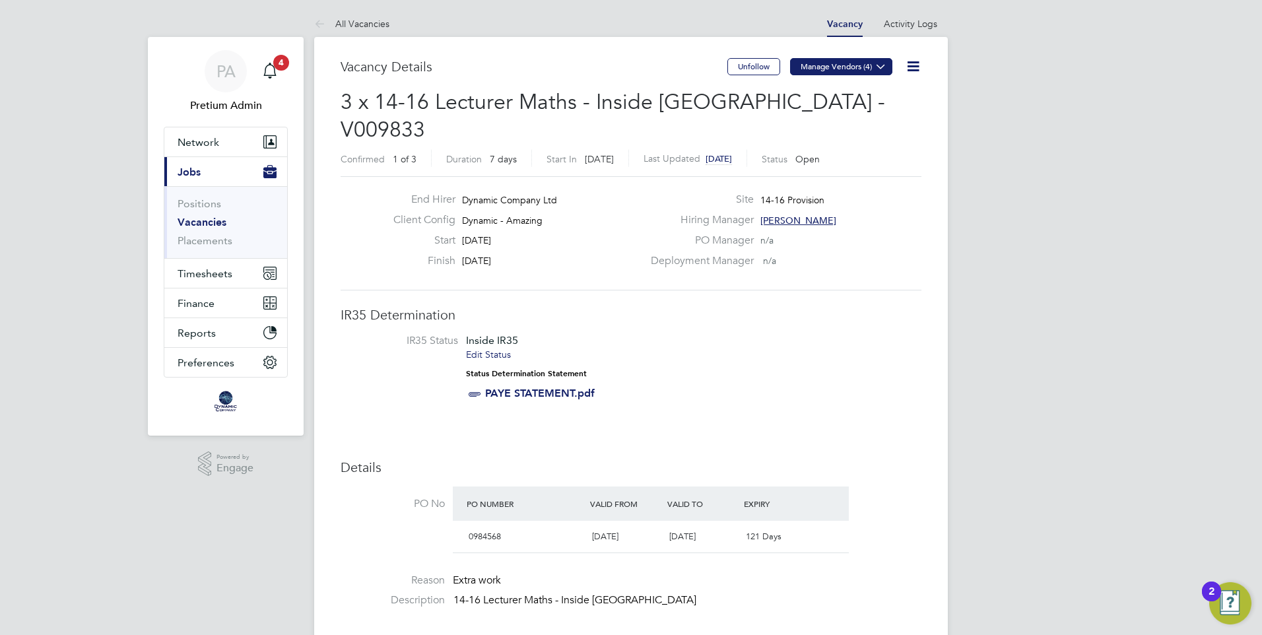
drag, startPoint x: 865, startPoint y: 79, endPoint x: 856, endPoint y: 72, distance: 11.4
click at [856, 72] on div "Unfollow Manage Vendors (4)" at bounding box center [824, 73] width 194 height 30
click at [856, 75] on button "Manage Vendors (4)" at bounding box center [841, 66] width 102 height 17
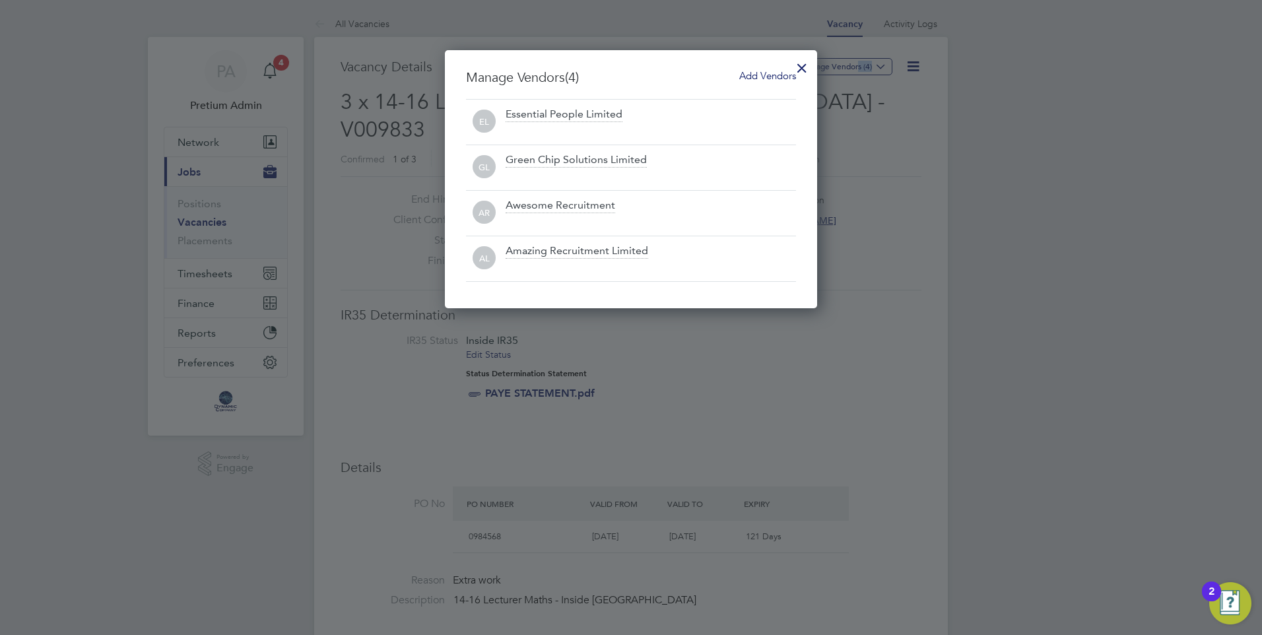
click at [799, 69] on div at bounding box center [802, 65] width 24 height 24
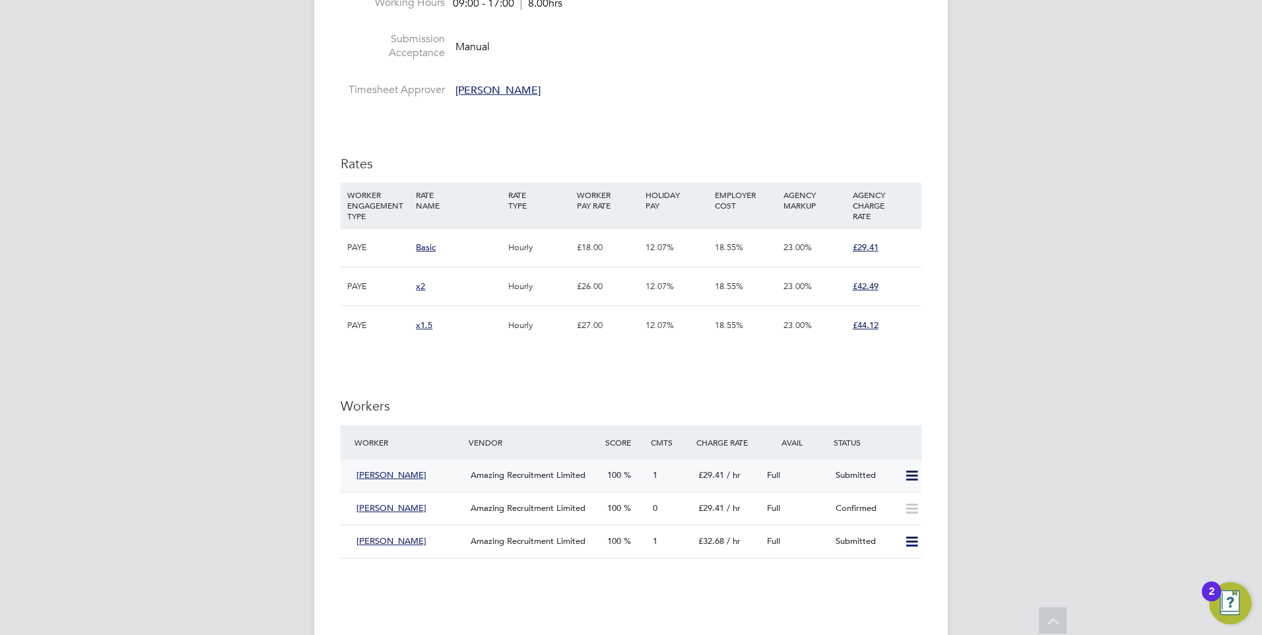
scroll to position [858, 0]
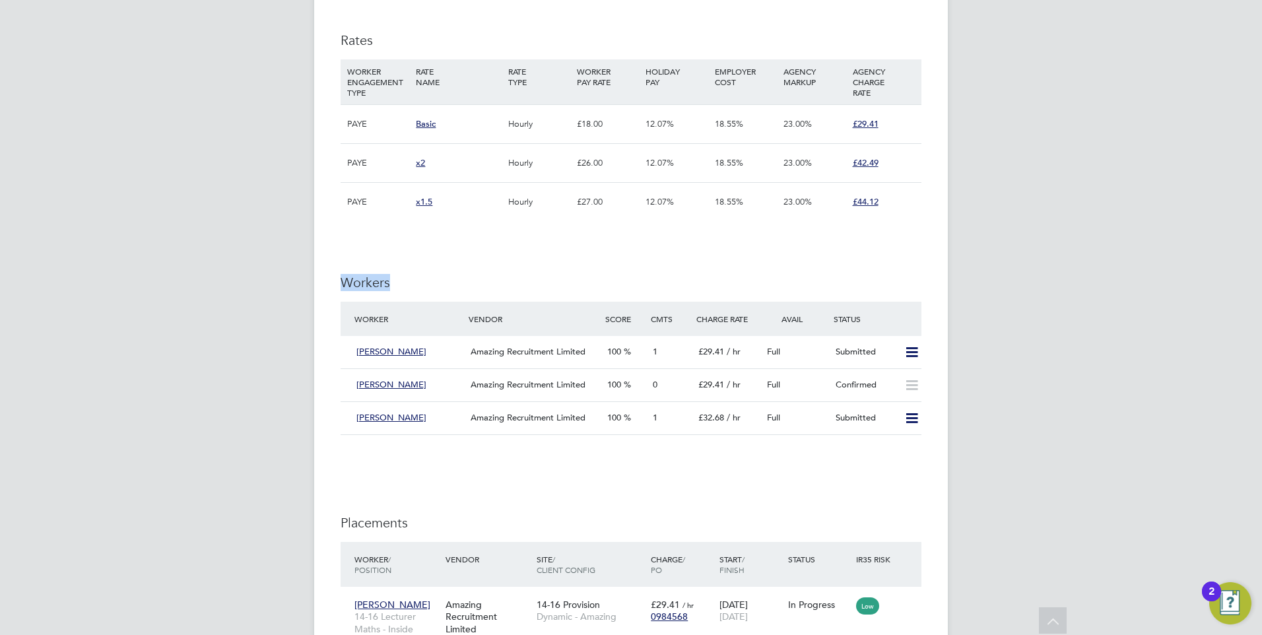
drag, startPoint x: 410, startPoint y: 246, endPoint x: 320, endPoint y: 248, distance: 89.8
click at [320, 248] on div "Vacancy Details Unfollow Manage Vendors (4) 3 x 14-16 Lecturer Maths - Inside L…" at bounding box center [631, 81] width 634 height 1804
drag, startPoint x: 320, startPoint y: 248, endPoint x: 528, endPoint y: 259, distance: 208.2
click at [528, 274] on h3 "Workers" at bounding box center [631, 282] width 581 height 17
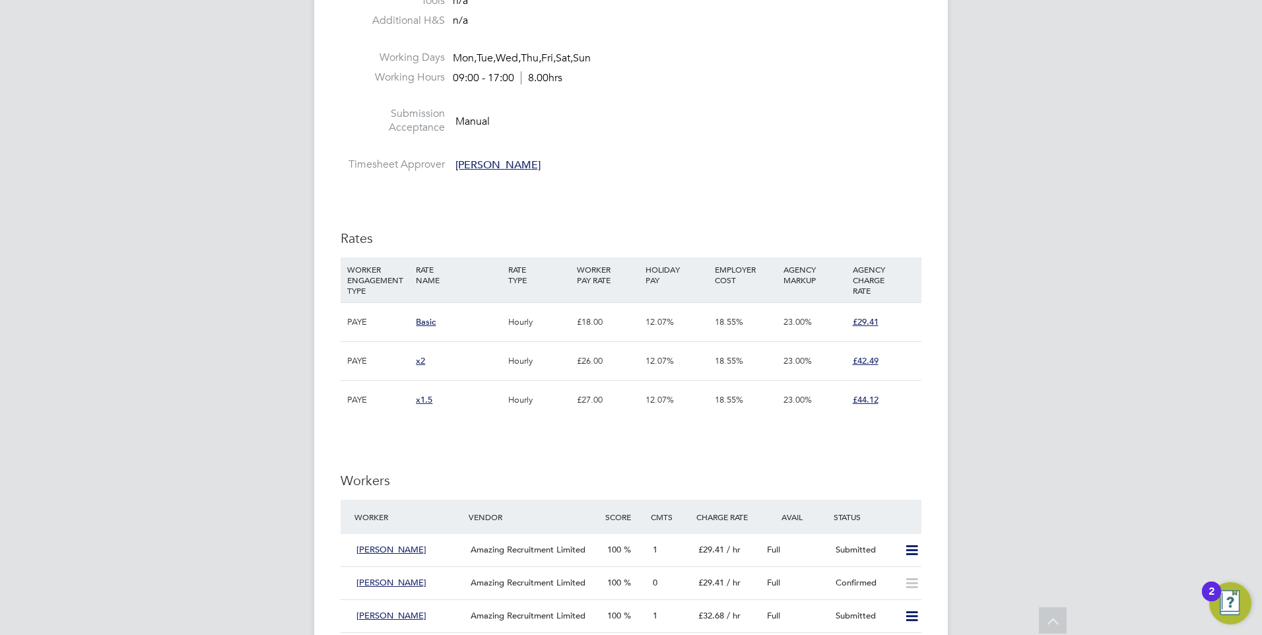
scroll to position [594, 0]
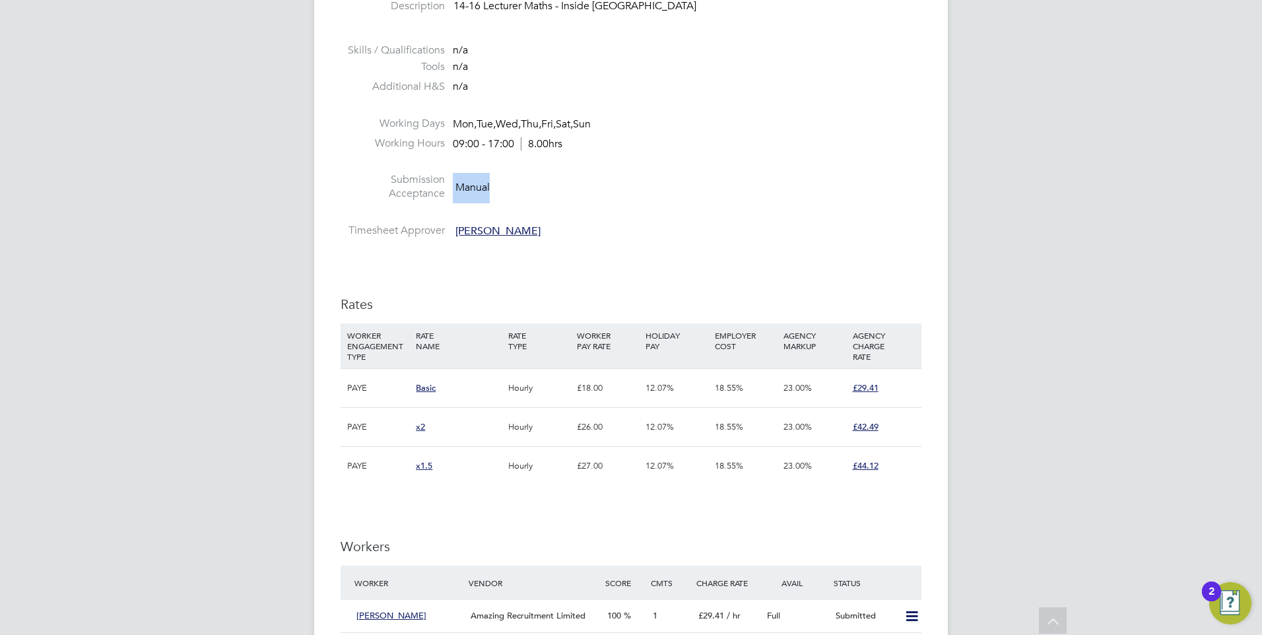
drag, startPoint x: 499, startPoint y: 163, endPoint x: 448, endPoint y: 160, distance: 51.6
click at [448, 173] on li "Submission Acceptance Manual" at bounding box center [631, 190] width 581 height 34
drag, startPoint x: 609, startPoint y: 175, endPoint x: 595, endPoint y: 178, distance: 13.6
click at [609, 176] on li "Submission Acceptance Manual" at bounding box center [631, 190] width 581 height 34
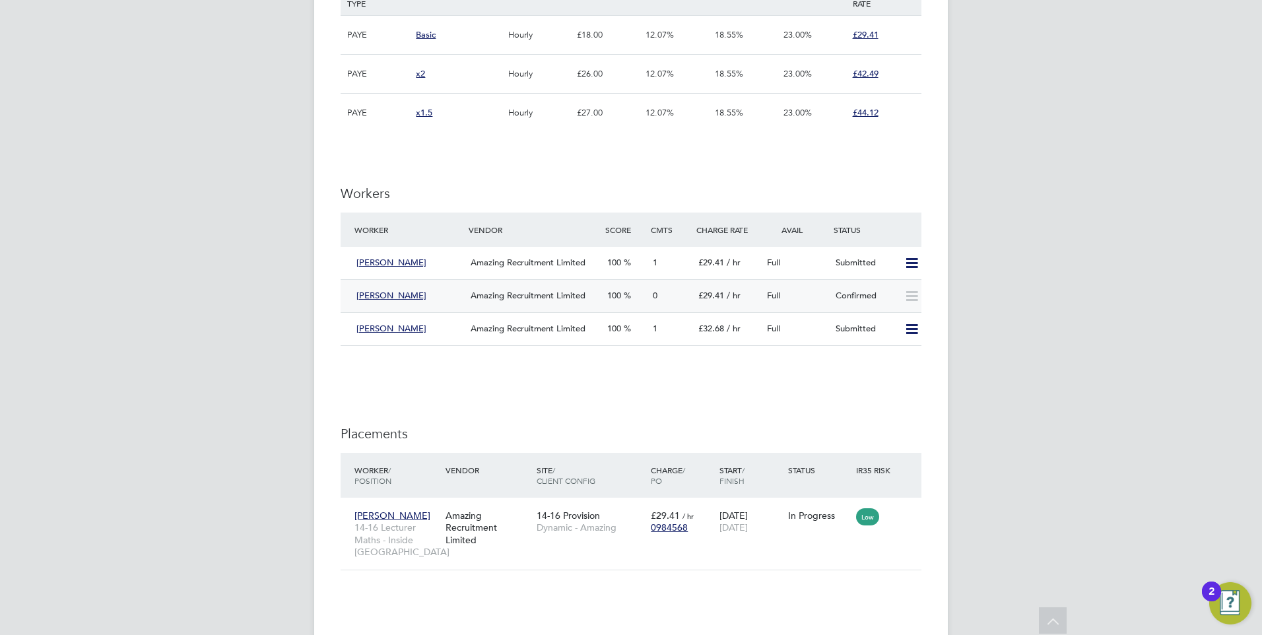
scroll to position [924, 0]
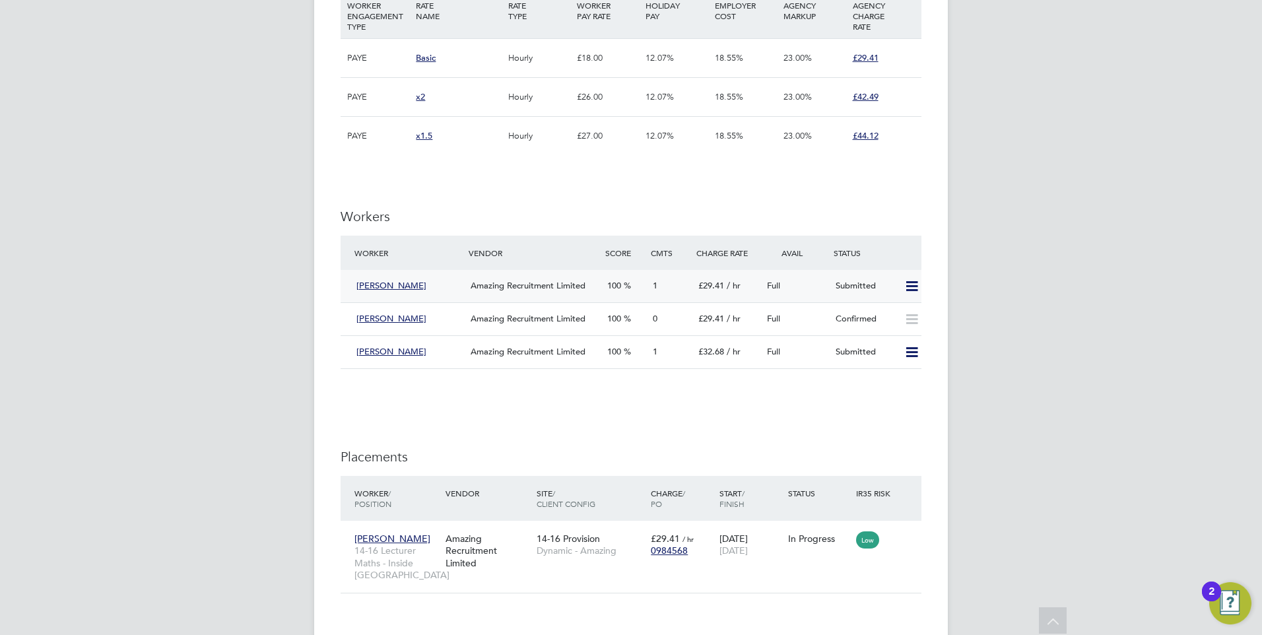
click at [846, 275] on div "Submitted" at bounding box center [864, 286] width 69 height 22
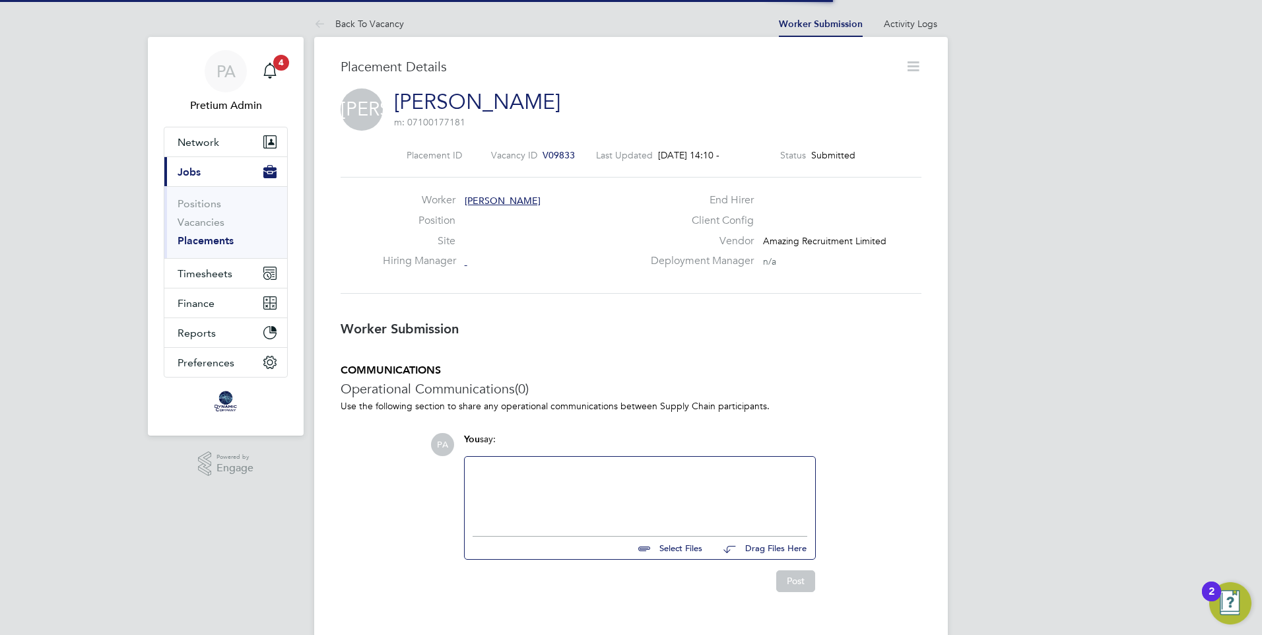
scroll to position [7, 7]
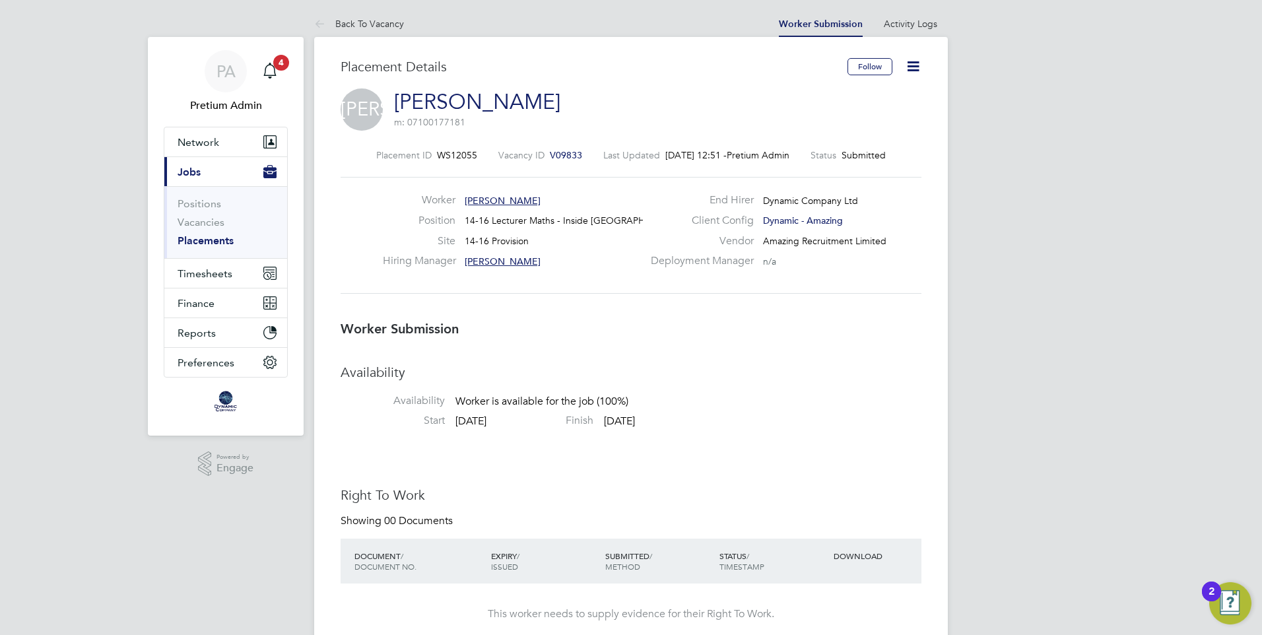
click at [550, 158] on span "V09833" at bounding box center [566, 155] width 32 height 12
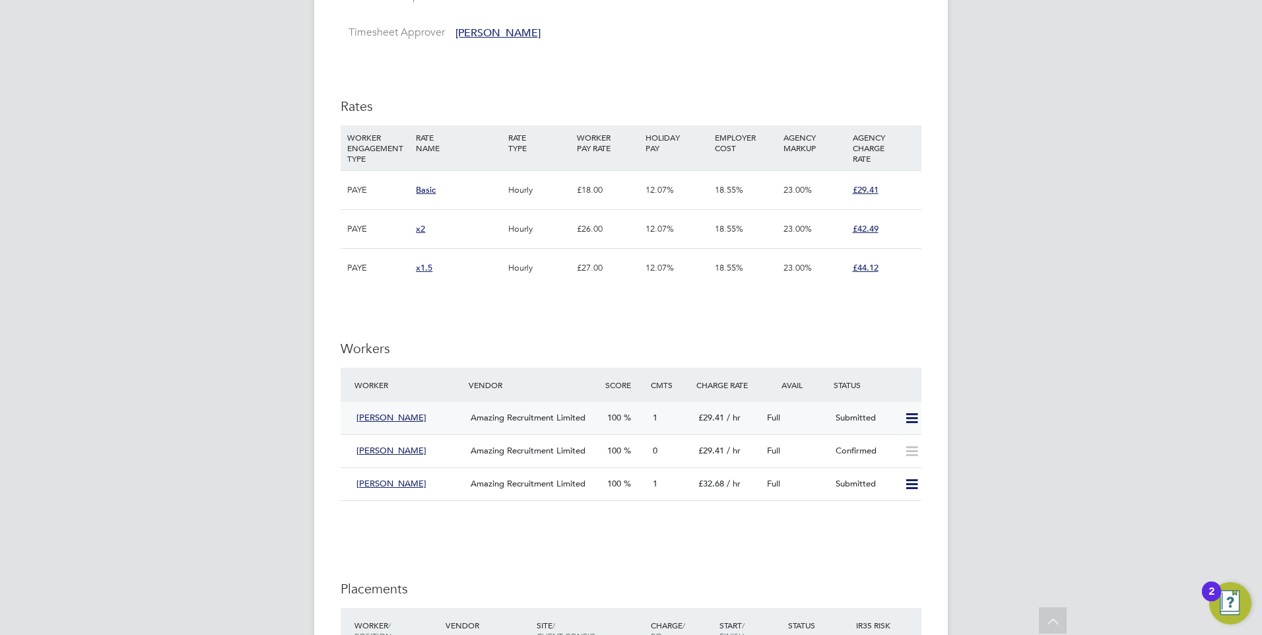
click at [425, 407] on div "Jane A" at bounding box center [408, 418] width 114 height 22
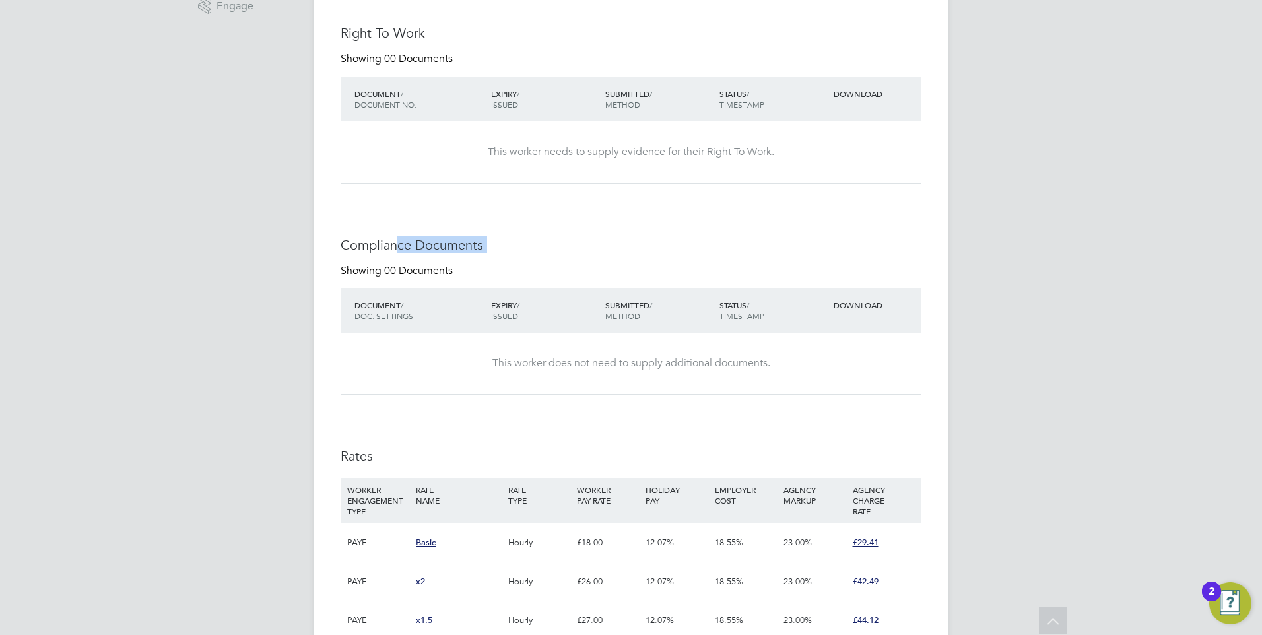
drag, startPoint x: 508, startPoint y: 255, endPoint x: 391, endPoint y: 234, distance: 118.1
click at [391, 234] on div "Availability Availability Worker is available for the job (100%) Start 22 Sep 2…" at bounding box center [631, 349] width 581 height 894
drag, startPoint x: 391, startPoint y: 234, endPoint x: 686, endPoint y: 323, distance: 307.8
click at [615, 259] on div "Compliance Documents Showing 00 Documents DOCUMENT / DOC. SETTINGS EXPIRY / ISS…" at bounding box center [631, 315] width 581 height 159
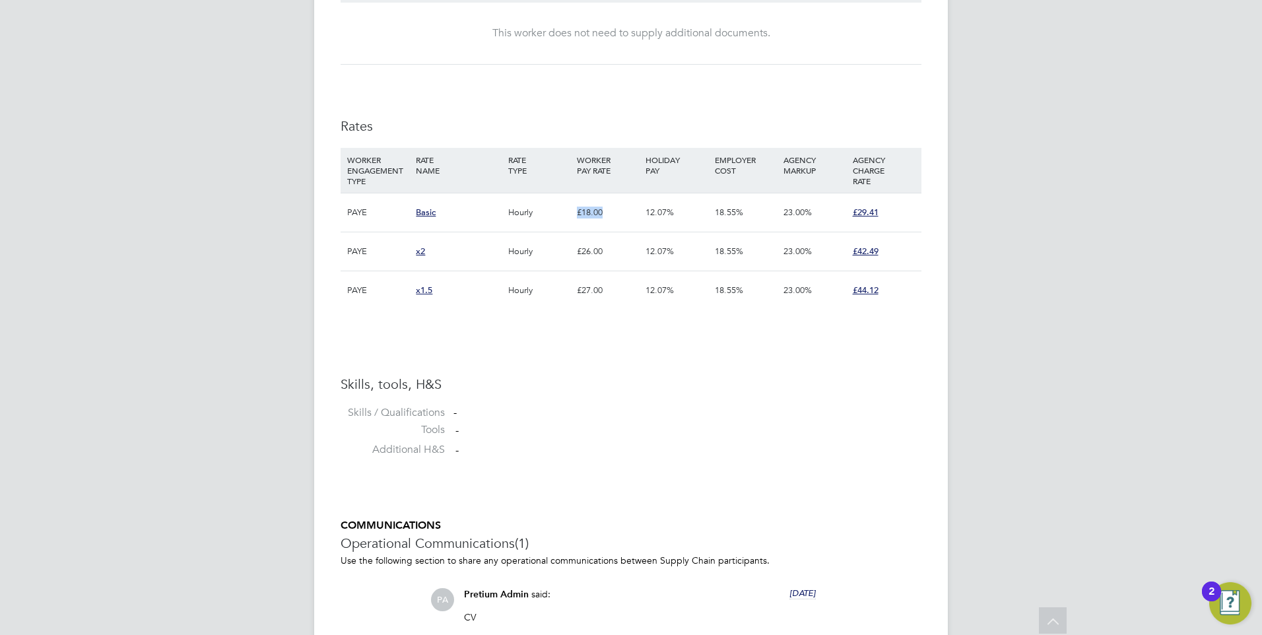
drag, startPoint x: 605, startPoint y: 214, endPoint x: 578, endPoint y: 213, distance: 27.8
click at [578, 213] on div "£18.00" at bounding box center [608, 212] width 69 height 38
drag, startPoint x: 578, startPoint y: 213, endPoint x: 619, endPoint y: 253, distance: 57.9
click at [621, 250] on div "£26.00" at bounding box center [608, 251] width 69 height 38
drag, startPoint x: 615, startPoint y: 253, endPoint x: 562, endPoint y: 244, distance: 53.6
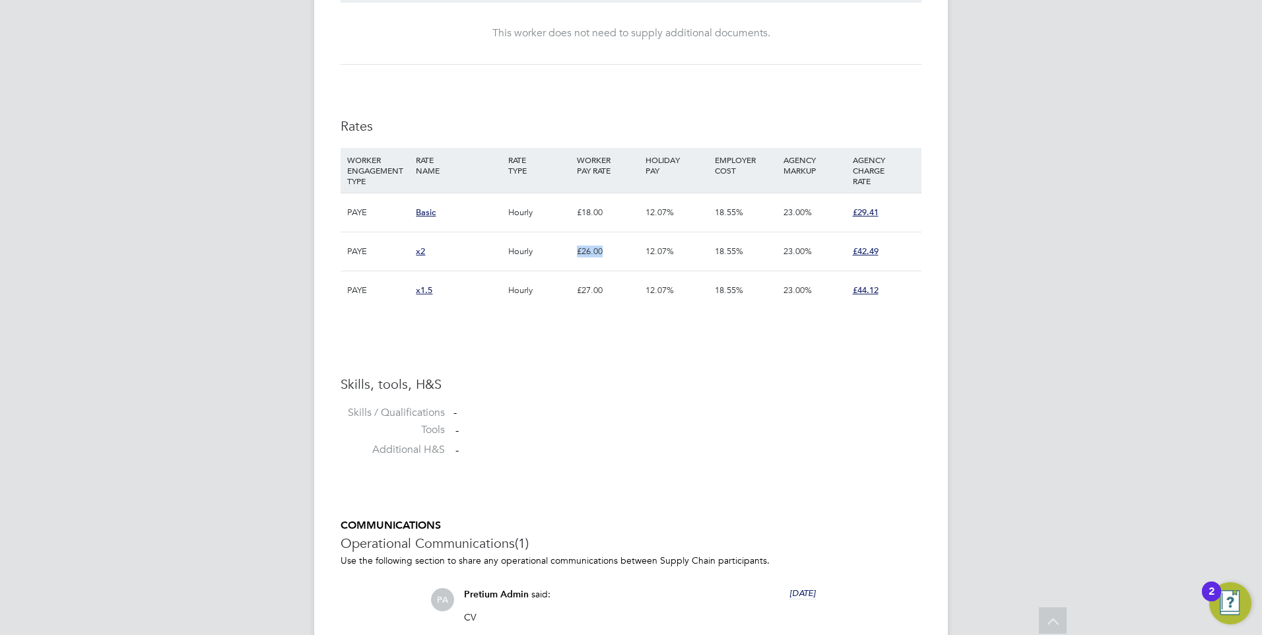
click at [562, 244] on div "PAYE x2 Hourly £26.00 12.07% 18.55% 23.00% £42.49" at bounding box center [631, 251] width 581 height 39
drag, startPoint x: 562, startPoint y: 244, endPoint x: 623, endPoint y: 296, distance: 79.6
click at [623, 294] on div "£27.00" at bounding box center [608, 290] width 69 height 38
drag, startPoint x: 619, startPoint y: 295, endPoint x: 574, endPoint y: 288, distance: 45.4
click at [574, 288] on div "£27.00" at bounding box center [608, 290] width 69 height 38
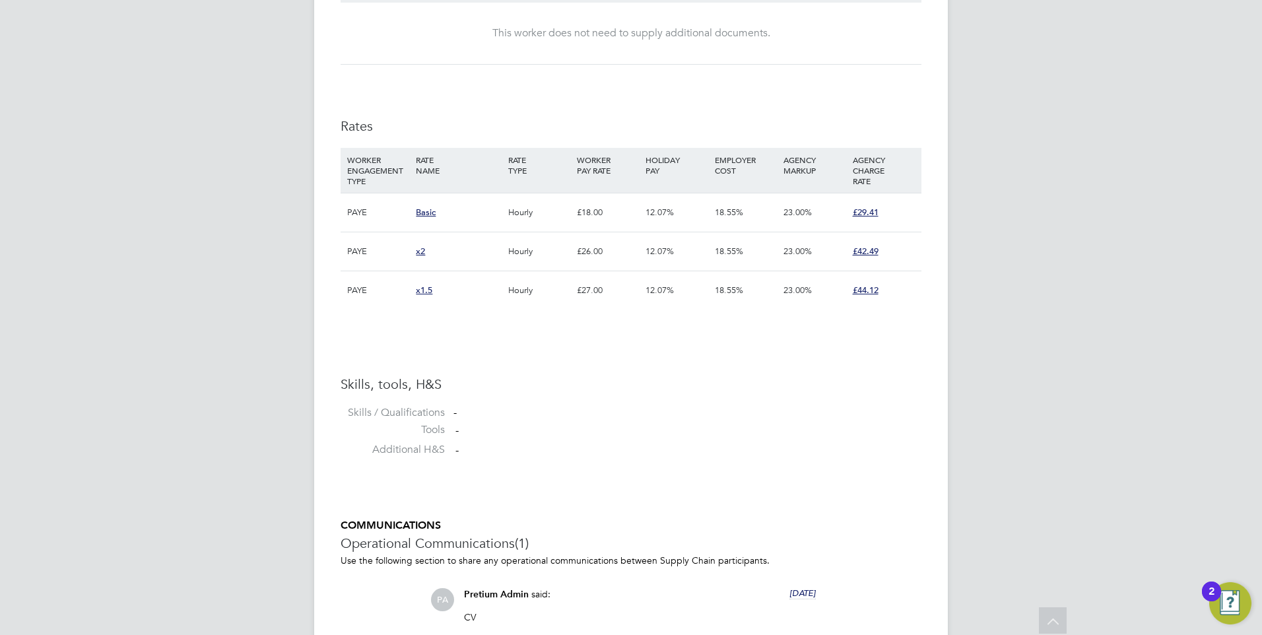
drag, startPoint x: 574, startPoint y: 288, endPoint x: 606, endPoint y: 337, distance: 58.6
click at [606, 337] on div "Availability Availability Worker is available for the job (100%) Start 22 Sep 2…" at bounding box center [631, 19] width 581 height 894
drag, startPoint x: 465, startPoint y: 211, endPoint x: 418, endPoint y: 212, distance: 46.9
click at [418, 212] on div "Basic" at bounding box center [459, 212] width 92 height 38
click at [586, 214] on div "£18.00" at bounding box center [608, 212] width 69 height 38
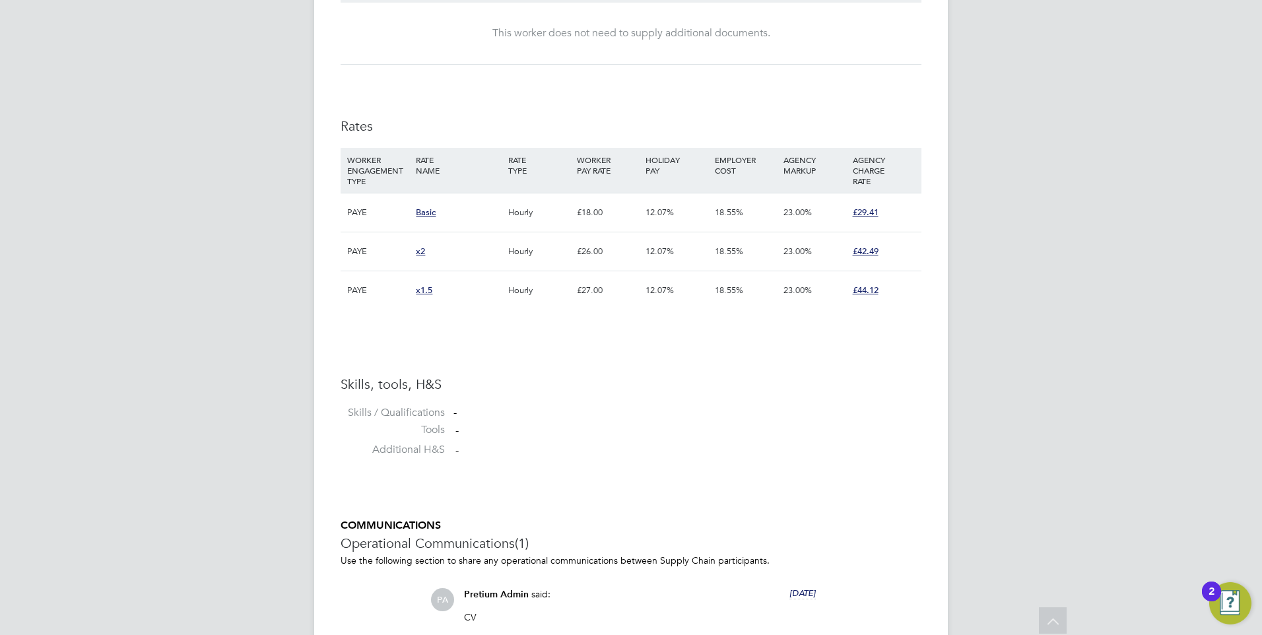
drag, startPoint x: 586, startPoint y: 214, endPoint x: 728, endPoint y: 414, distance: 245.3
click at [726, 411] on ul "Skills, tools, H&S Skills / Qualifications - Tools - Additional H&S -" at bounding box center [631, 421] width 581 height 90
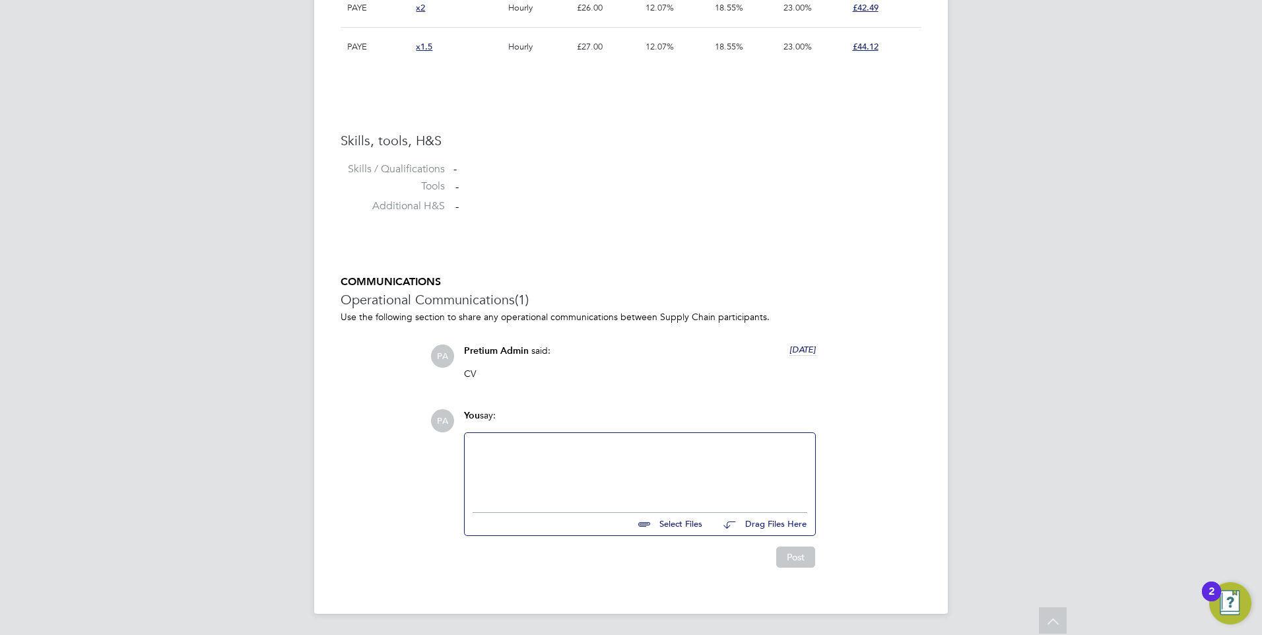
click at [560, 485] on div at bounding box center [640, 469] width 335 height 57
click at [619, 506] on ul at bounding box center [640, 509] width 335 height 7
click at [629, 475] on div at bounding box center [640, 469] width 335 height 57
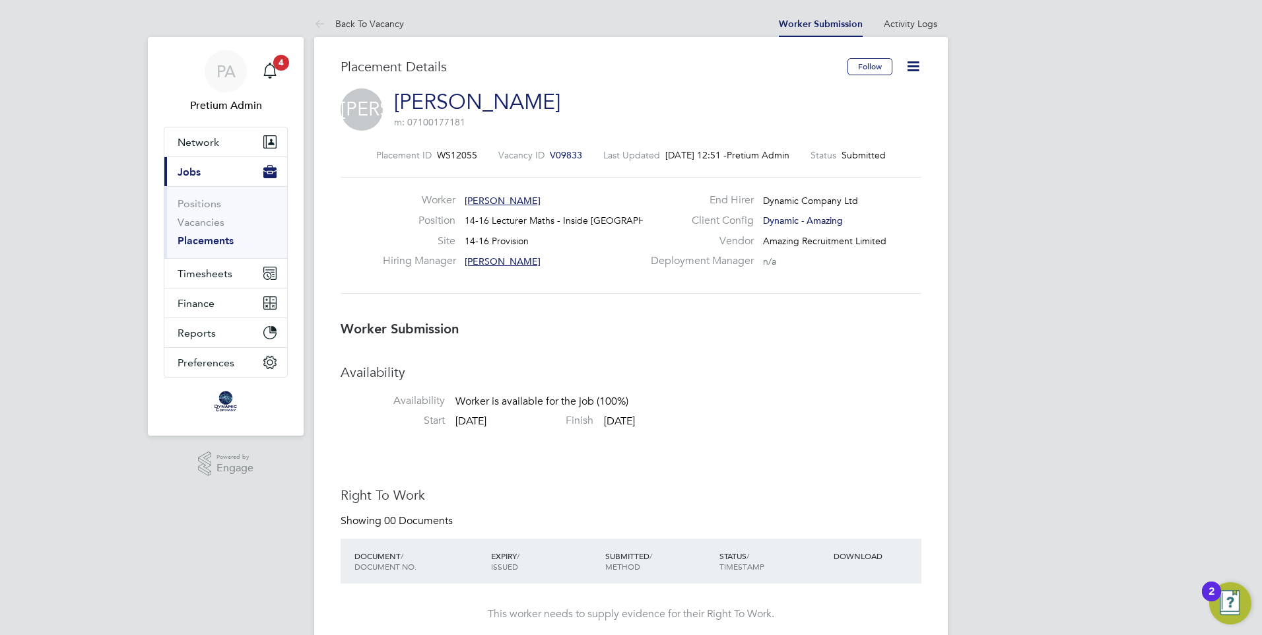
click at [550, 155] on span "V09833" at bounding box center [566, 155] width 32 height 12
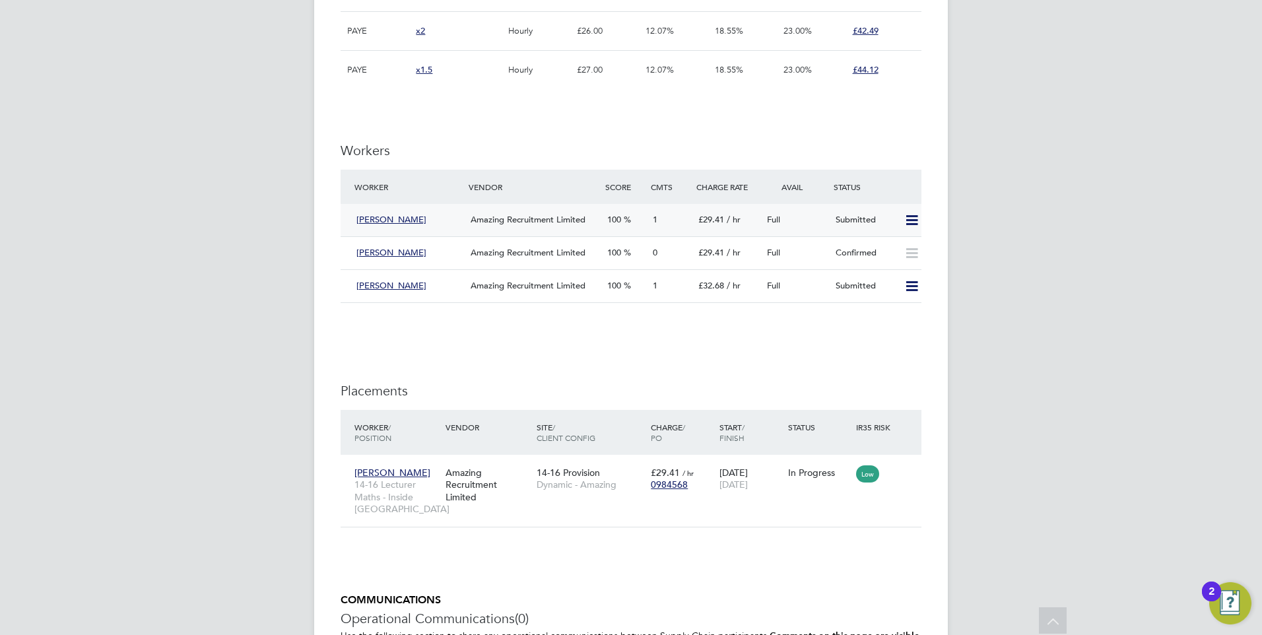
click at [916, 215] on icon at bounding box center [912, 220] width 17 height 11
click at [890, 219] on li "Offer" at bounding box center [894, 221] width 46 height 18
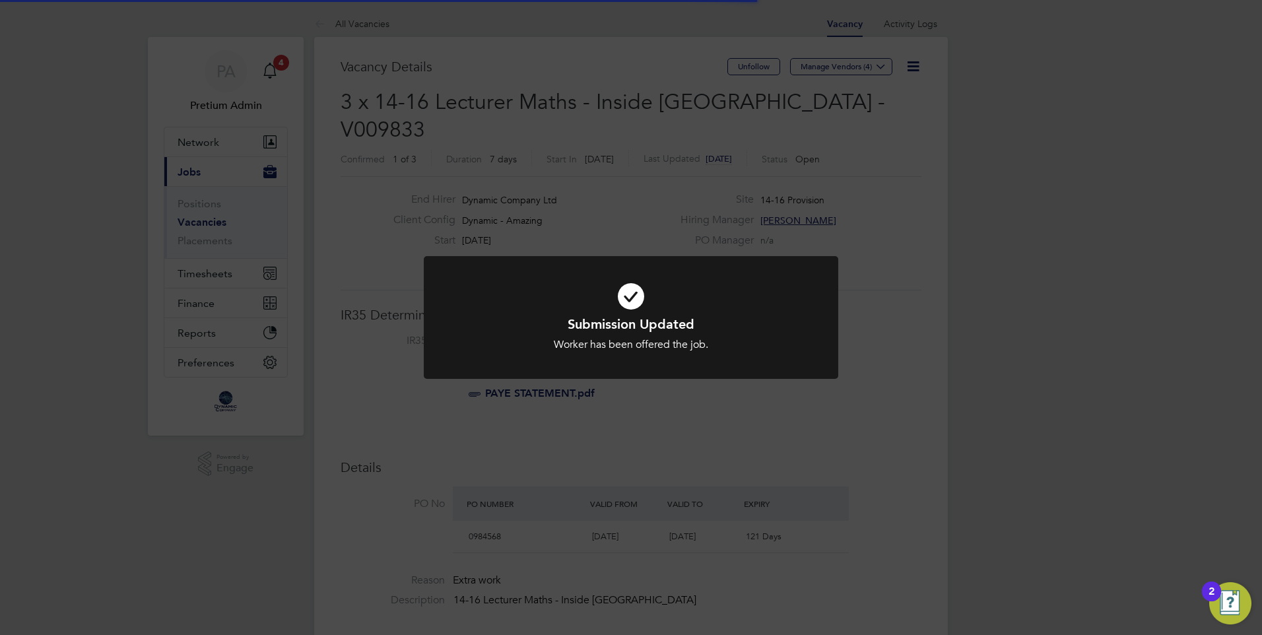
click at [902, 344] on div "Submission Updated Worker has been offered the job. Cancel Okay" at bounding box center [631, 317] width 1262 height 635
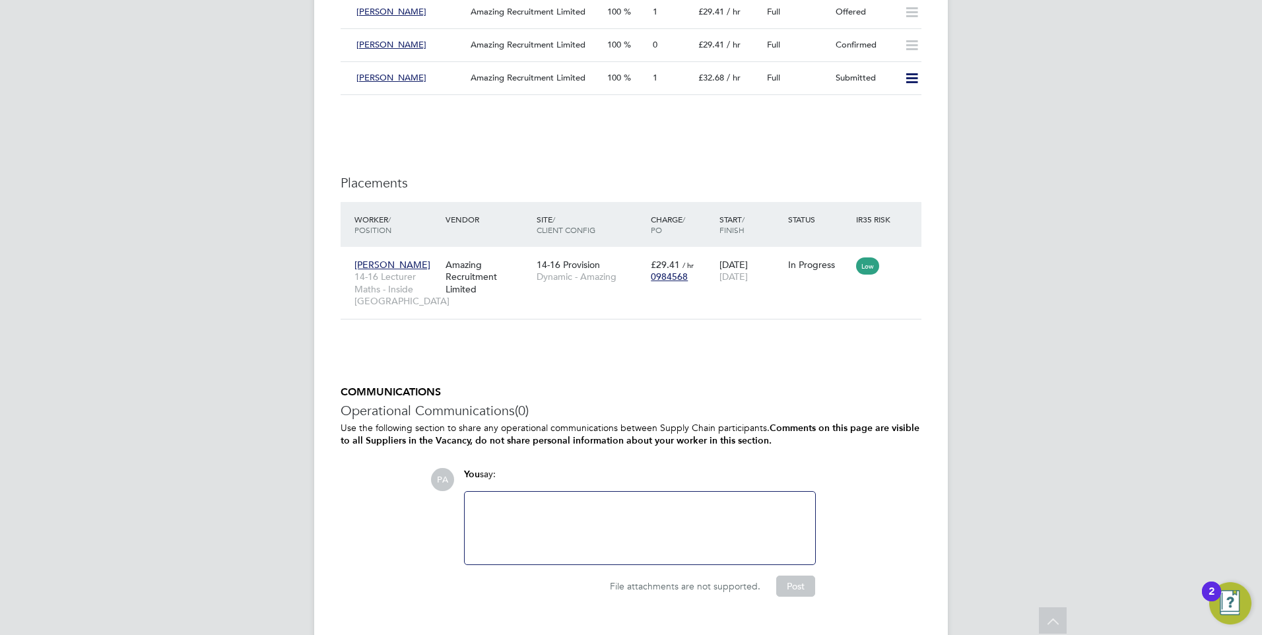
click at [605, 500] on div at bounding box center [640, 528] width 335 height 57
click at [378, 526] on div "COMMUNICATIONS Operational Communications (0) Use the following section to shar…" at bounding box center [631, 491] width 581 height 211
drag, startPoint x: 539, startPoint y: 493, endPoint x: 611, endPoint y: 481, distance: 72.9
click at [538, 500] on div at bounding box center [640, 528] width 335 height 57
click at [565, 500] on div at bounding box center [640, 528] width 335 height 57
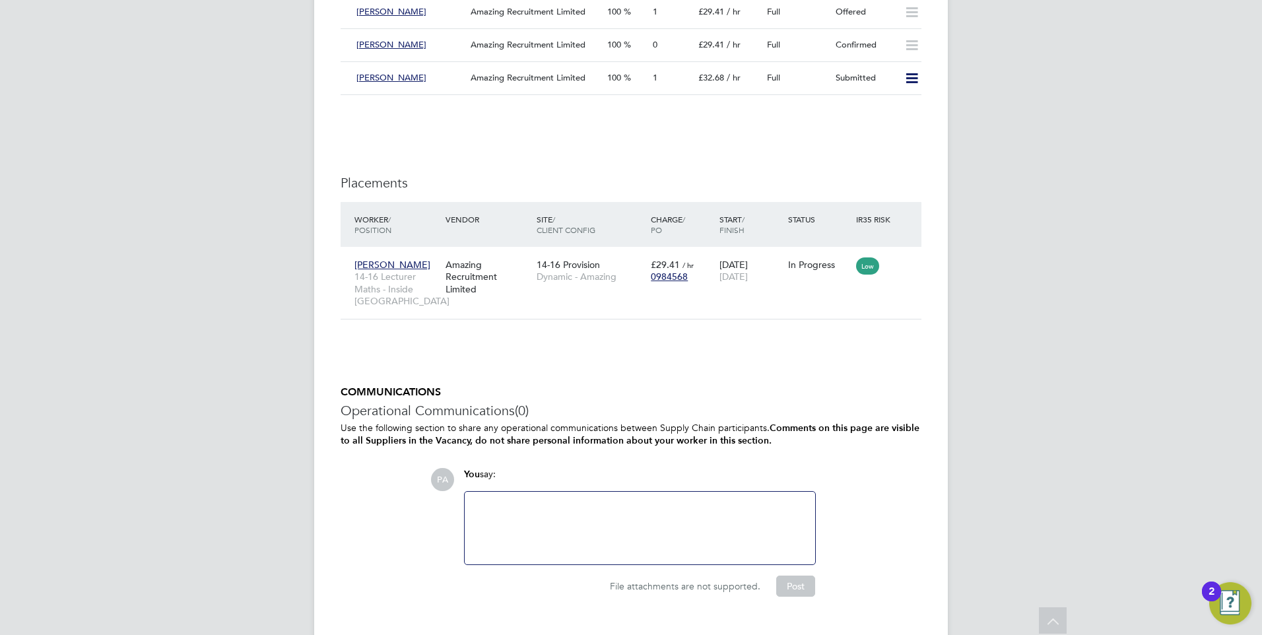
click at [556, 500] on div at bounding box center [640, 528] width 335 height 57
click at [562, 428] on div "COMMUNICATIONS Operational Communications (0) Use the following section to shar…" at bounding box center [631, 491] width 581 height 211
click at [564, 500] on div at bounding box center [640, 528] width 335 height 57
click at [662, 432] on div "COMMUNICATIONS Operational Communications (0) Use the following section to shar…" at bounding box center [631, 491] width 581 height 211
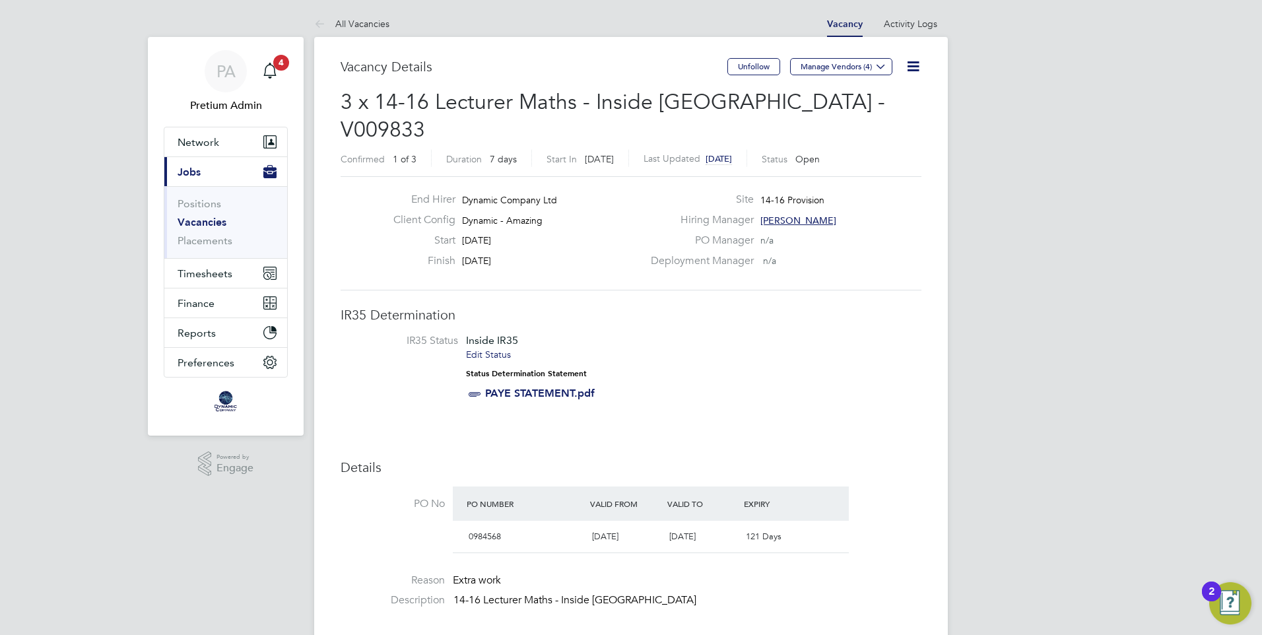
click at [194, 220] on link "Vacancies" at bounding box center [202, 222] width 49 height 13
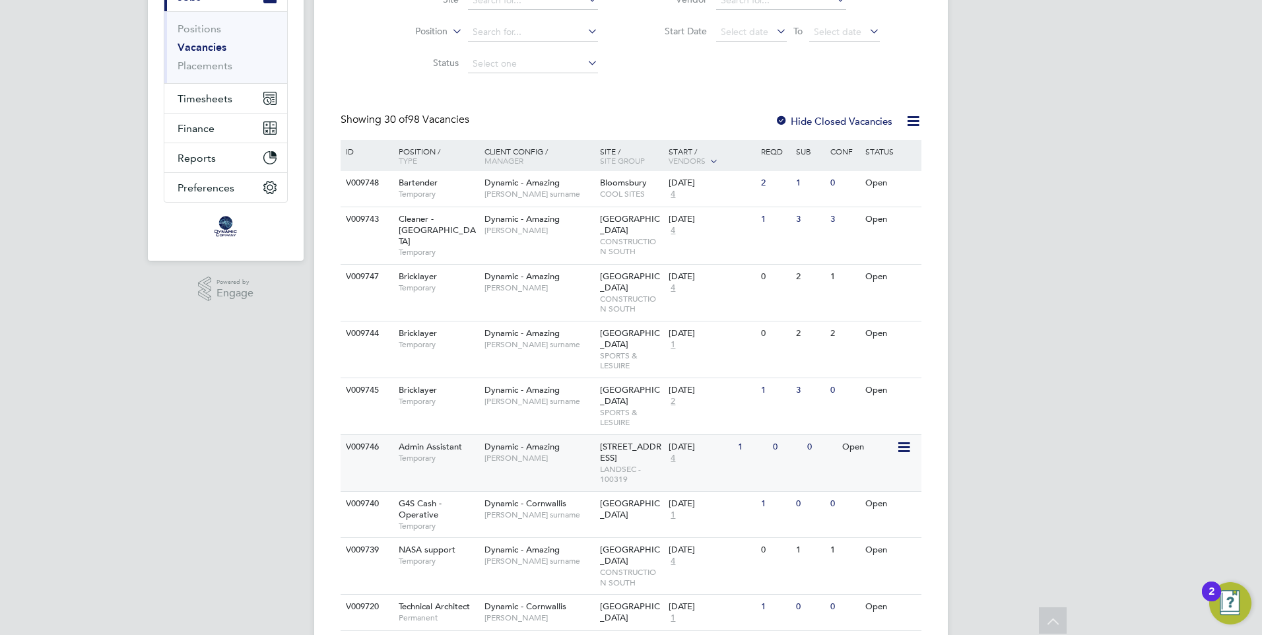
scroll to position [198, 0]
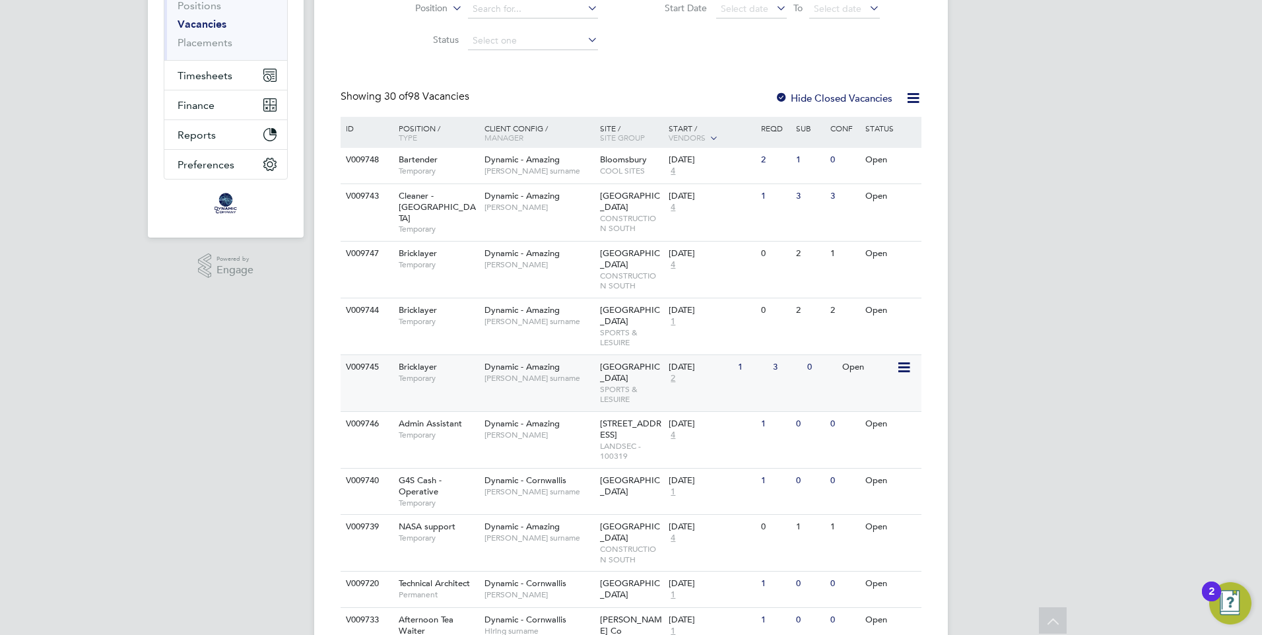
click at [574, 370] on div "V009745 Bricklayer Temporary Dynamic - Amazing Roger surname Swansea Stadium SP…" at bounding box center [631, 383] width 581 height 57
click at [585, 170] on span "[PERSON_NAME] surname" at bounding box center [539, 171] width 109 height 11
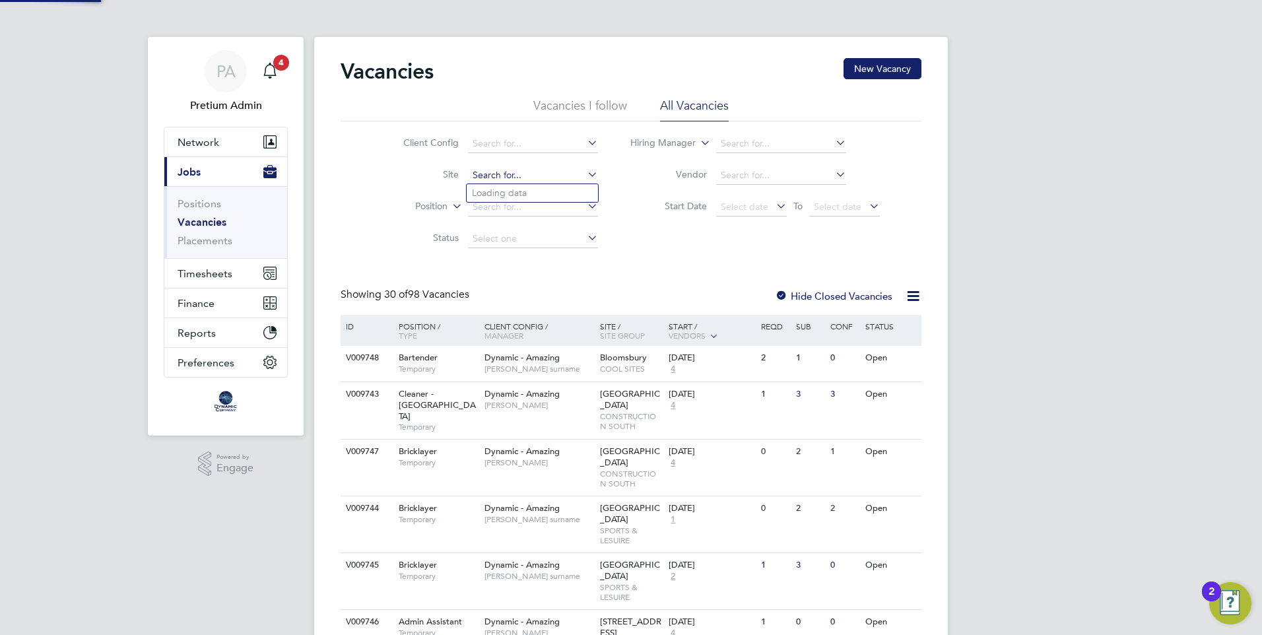
drag, startPoint x: 523, startPoint y: 172, endPoint x: 530, endPoint y: 176, distance: 8.6
click at [525, 172] on input at bounding box center [533, 175] width 130 height 18
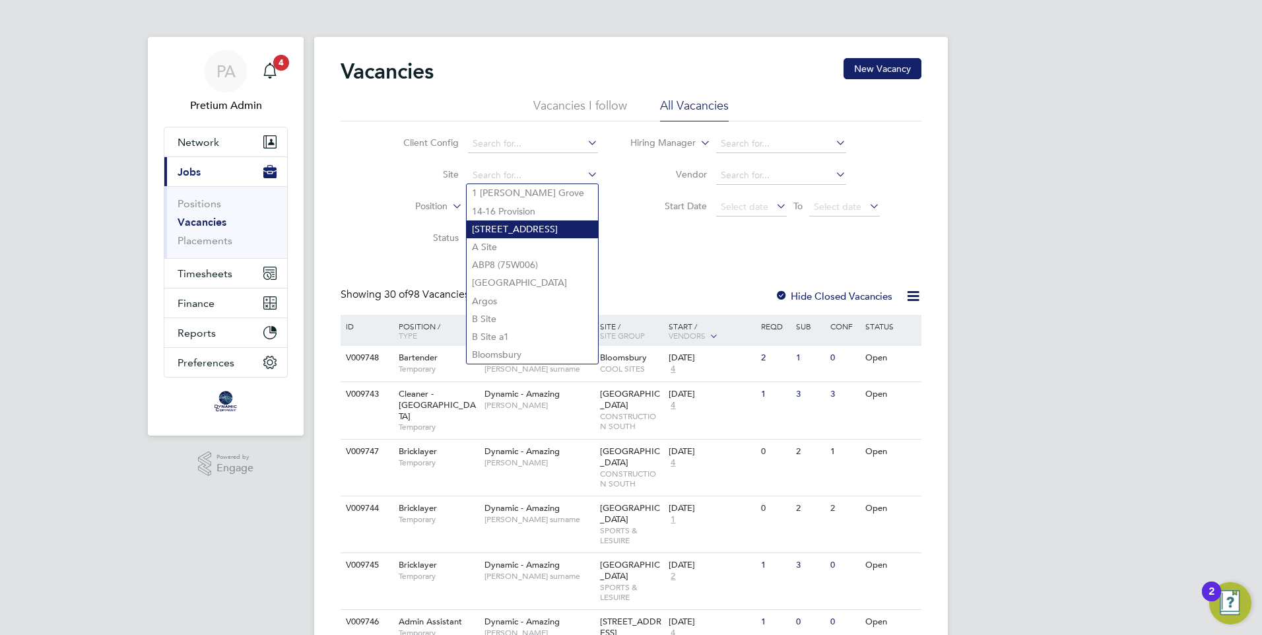
drag, startPoint x: 557, startPoint y: 213, endPoint x: 556, endPoint y: 224, distance: 10.6
click at [556, 214] on li "14-16 Provision" at bounding box center [532, 212] width 131 height 18
type input "14-16 Provision"
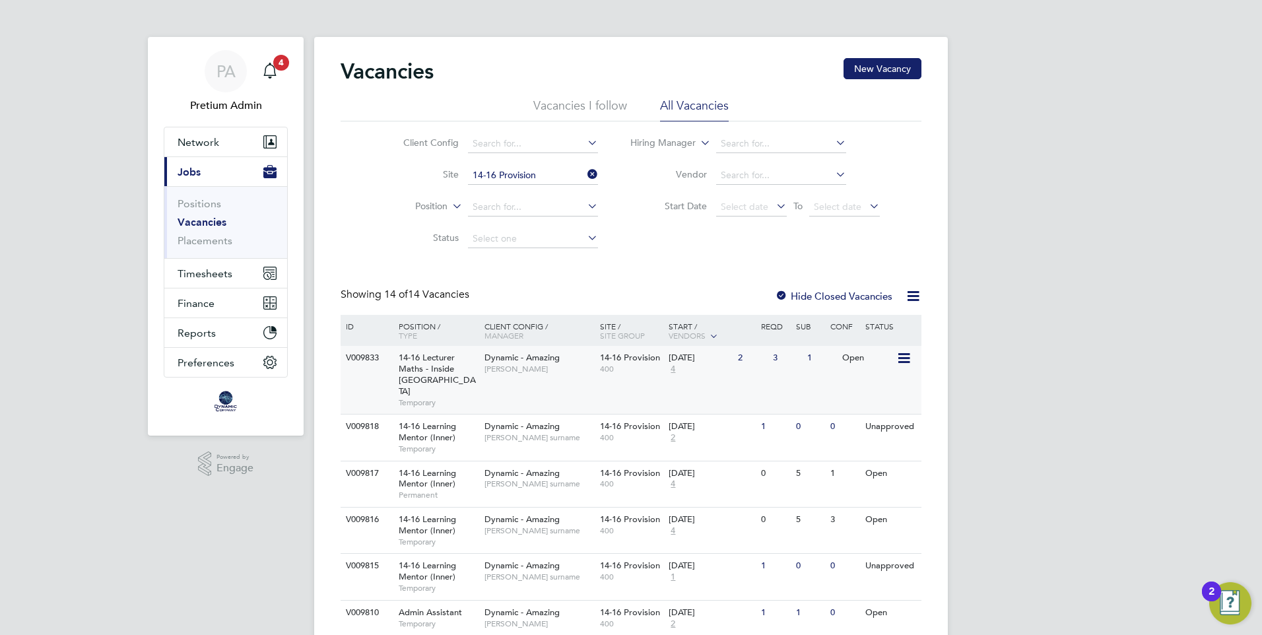
click at [572, 387] on div "V009833 14-16 Lecturer Maths - Inside London Temporary Dynamic - Amazing Abi Sh…" at bounding box center [631, 380] width 581 height 68
click at [211, 242] on link "Placements" at bounding box center [205, 240] width 55 height 13
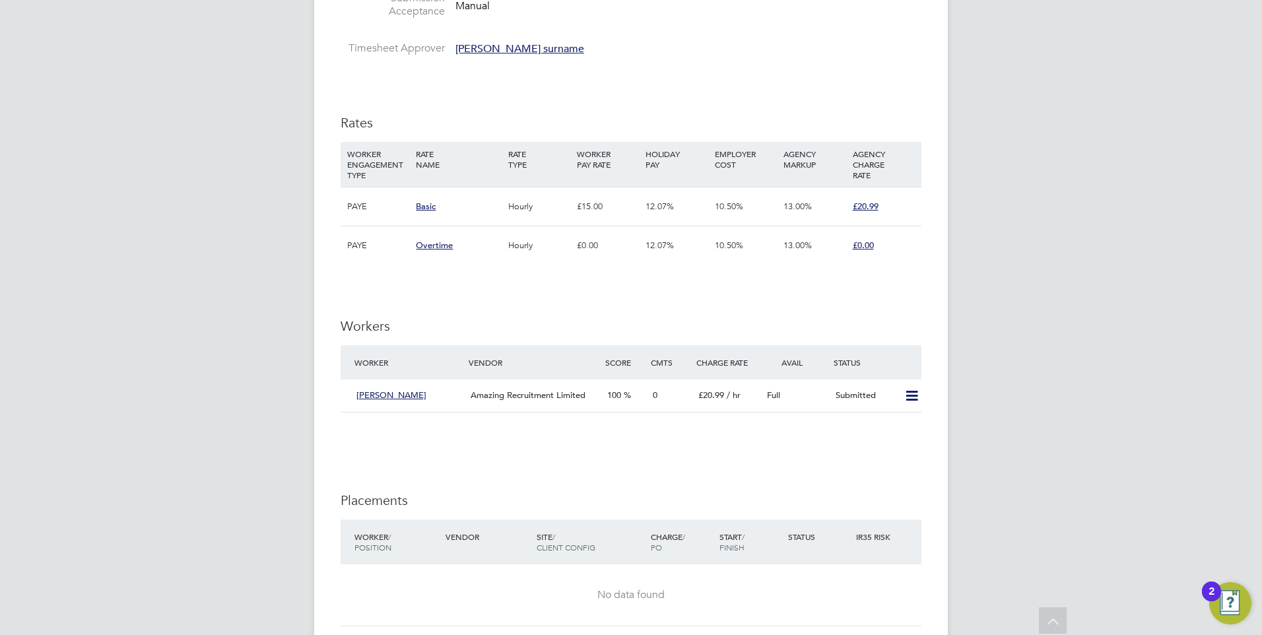
scroll to position [603, 0]
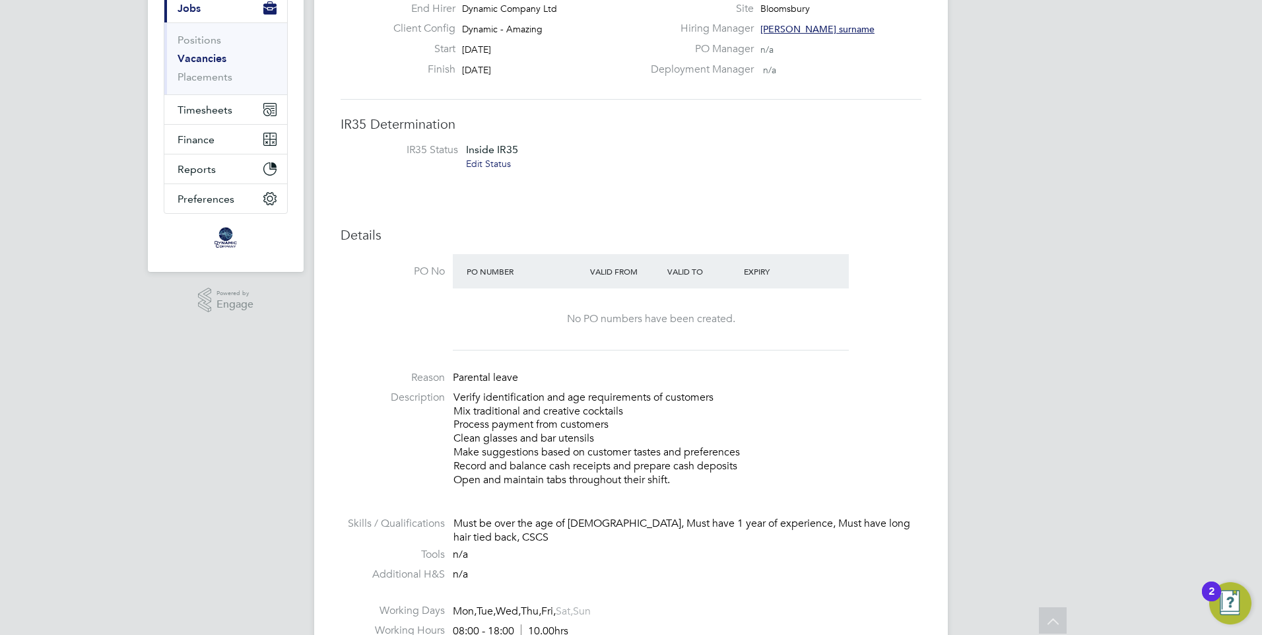
scroll to position [98, 0]
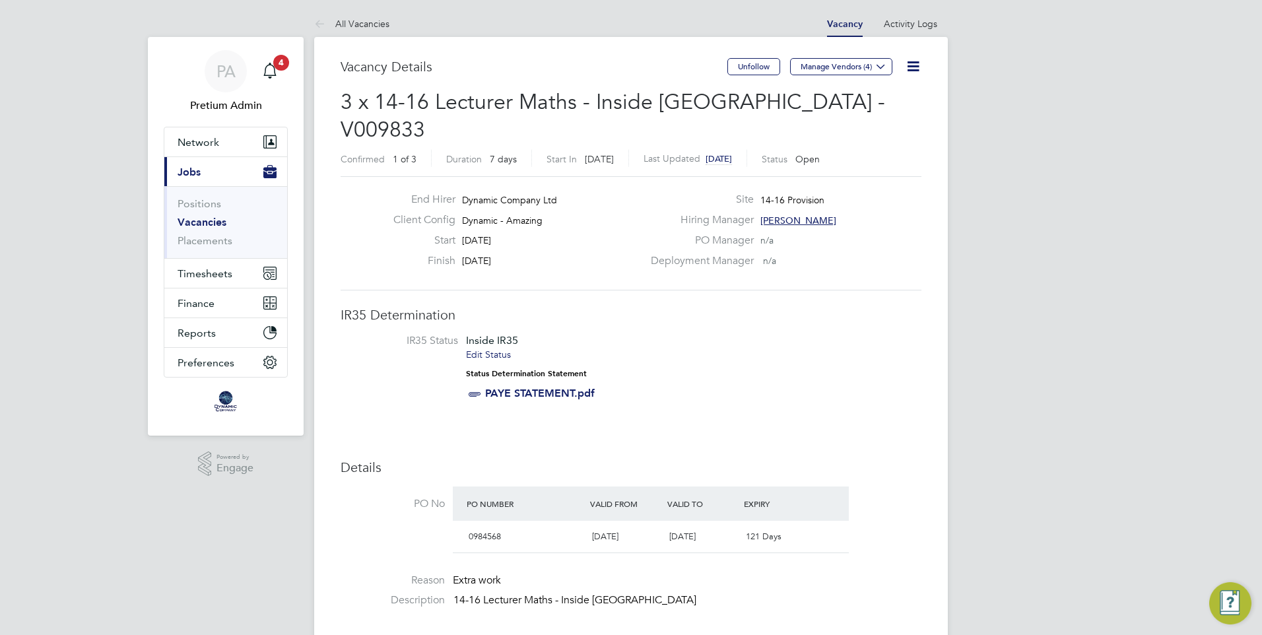
click at [908, 62] on icon at bounding box center [913, 66] width 17 height 17
click at [881, 334] on li "IR35 Status Inside IR35 Edit Status Status Determination Statement PAYE STATEME…" at bounding box center [631, 369] width 555 height 71
click at [909, 65] on icon at bounding box center [913, 66] width 17 height 17
click at [854, 334] on li "IR35 Status Inside IR35 Edit Status Status Determination Statement PAYE STATEME…" at bounding box center [631, 369] width 555 height 71
click at [912, 67] on icon at bounding box center [913, 66] width 17 height 17
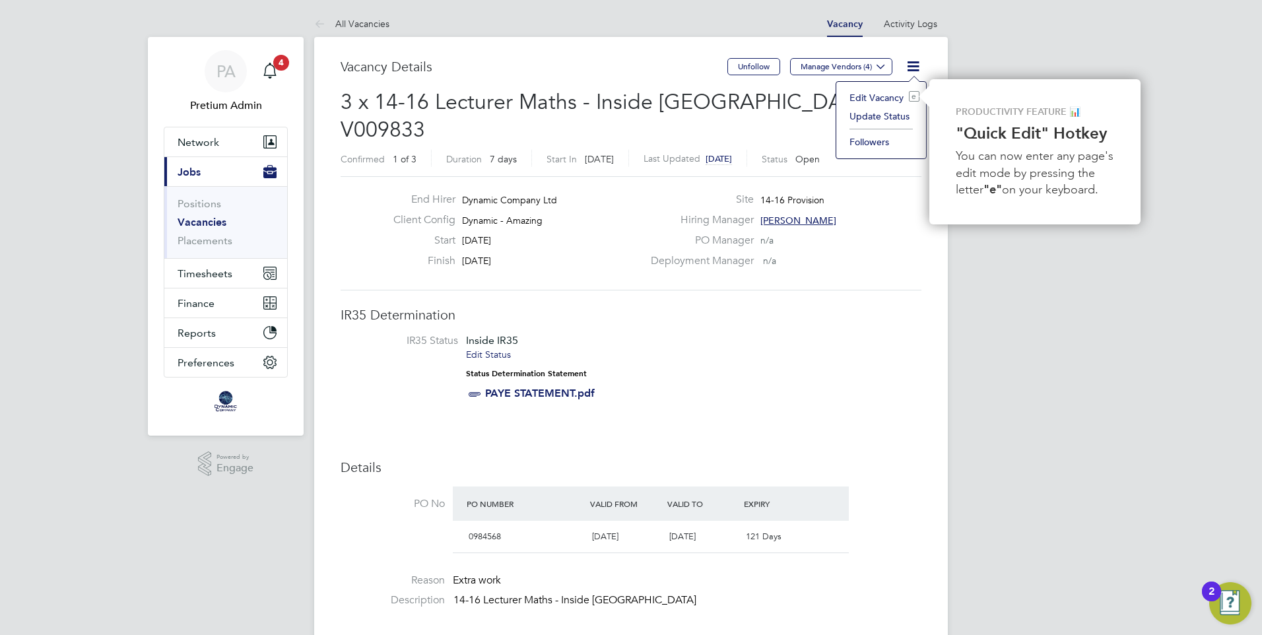
click at [885, 116] on li "Update Status" at bounding box center [881, 116] width 77 height 18
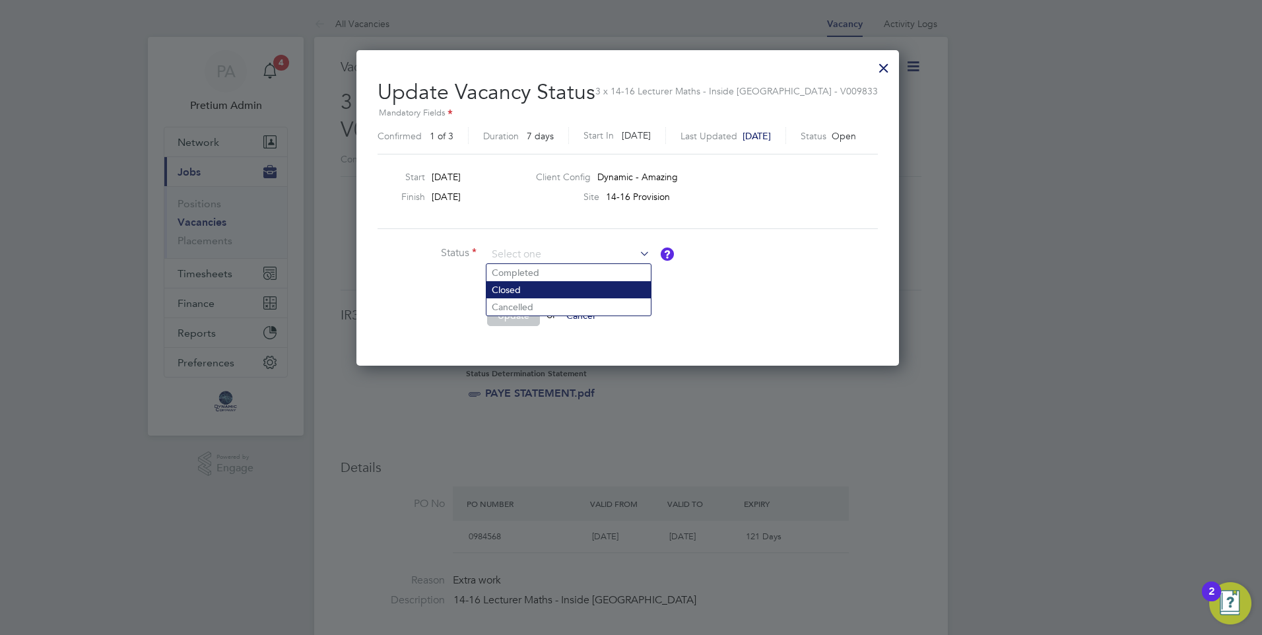
click at [522, 289] on li "Closed" at bounding box center [569, 289] width 164 height 17
type input "Closed"
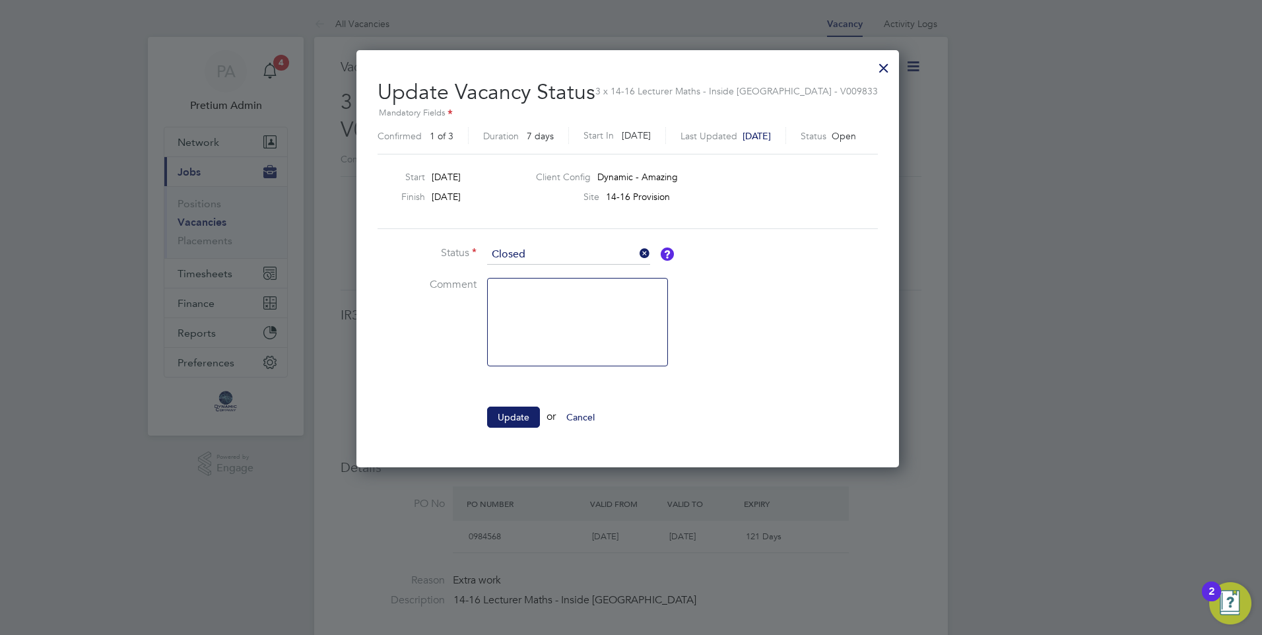
click at [637, 248] on icon at bounding box center [637, 253] width 0 height 18
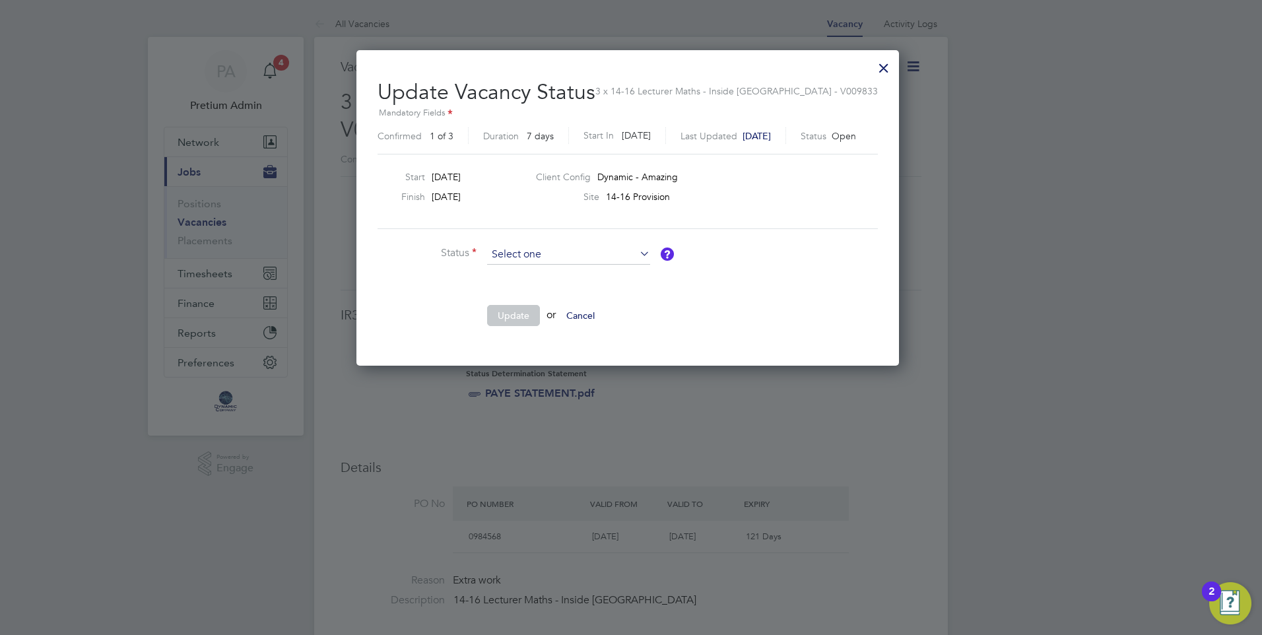
click at [528, 257] on input at bounding box center [568, 255] width 163 height 20
click at [716, 317] on li "Update or Cancel" at bounding box center [576, 322] width 396 height 34
drag, startPoint x: 573, startPoint y: 249, endPoint x: 537, endPoint y: 287, distance: 52.3
click at [573, 248] on input at bounding box center [568, 255] width 163 height 20
click at [512, 308] on li "Cancelled" at bounding box center [569, 306] width 164 height 17
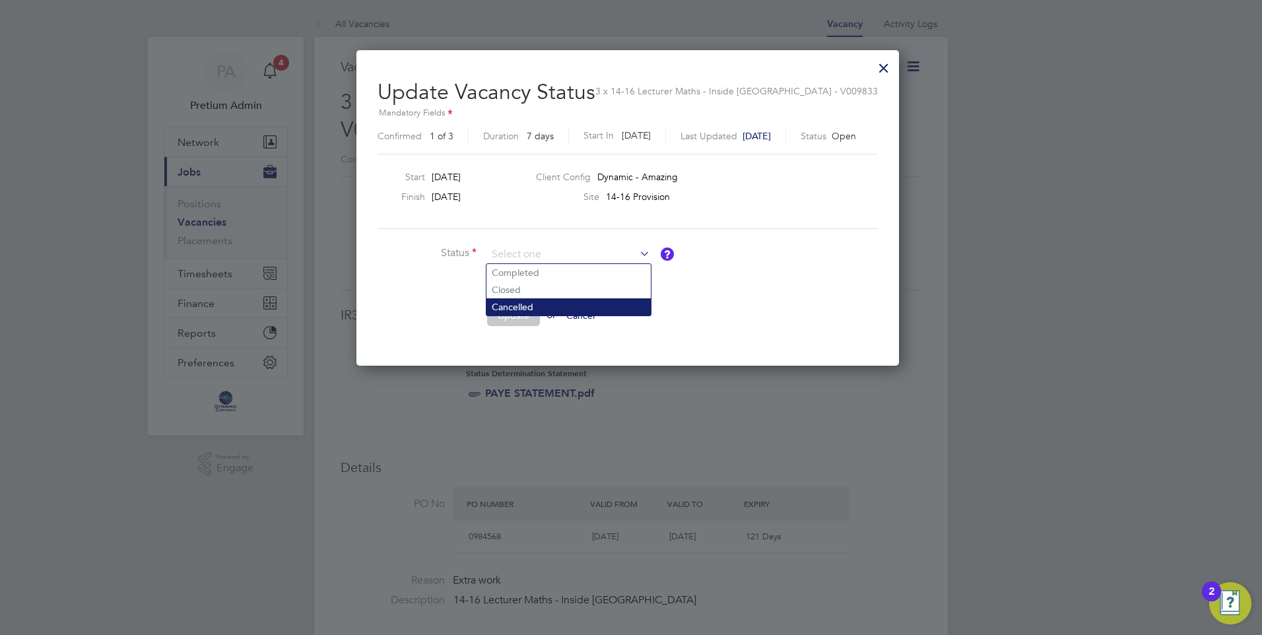
type input "Cancelled"
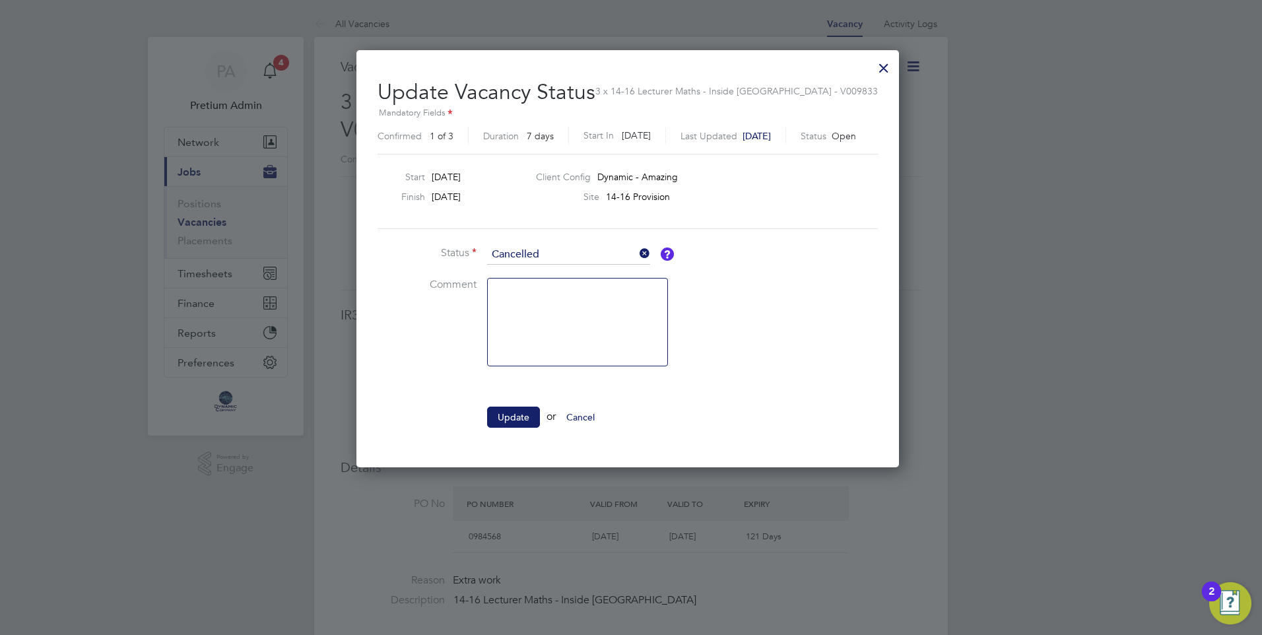
click at [745, 316] on li "Comment" at bounding box center [576, 329] width 396 height 102
click at [887, 64] on div at bounding box center [884, 65] width 24 height 24
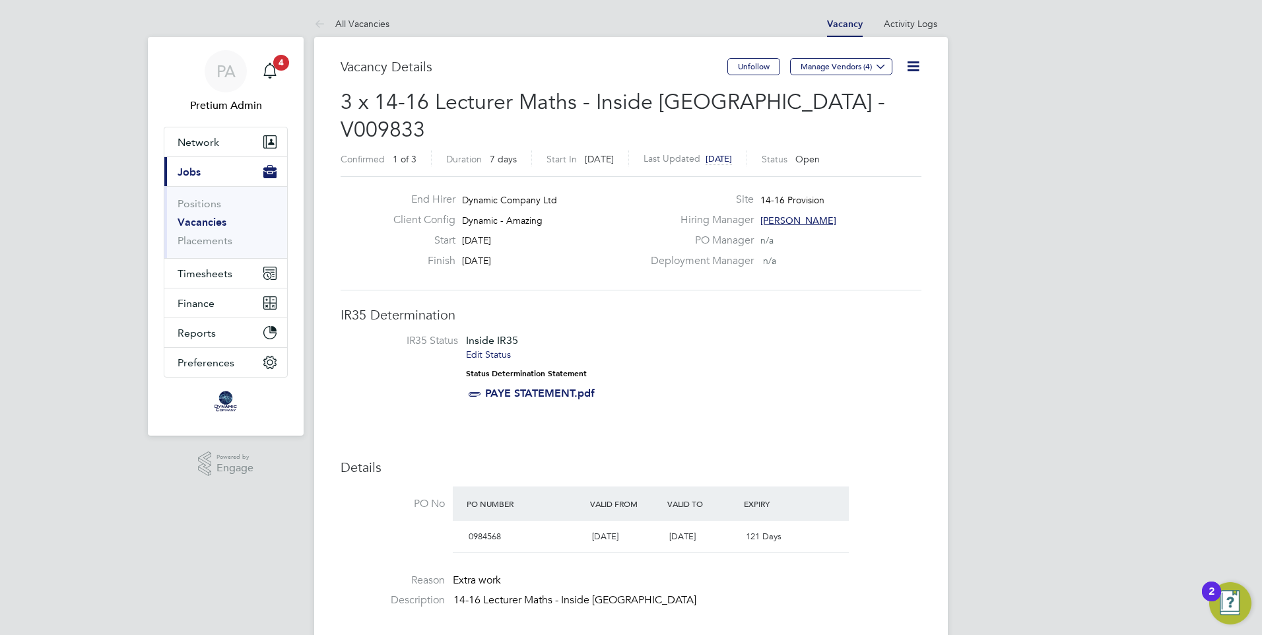
click at [912, 70] on icon at bounding box center [913, 66] width 17 height 17
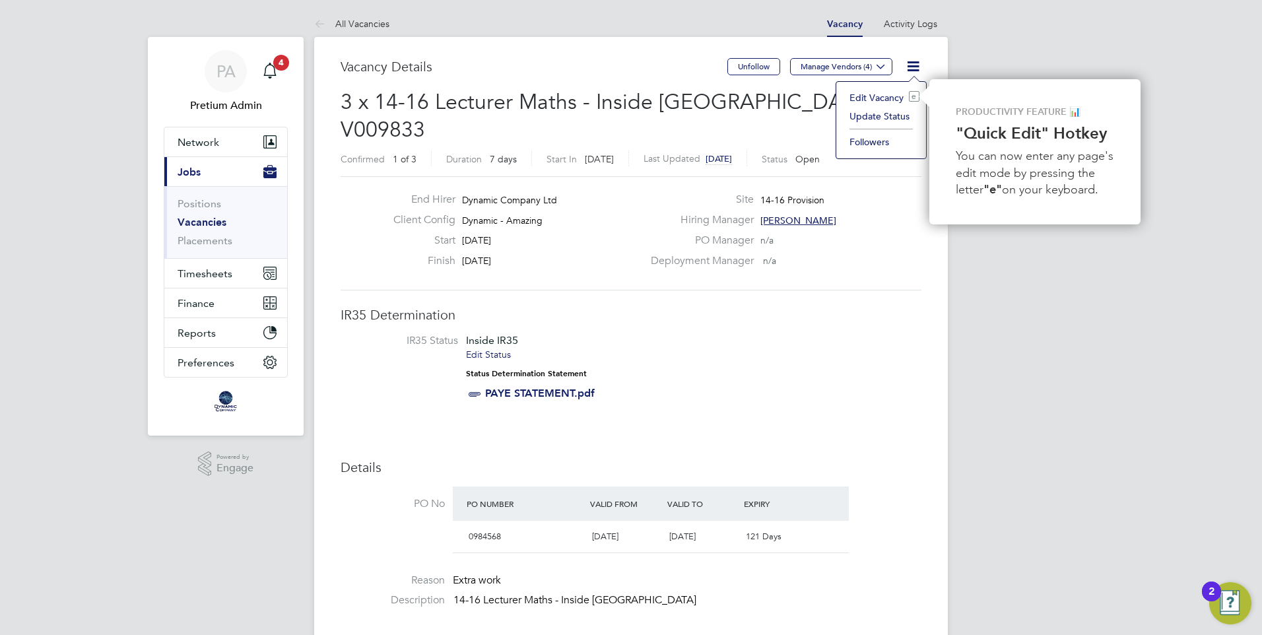
click at [877, 97] on li "Edit Vacancy e" at bounding box center [881, 97] width 77 height 18
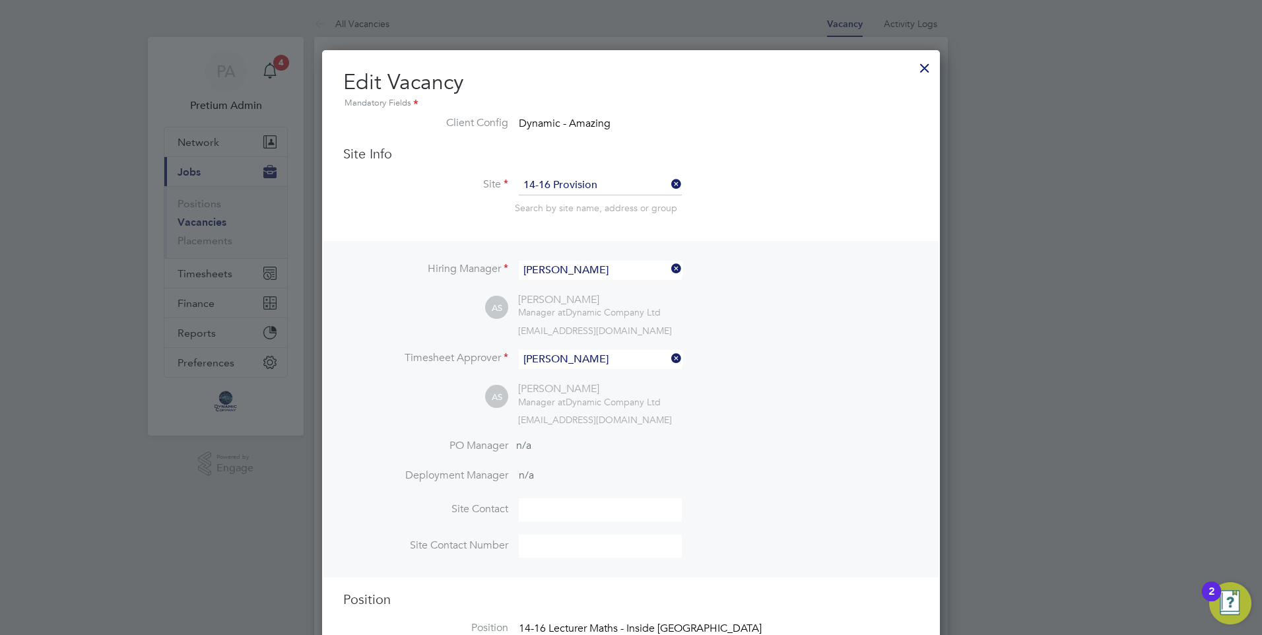
click at [926, 64] on div at bounding box center [925, 65] width 24 height 24
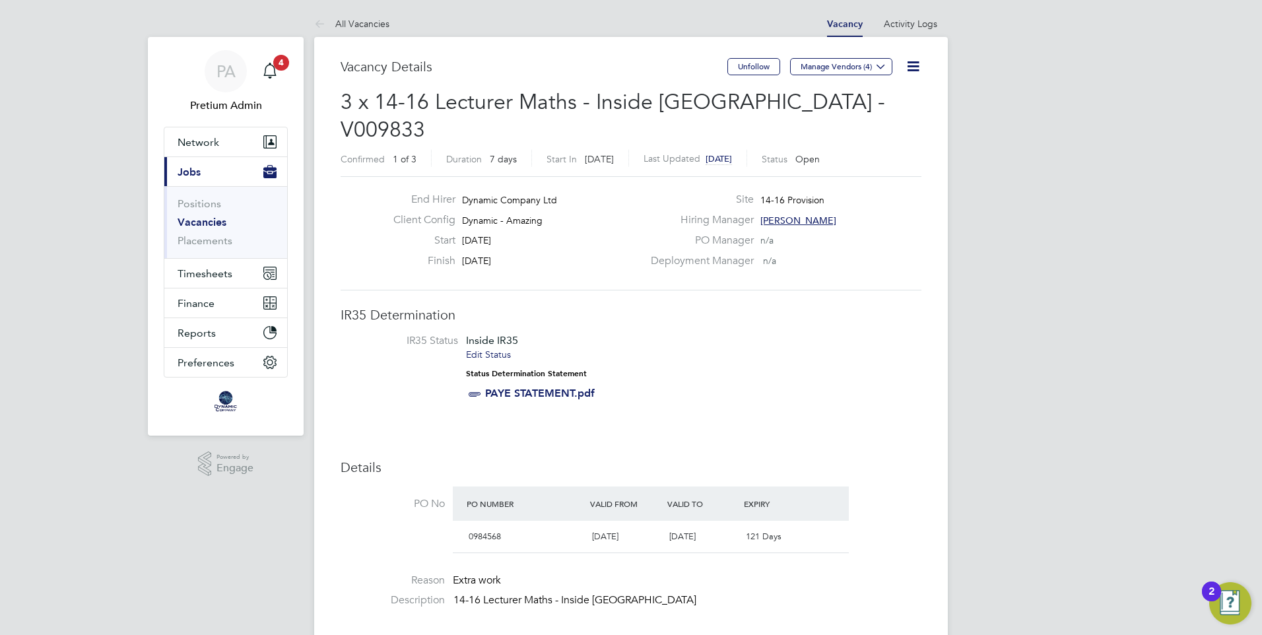
drag, startPoint x: 797, startPoint y: 358, endPoint x: 736, endPoint y: 295, distance: 87.8
click at [797, 356] on li "IR35 Status Inside IR35 Edit Status Status Determination Statement PAYE STATEME…" at bounding box center [631, 369] width 555 height 71
drag, startPoint x: 360, startPoint y: 26, endPoint x: 266, endPoint y: 213, distance: 209.3
click at [360, 26] on link "All Vacancies" at bounding box center [351, 24] width 75 height 12
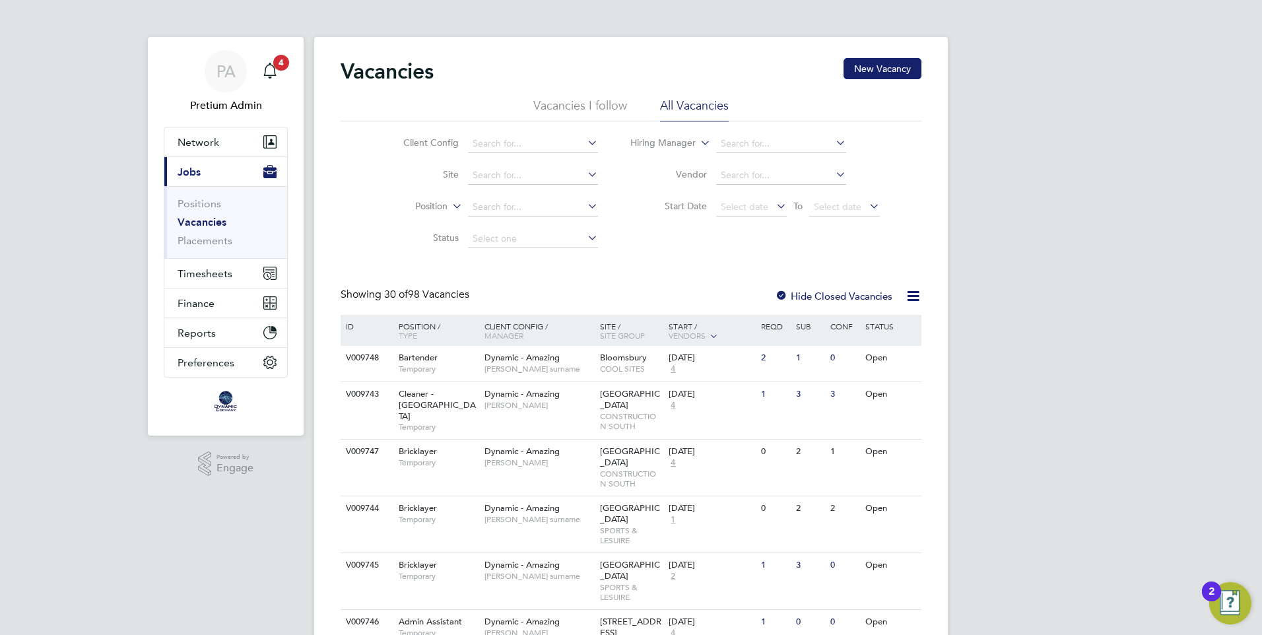
click at [201, 222] on link "Vacancies" at bounding box center [202, 222] width 49 height 13
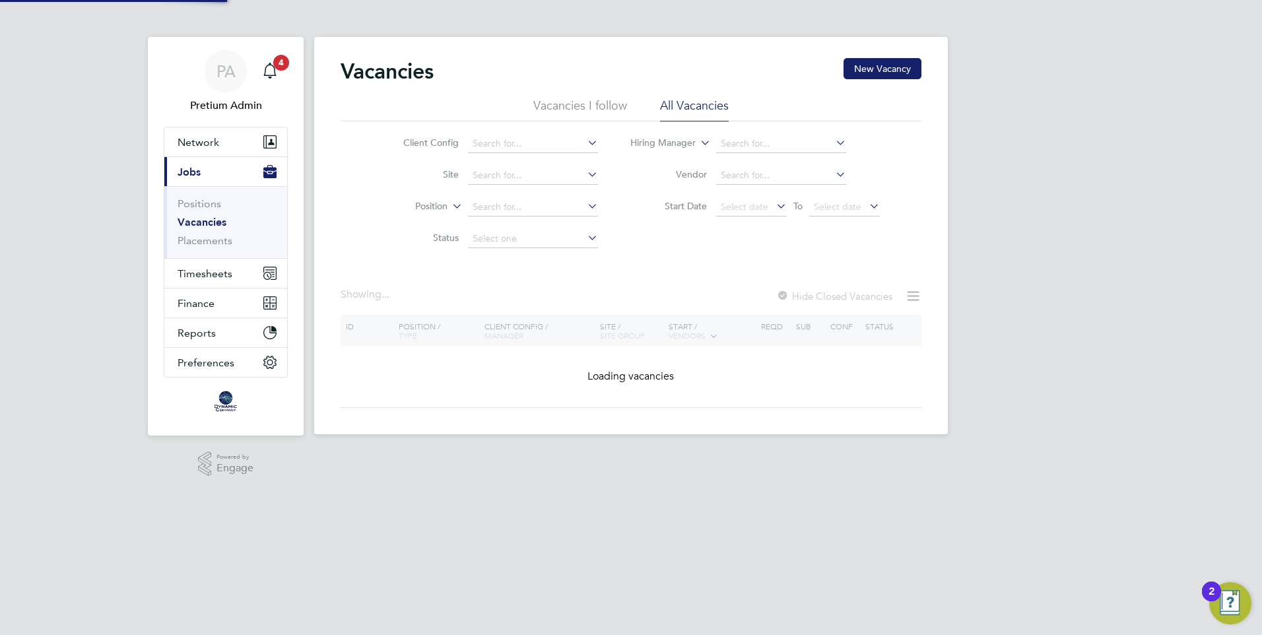
click at [605, 281] on div "Vacancies New Vacancy Vacancies I follow All Vacancies Client Config Site Posit…" at bounding box center [631, 233] width 581 height 350
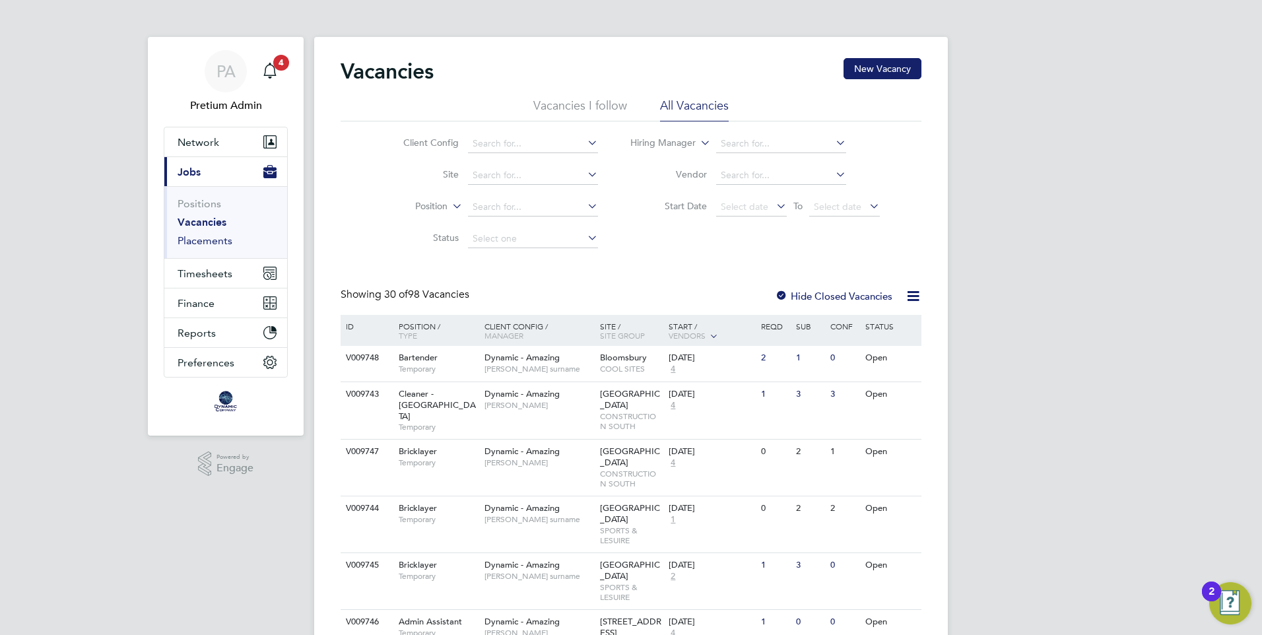
click at [220, 238] on link "Placements" at bounding box center [205, 240] width 55 height 13
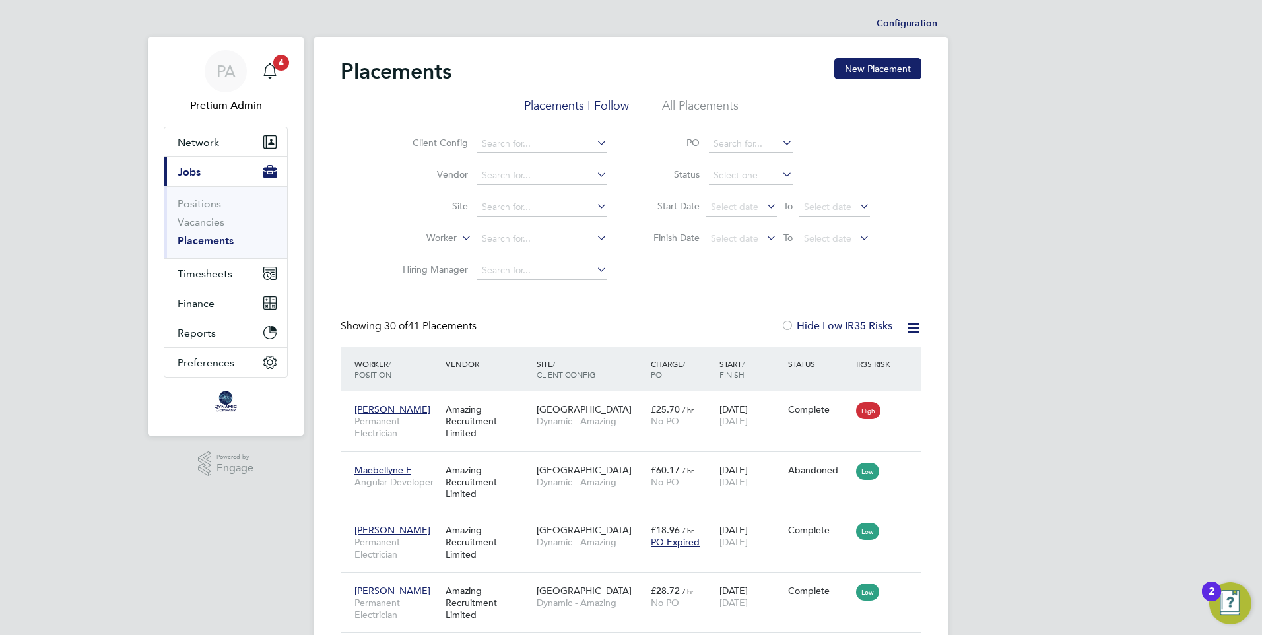
scroll to position [38, 92]
click at [724, 108] on li "All Placements" at bounding box center [700, 110] width 77 height 24
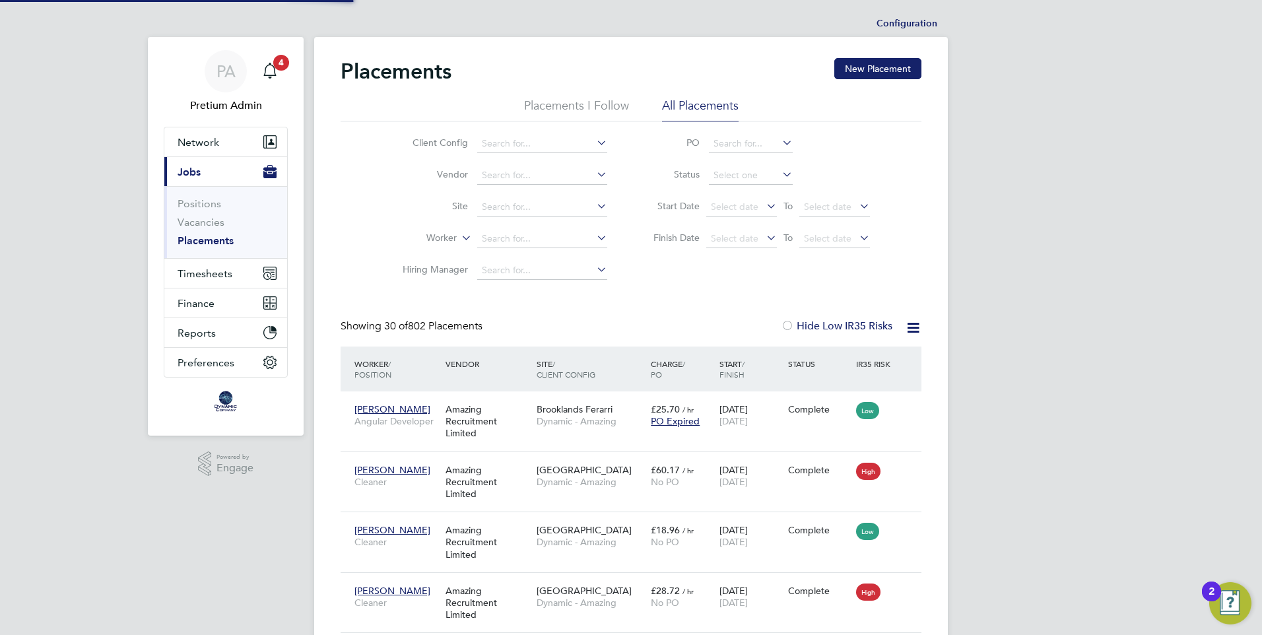
drag, startPoint x: 723, startPoint y: 108, endPoint x: 615, endPoint y: 293, distance: 214.8
click at [511, 238] on input at bounding box center [542, 239] width 130 height 18
click at [534, 182] on input at bounding box center [542, 175] width 130 height 18
click at [554, 144] on input at bounding box center [542, 144] width 130 height 18
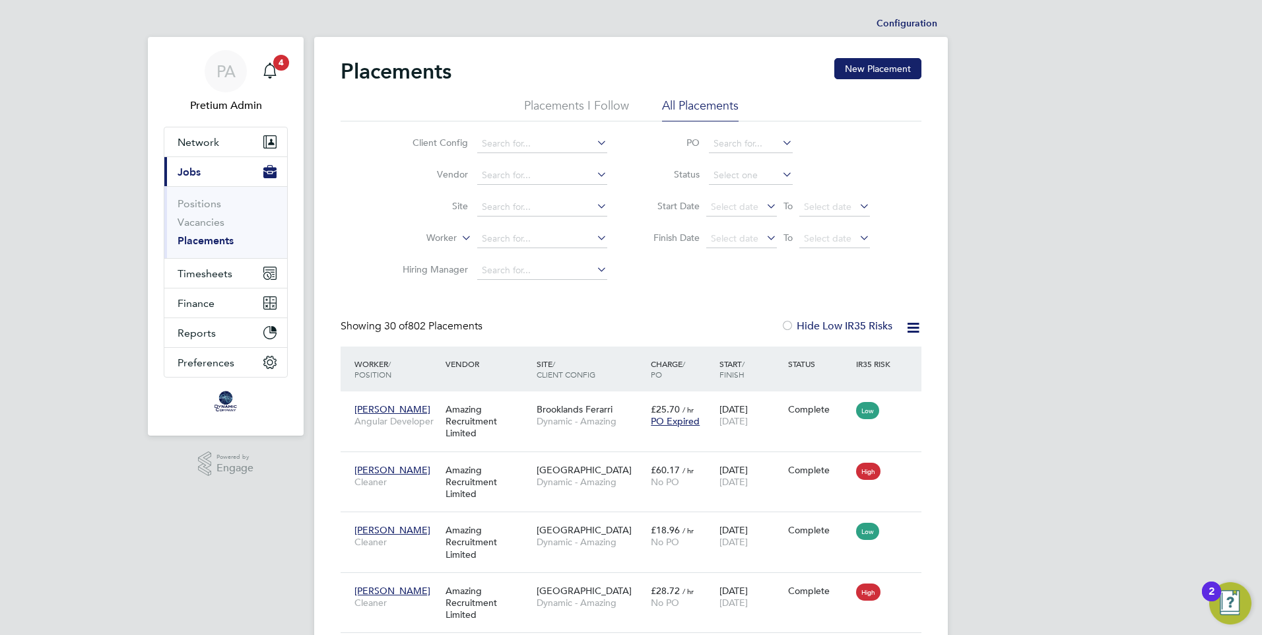
click at [535, 176] on li "Dynamic - Amazing" at bounding box center [542, 180] width 131 height 18
type input "Dynamic - Amazing"
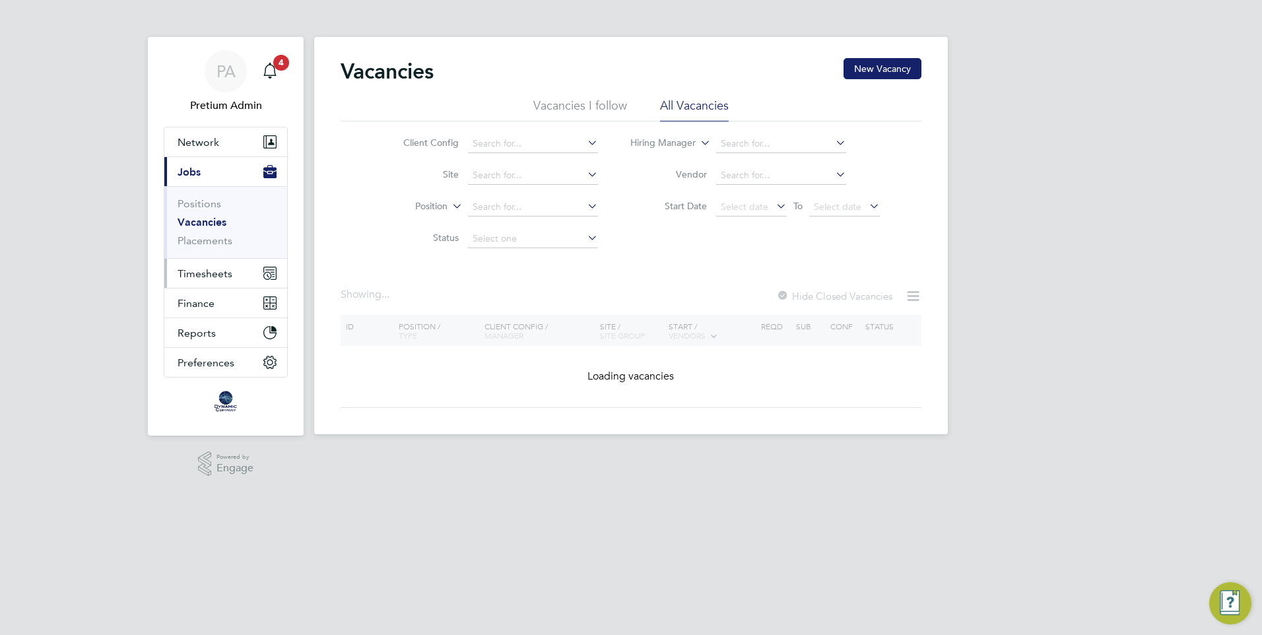
click at [234, 277] on button "Timesheets" at bounding box center [225, 273] width 123 height 29
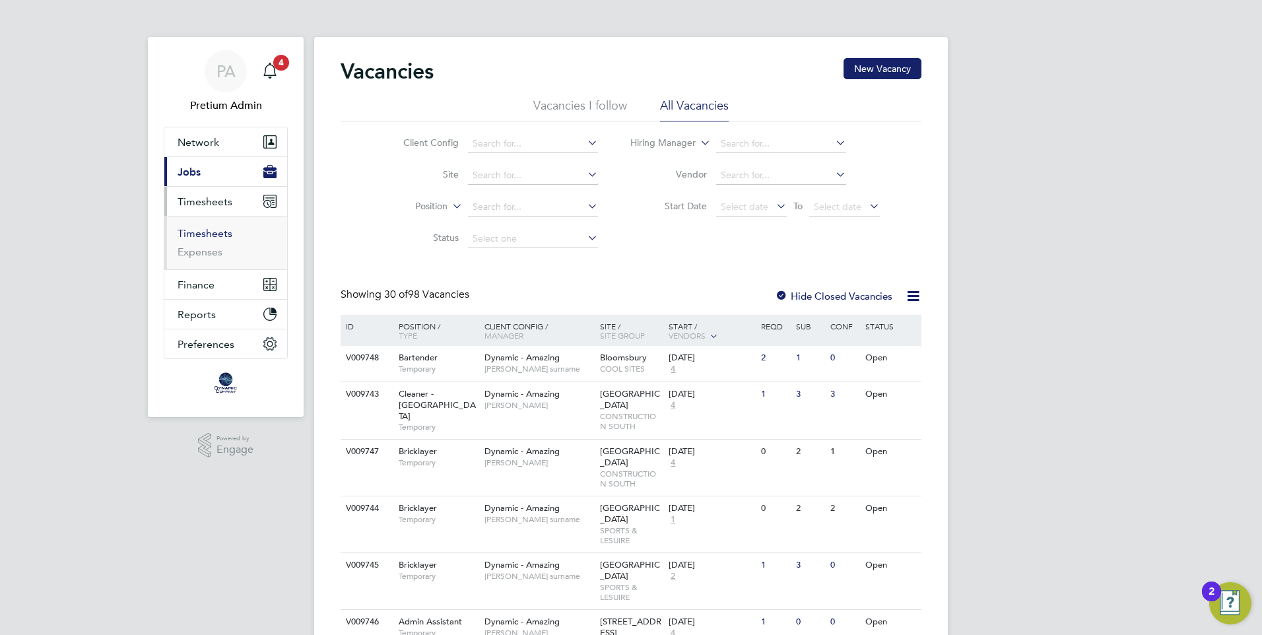
click at [222, 238] on link "Timesheets" at bounding box center [205, 233] width 55 height 13
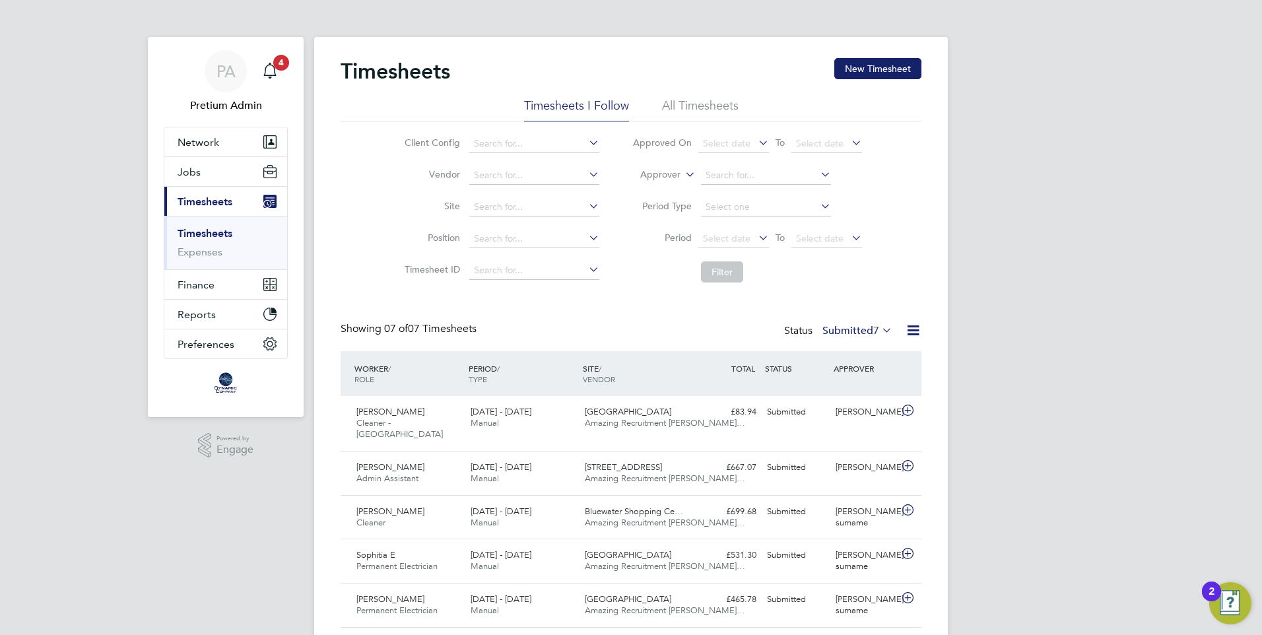
click at [694, 94] on div "Timesheets New Timesheet" at bounding box center [631, 78] width 581 height 40
click at [690, 101] on li "All Timesheets" at bounding box center [700, 110] width 77 height 24
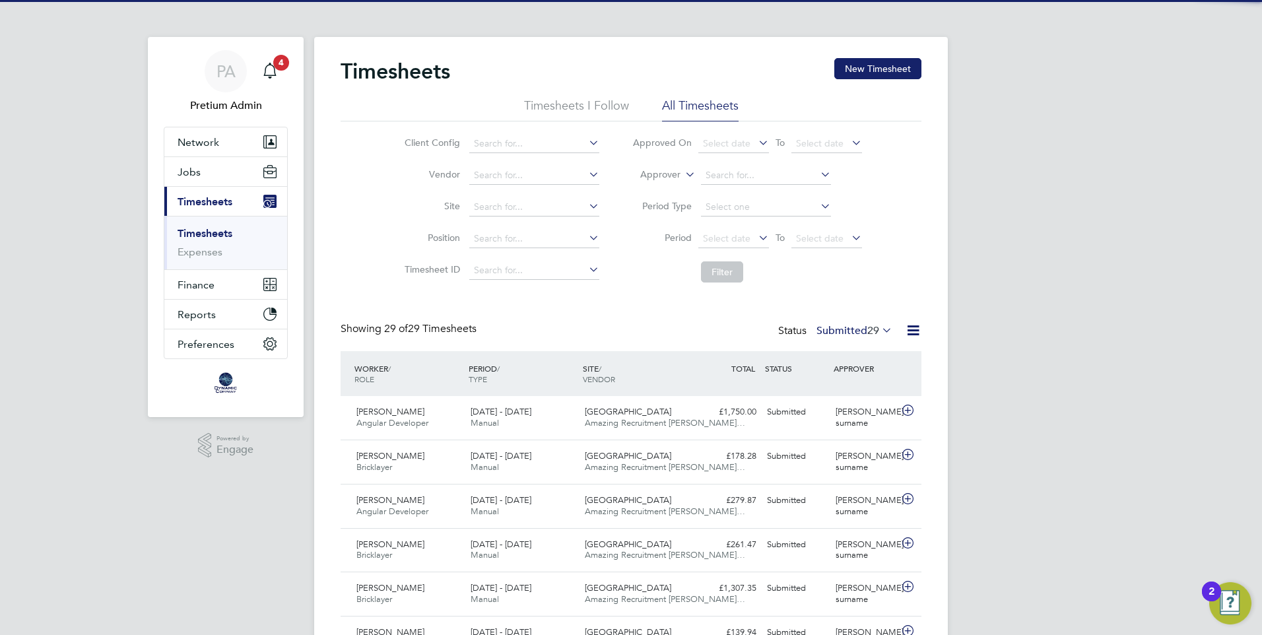
scroll to position [7, 7]
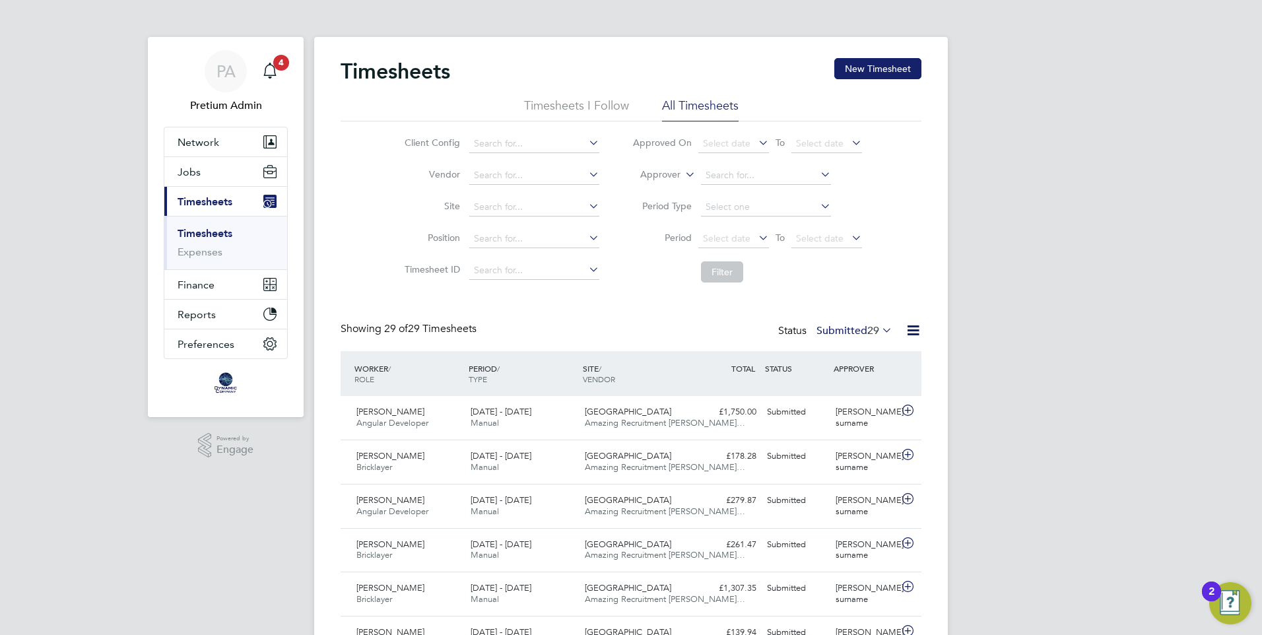
click at [857, 329] on label "Submitted 29" at bounding box center [855, 330] width 76 height 13
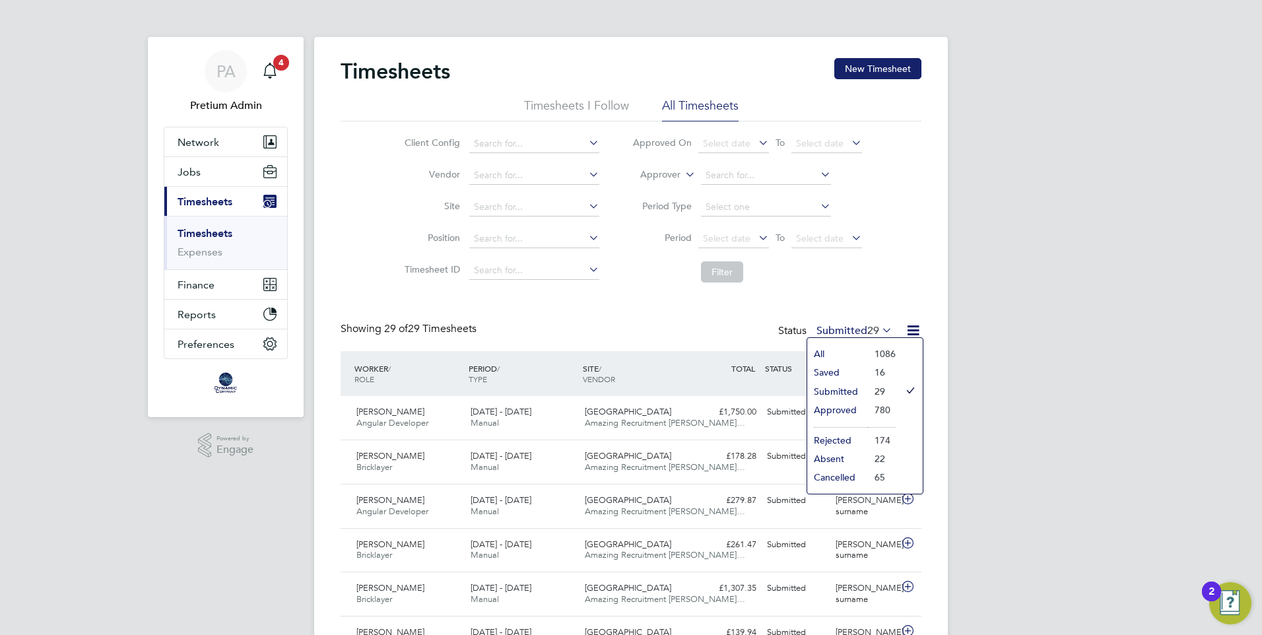
click at [697, 326] on div "Showing 29 of 29 Timesheets Status Submitted 29" at bounding box center [631, 336] width 581 height 29
click at [704, 419] on div "£1,750.00 Submitted" at bounding box center [727, 412] width 69 height 22
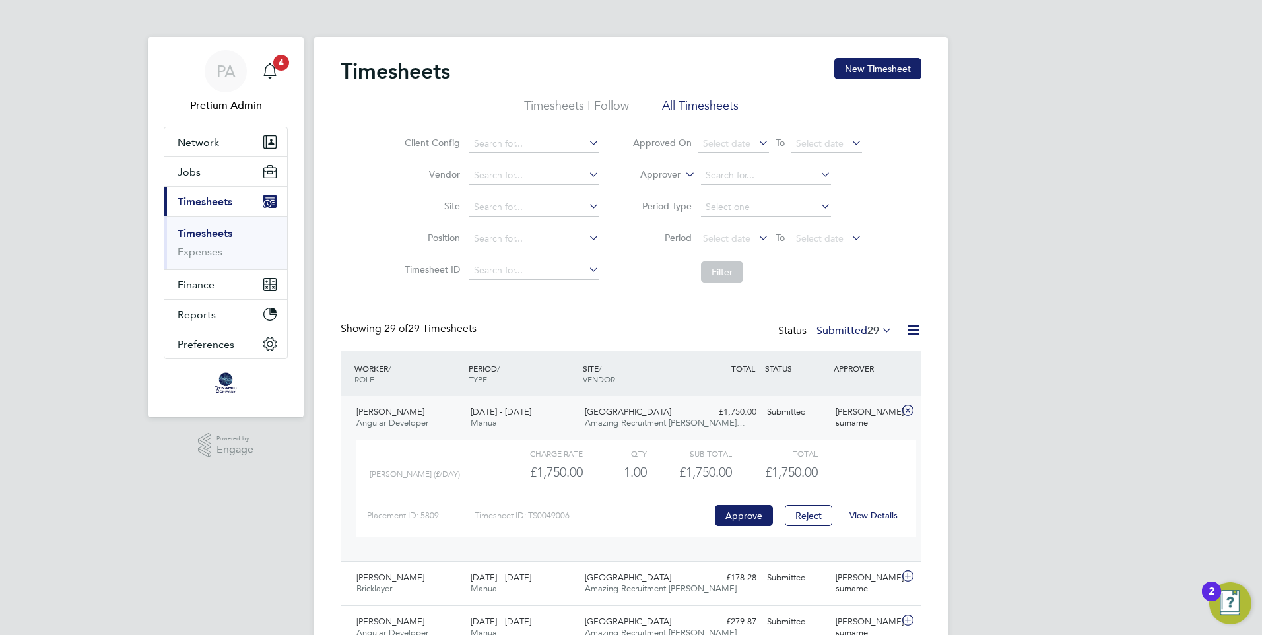
click at [880, 517] on link "View Details" at bounding box center [874, 515] width 48 height 11
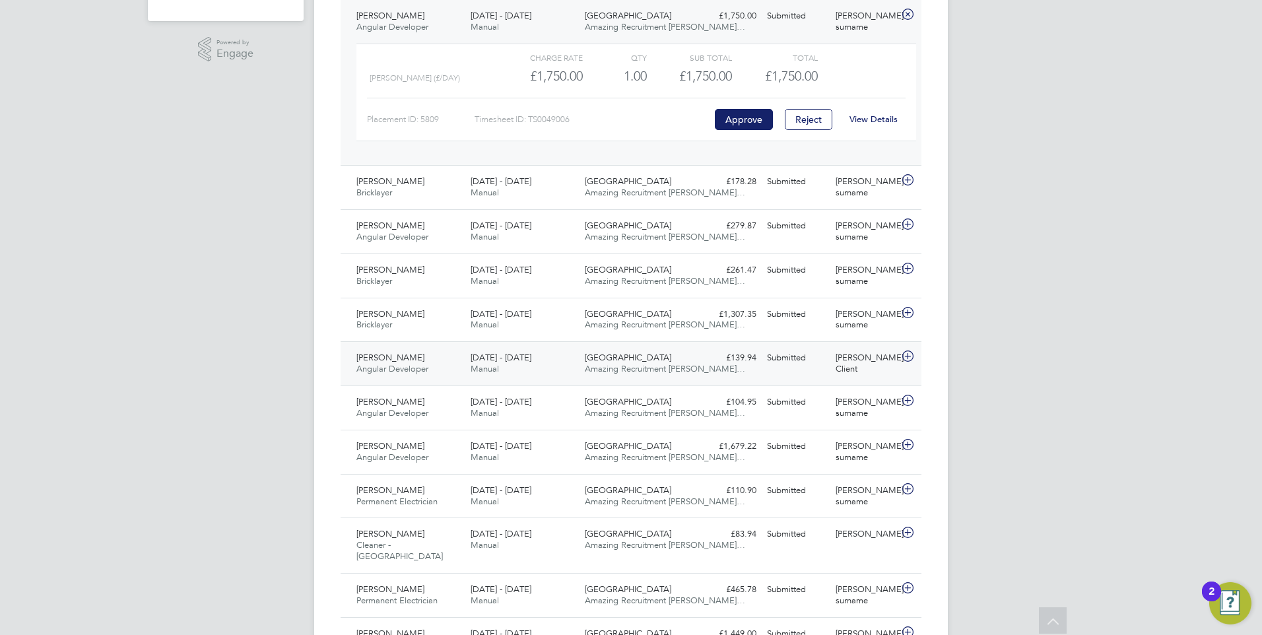
click at [712, 370] on div "Jack D Angular Developer 18 - 24 Jan 2025 18 - 24 Jan 2025 Manual Aldgate East …" at bounding box center [631, 363] width 581 height 44
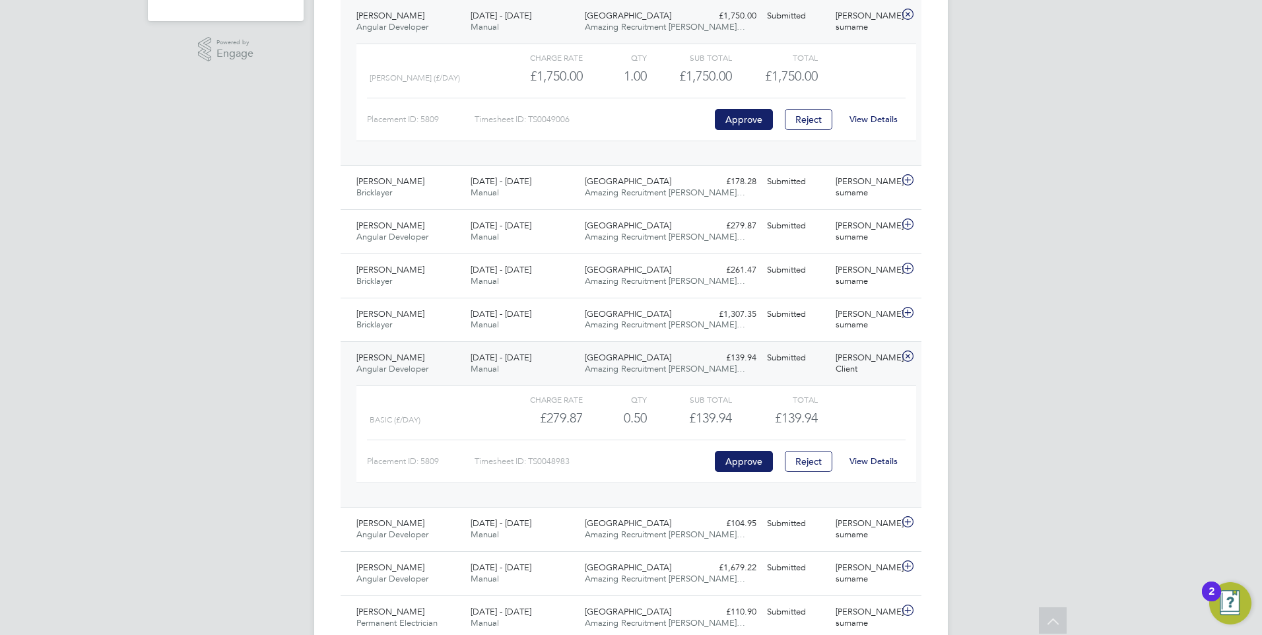
click at [886, 464] on link "View Details" at bounding box center [874, 461] width 48 height 11
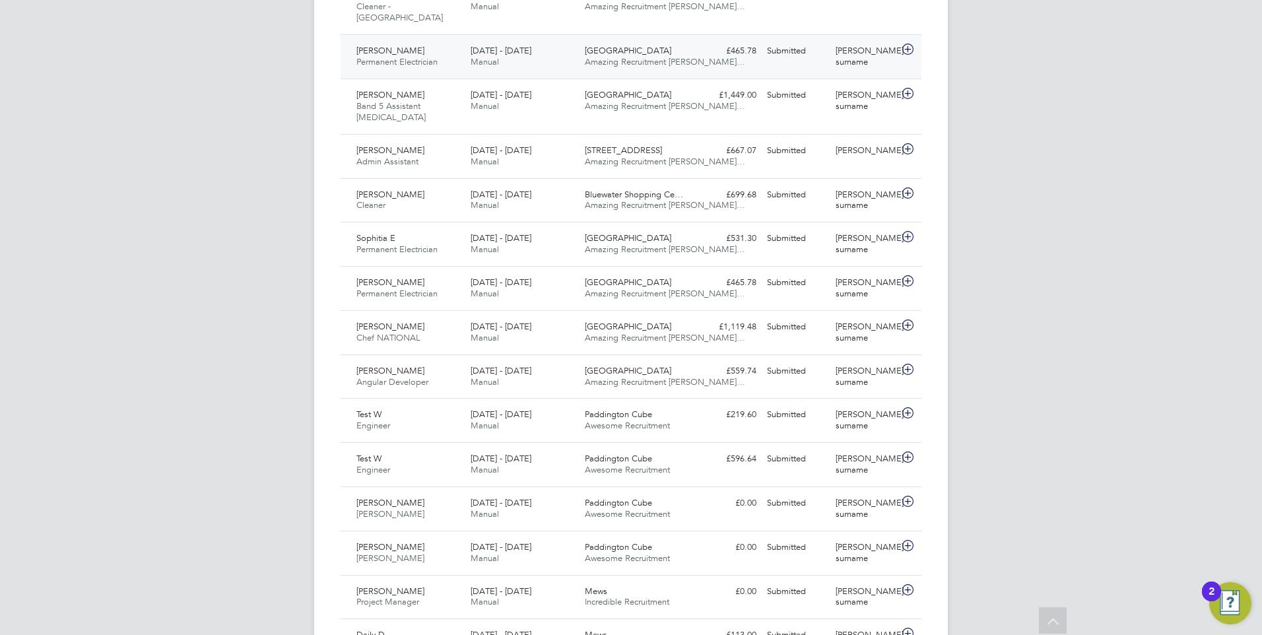
click at [703, 49] on div "£465.78 Submitted" at bounding box center [727, 51] width 69 height 22
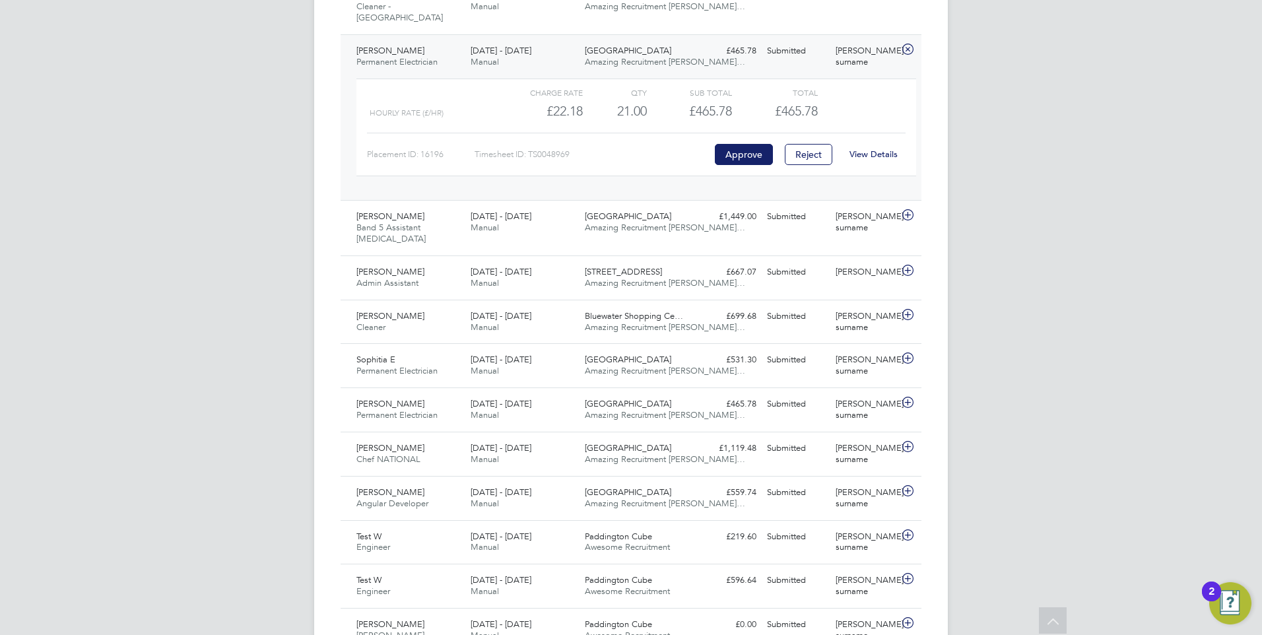
click at [877, 149] on link "View Details" at bounding box center [874, 154] width 48 height 11
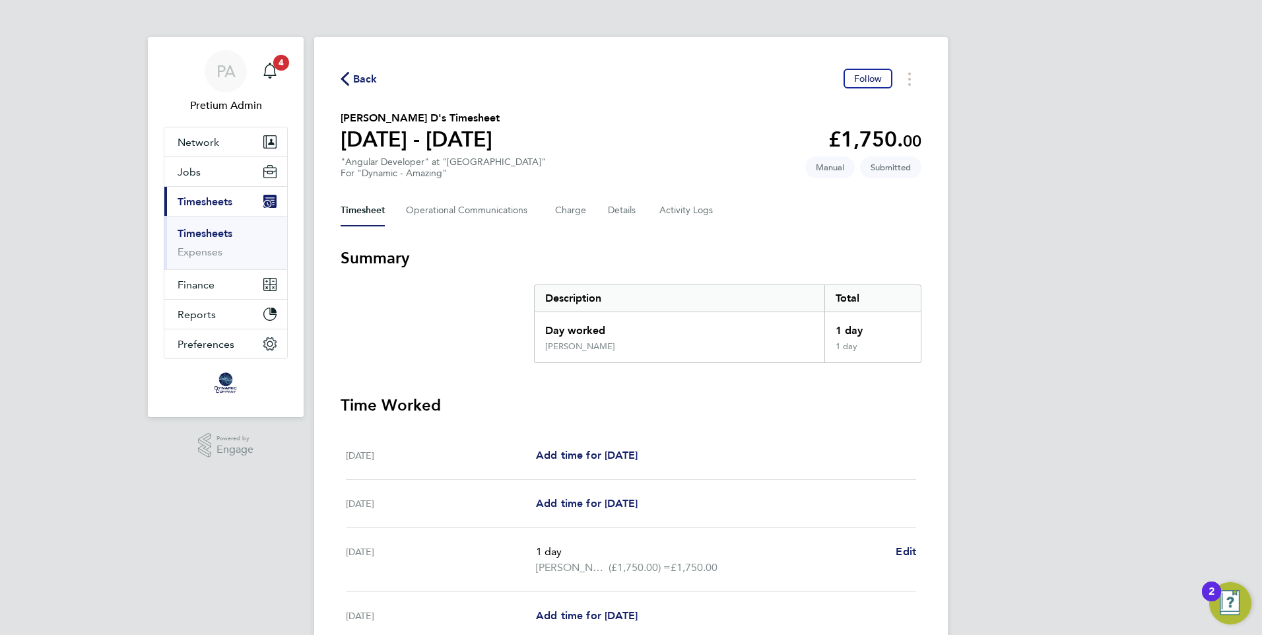
drag, startPoint x: 884, startPoint y: 332, endPoint x: 813, endPoint y: 310, distance: 74.7
click at [813, 310] on div "Description Total Day worked 1 day [PERSON_NAME] 1 day" at bounding box center [728, 324] width 388 height 79
drag, startPoint x: 483, startPoint y: 327, endPoint x: 472, endPoint y: 315, distance: 16.3
click at [484, 326] on section "Summary Description Total Day worked 1 day [PERSON_NAME] 1 day" at bounding box center [631, 306] width 581 height 116
click at [491, 305] on section "Summary Description Total Day worked 1 day [PERSON_NAME] 1 day" at bounding box center [631, 306] width 581 height 116
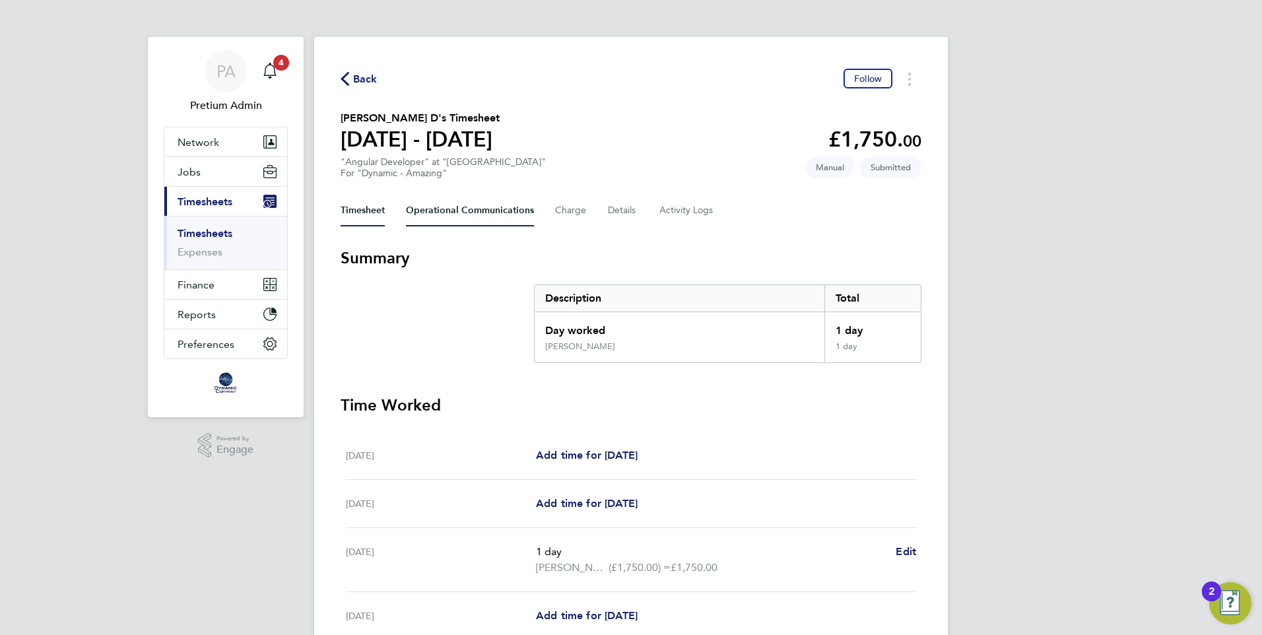
click at [452, 220] on Communications-tab "Operational Communications" at bounding box center [470, 211] width 128 height 32
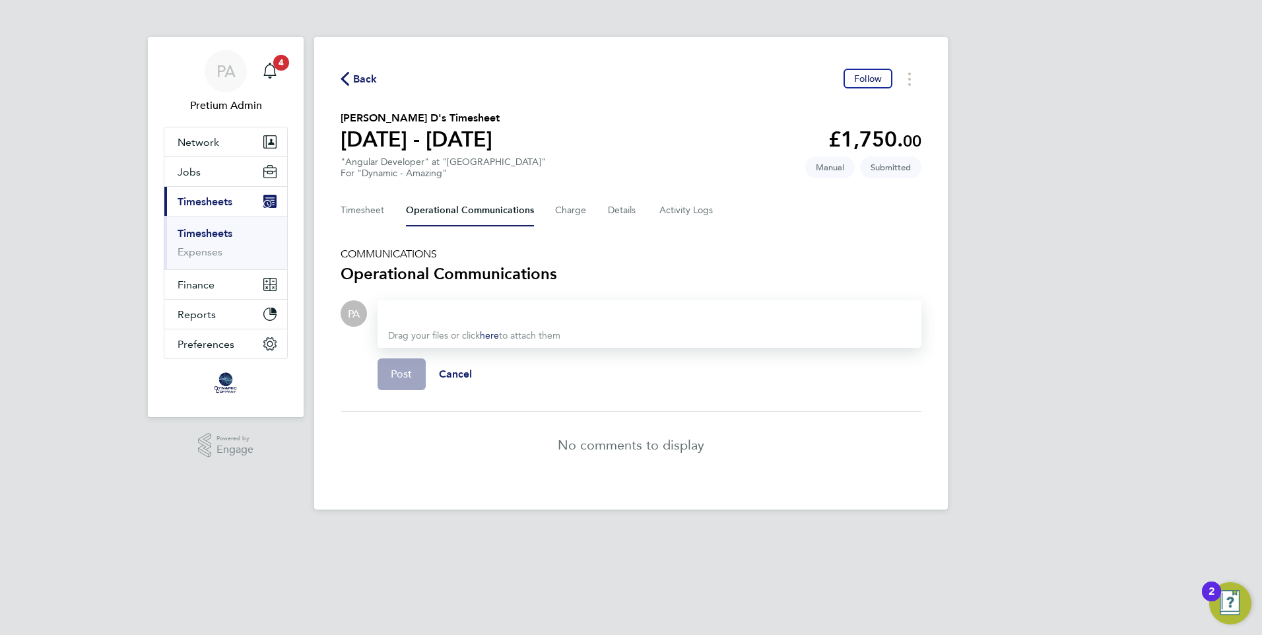
click at [489, 316] on div at bounding box center [649, 314] width 523 height 16
click at [584, 273] on h3 "Operational Communications" at bounding box center [631, 273] width 581 height 21
click at [494, 318] on div at bounding box center [649, 314] width 523 height 16
click at [601, 255] on h5 "COMMUNICATIONS" at bounding box center [631, 254] width 581 height 13
click at [571, 212] on button "Charge" at bounding box center [571, 211] width 32 height 32
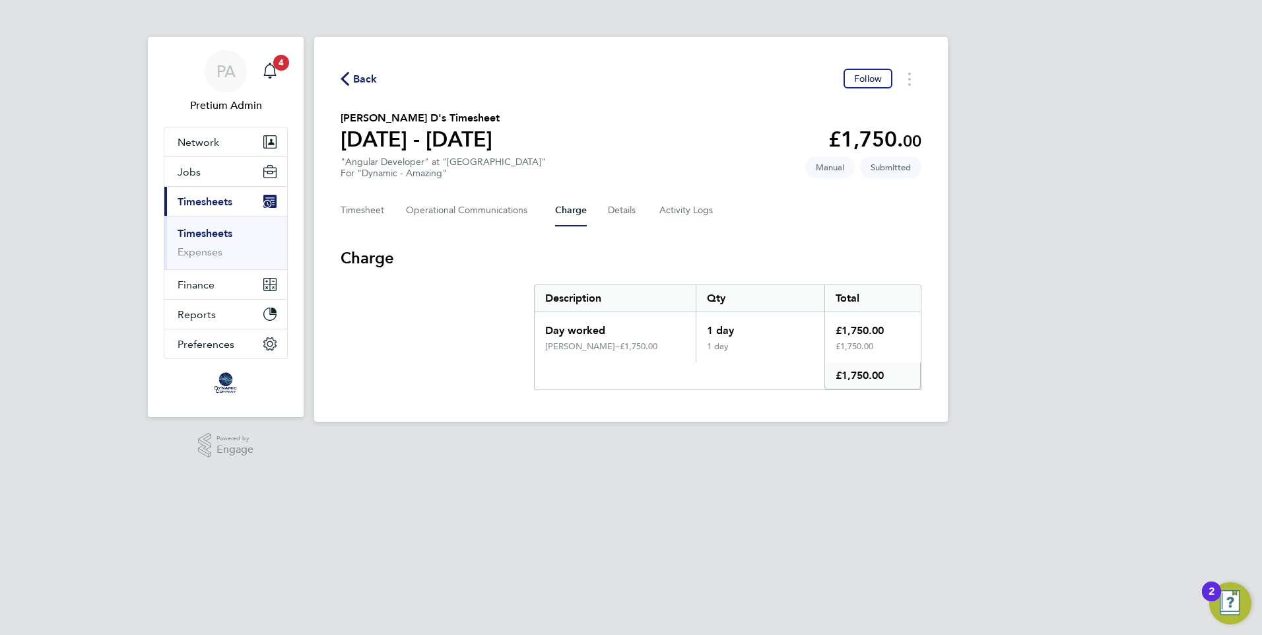
drag, startPoint x: 865, startPoint y: 365, endPoint x: 663, endPoint y: 288, distance: 216.9
click at [663, 288] on div "Description Qty Total Day worked 1 day £1,750.00 [PERSON_NAME] – £1,750.00 1 da…" at bounding box center [728, 338] width 388 height 106
drag, startPoint x: 663, startPoint y: 288, endPoint x: 638, endPoint y: 230, distance: 63.3
click at [646, 231] on div "Back Follow [PERSON_NAME] D's Timesheet [DATE] - [DATE] £1,750. 00 "Angular Dev…" at bounding box center [631, 229] width 634 height 385
click at [621, 209] on button "Details" at bounding box center [623, 211] width 30 height 32
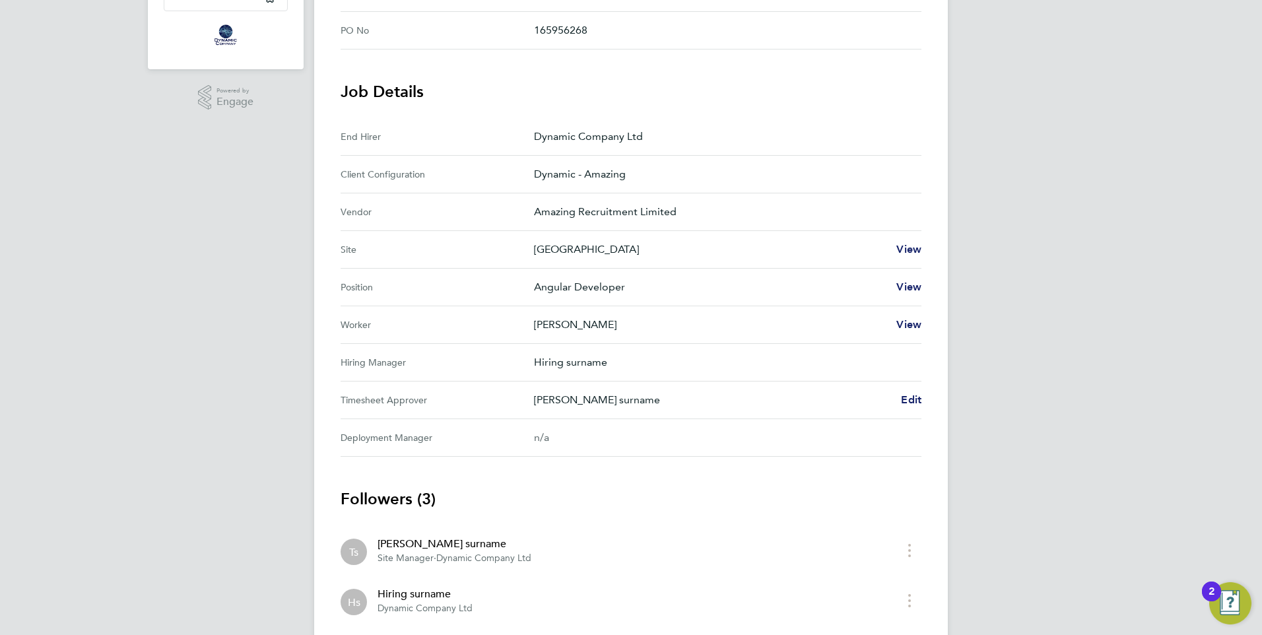
scroll to position [347, 0]
click at [910, 403] on span "Edit" at bounding box center [911, 401] width 20 height 13
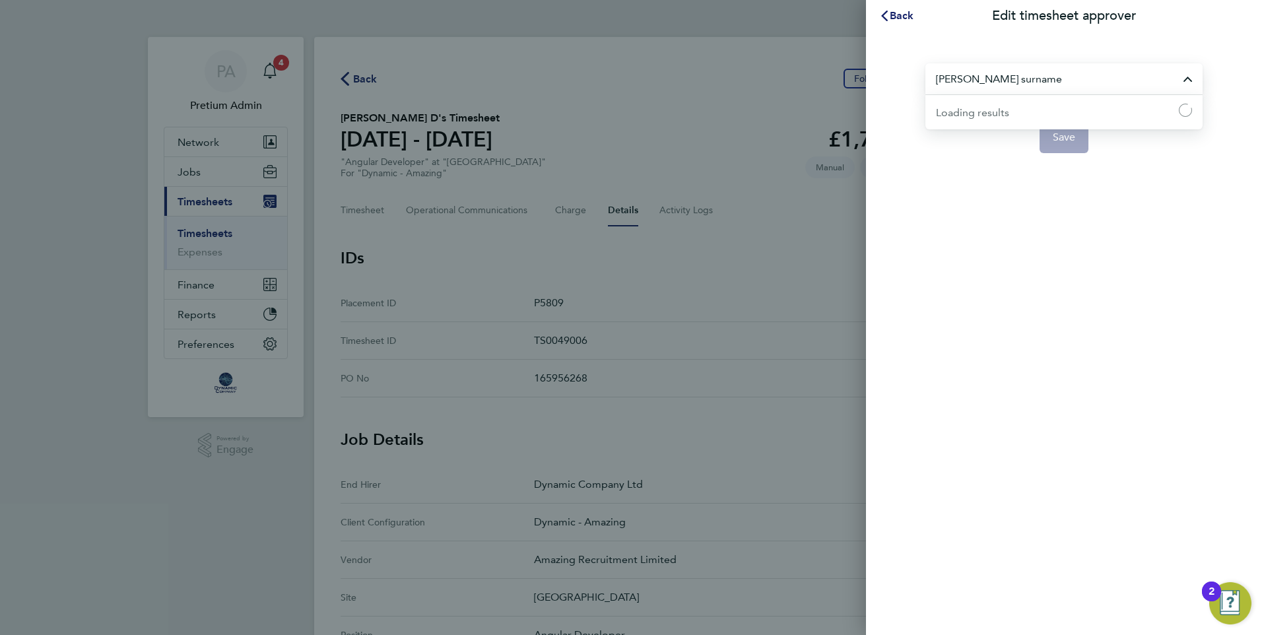
click at [1003, 75] on input "[PERSON_NAME] surname" at bounding box center [1064, 78] width 277 height 31
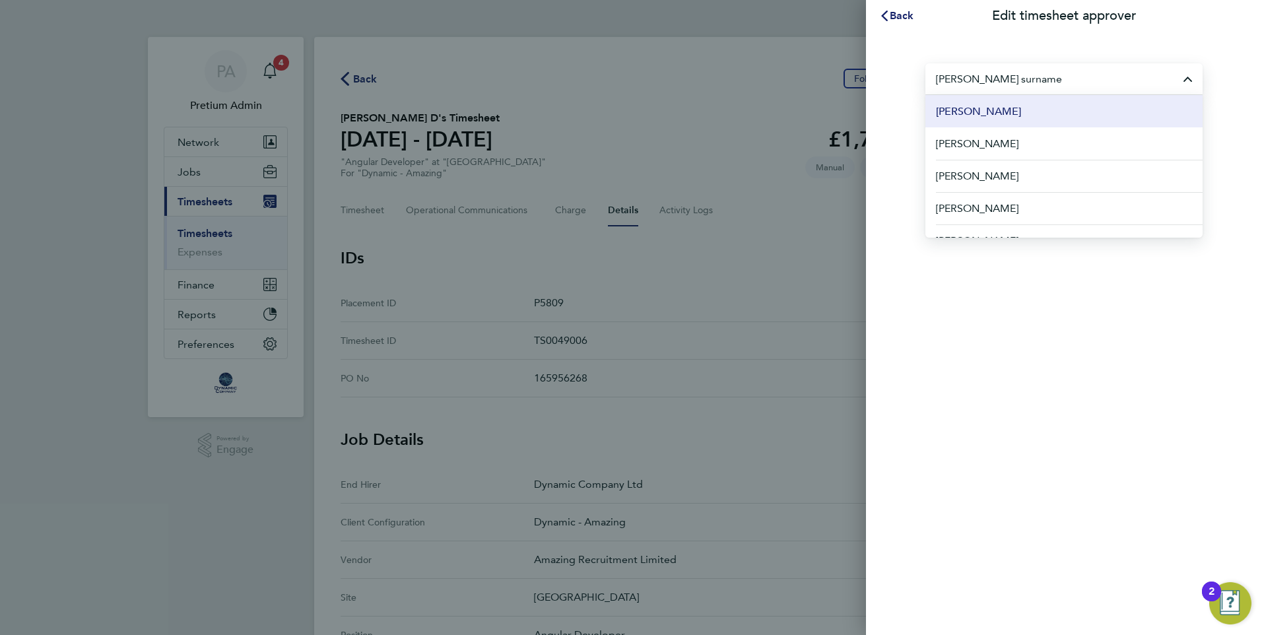
click at [1019, 106] on li "[PERSON_NAME]" at bounding box center [1064, 111] width 277 height 32
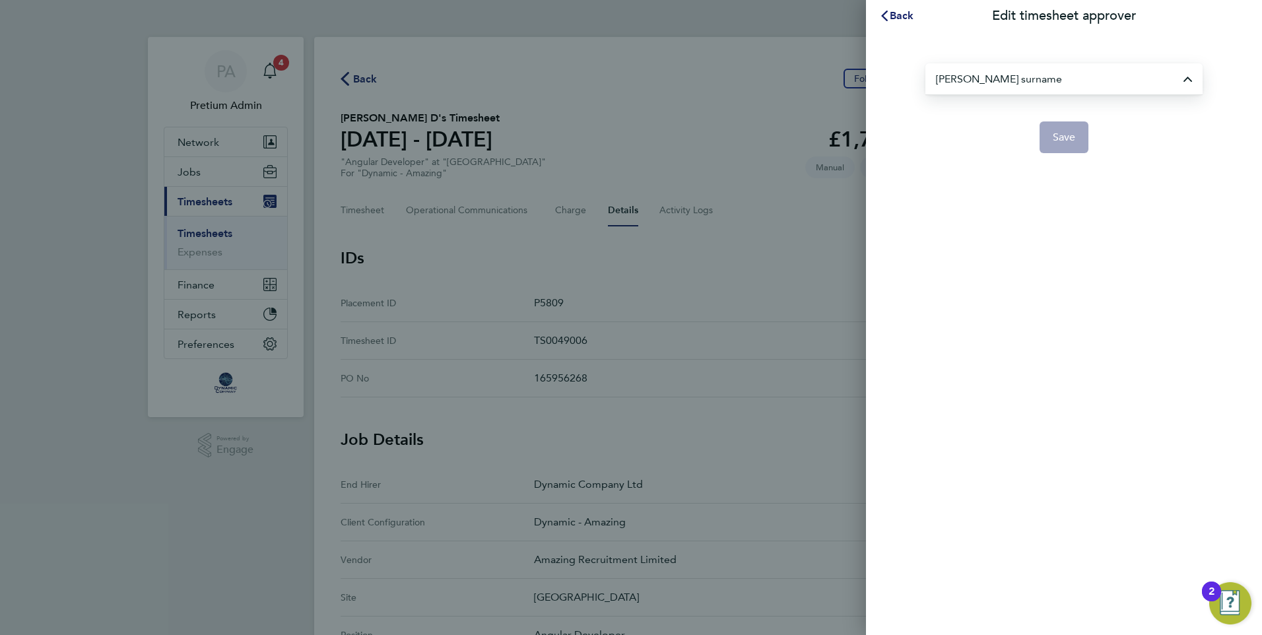
type input "[PERSON_NAME]"
click at [1063, 138] on span "Save" at bounding box center [1064, 137] width 23 height 13
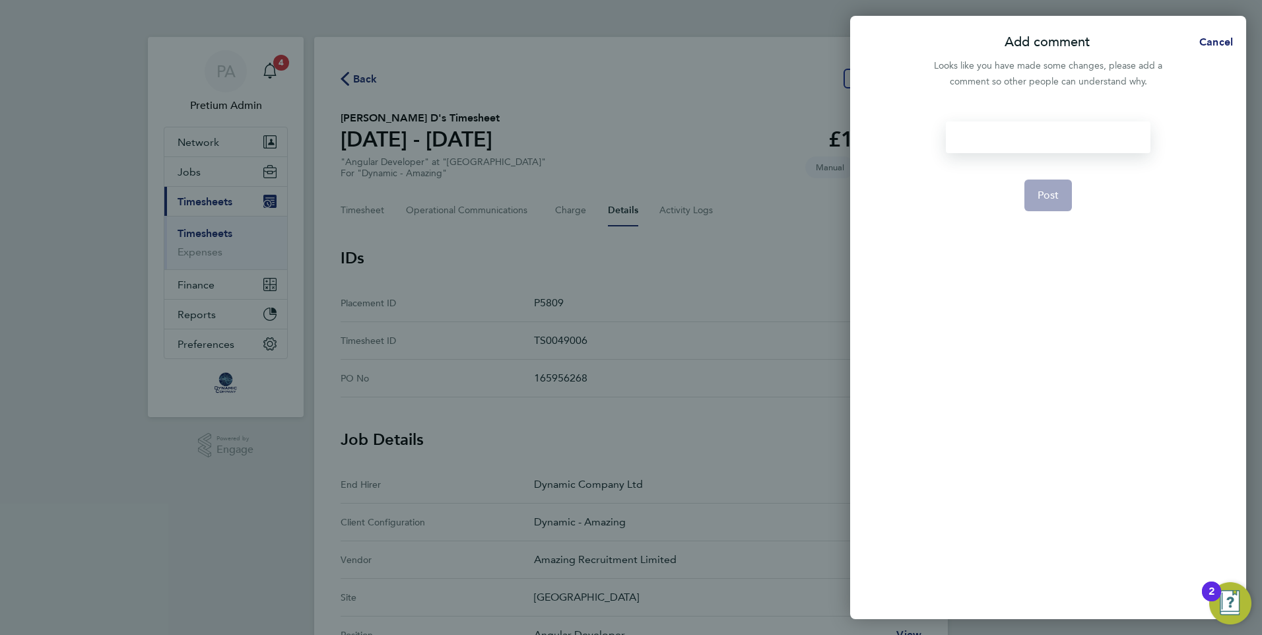
click at [1052, 137] on div at bounding box center [1048, 137] width 204 height 32
click at [1043, 133] on div at bounding box center [1048, 137] width 204 height 32
click at [1205, 41] on span "Cancel" at bounding box center [1215, 42] width 38 height 13
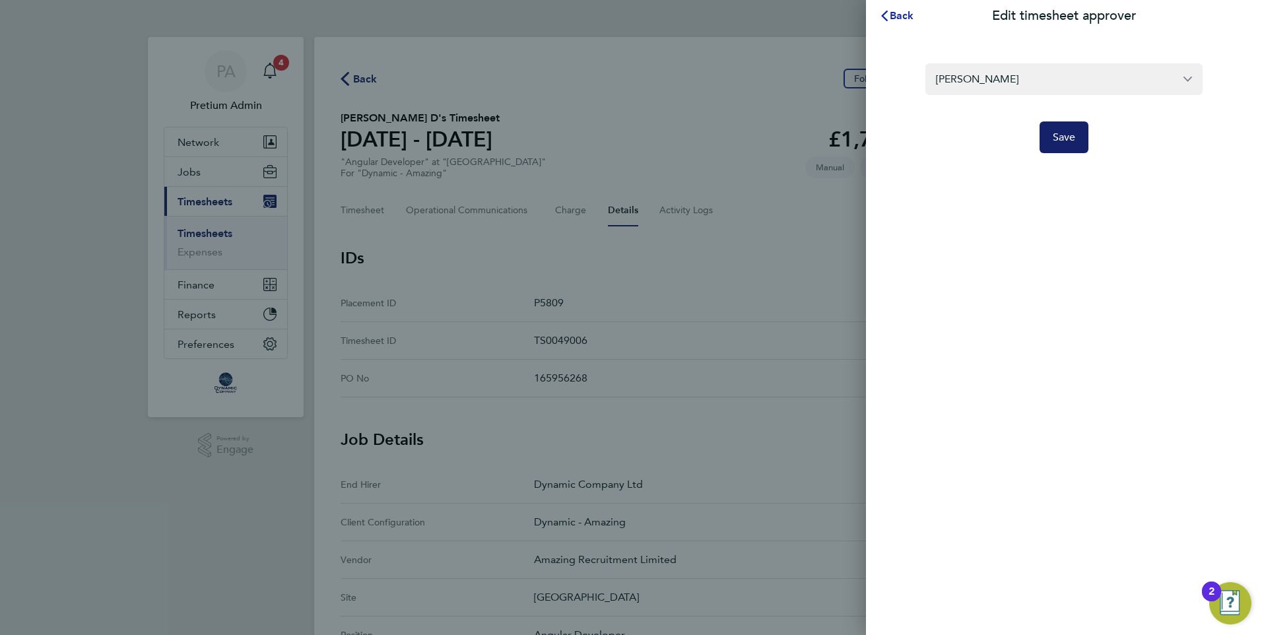
click at [895, 19] on span "Back" at bounding box center [902, 15] width 24 height 13
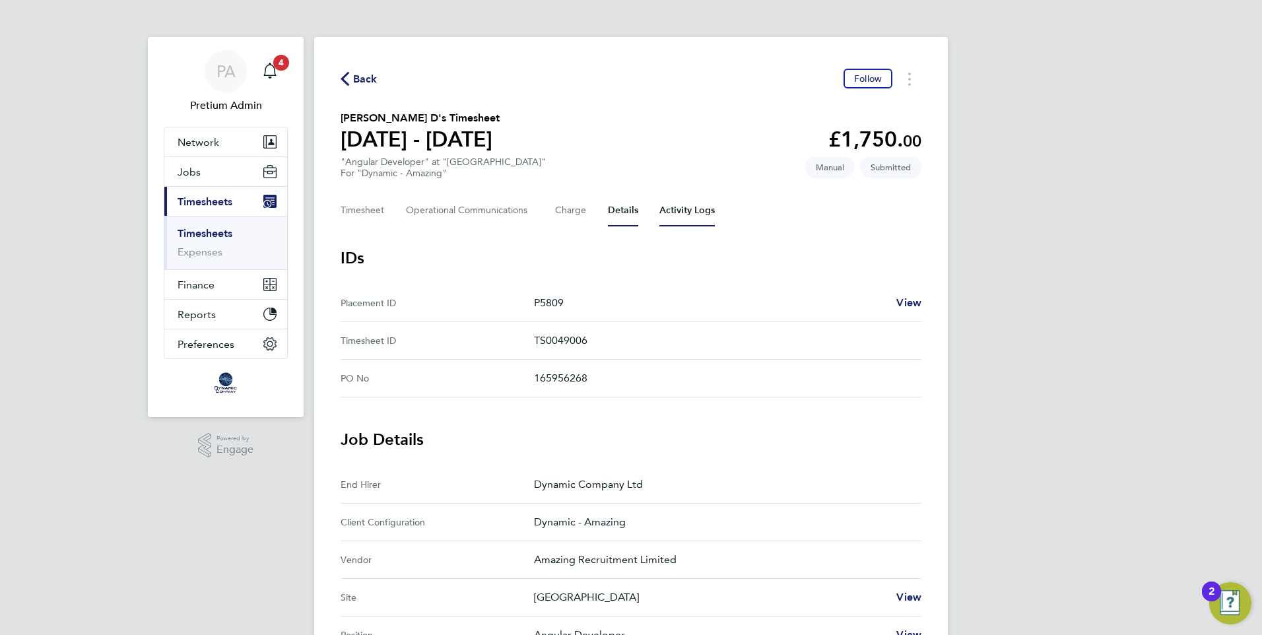
click at [678, 222] on Logs-tab "Activity Logs" at bounding box center [686, 211] width 55 height 32
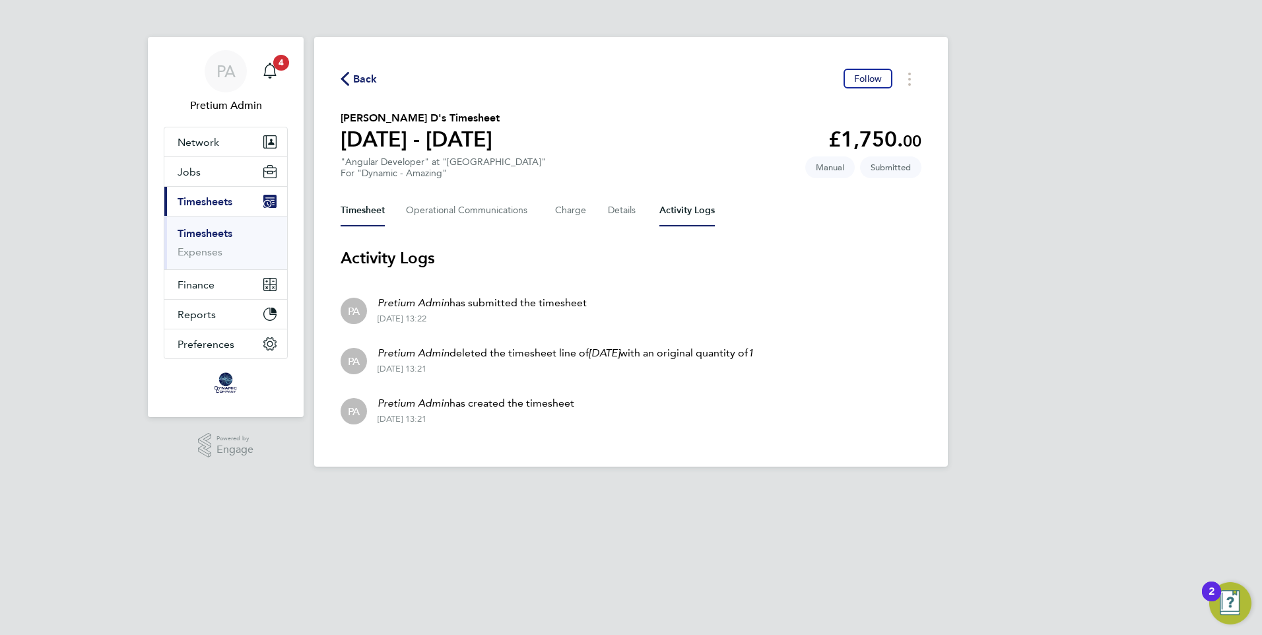
drag, startPoint x: 353, startPoint y: 213, endPoint x: 450, endPoint y: 145, distance: 119.0
click at [351, 213] on button "Timesheet" at bounding box center [363, 211] width 44 height 32
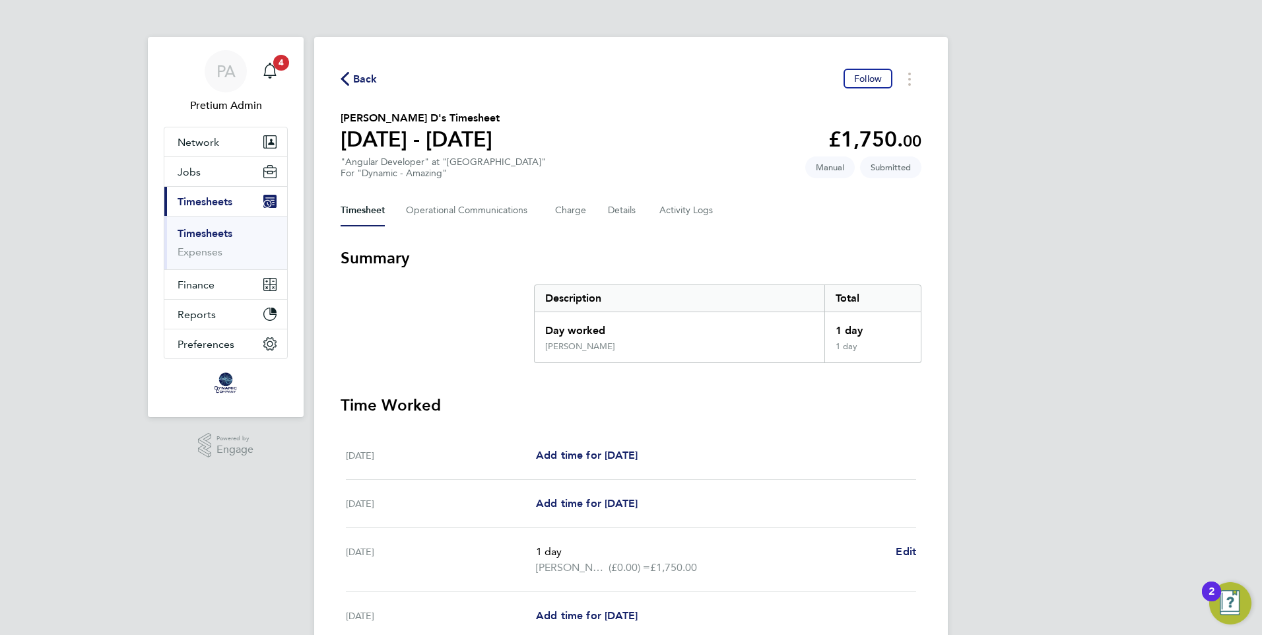
click at [199, 235] on link "Timesheets" at bounding box center [205, 233] width 55 height 13
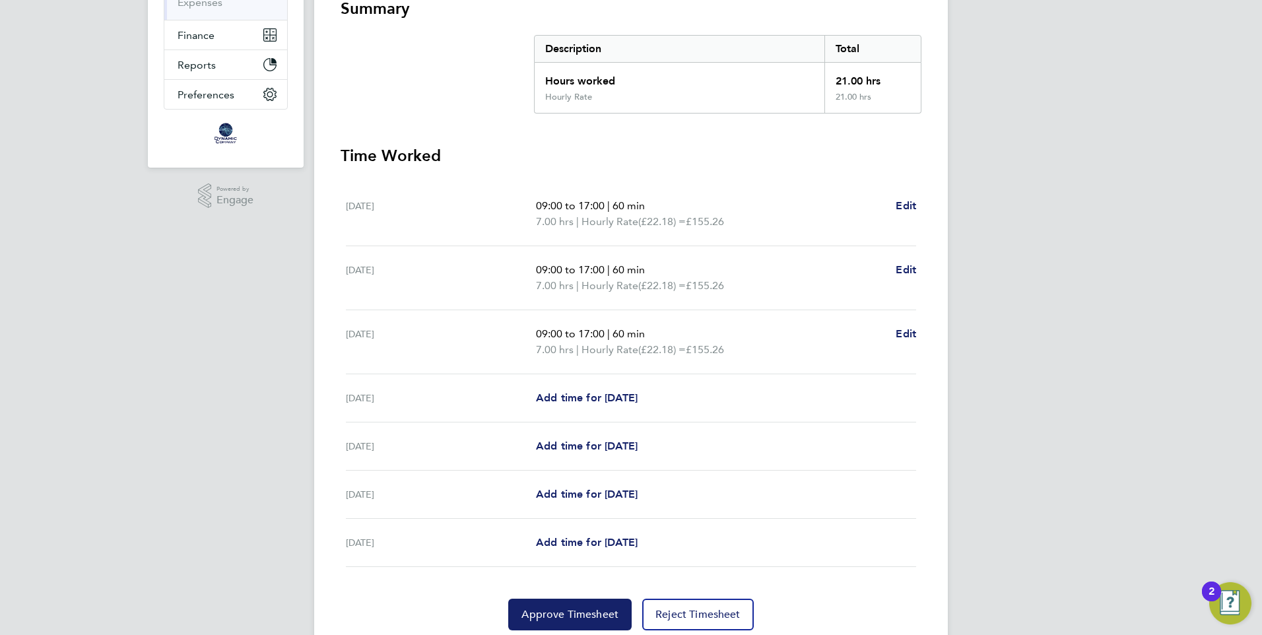
scroll to position [298, 0]
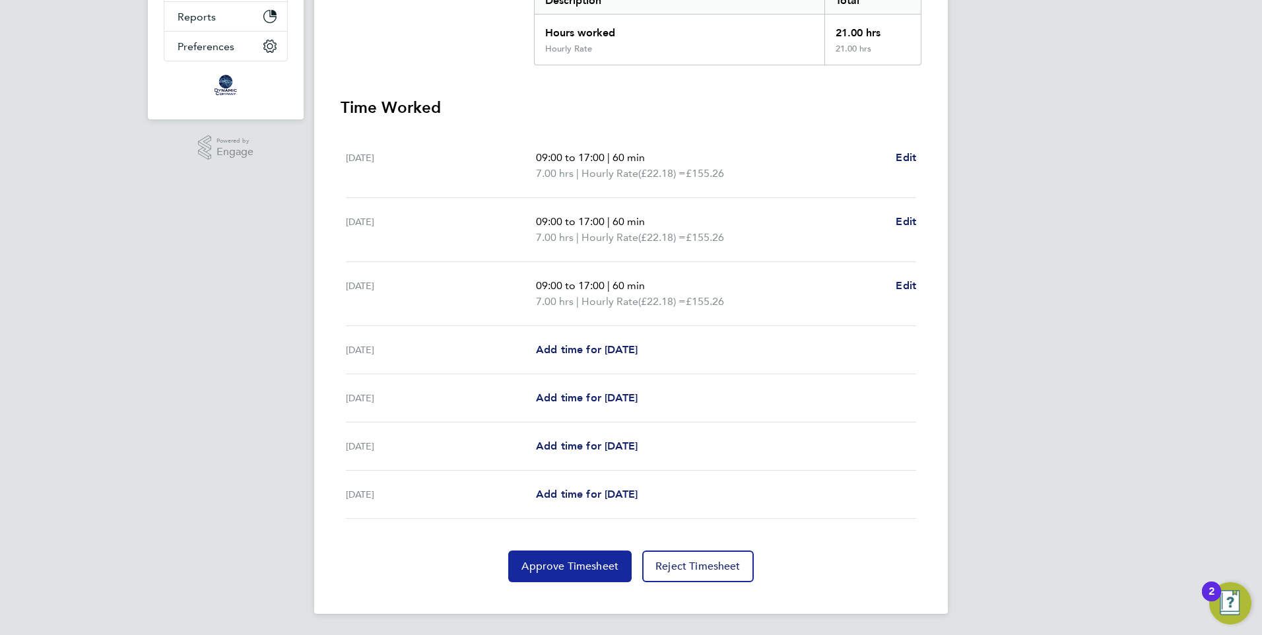
click at [578, 568] on span "Approve Timesheet" at bounding box center [570, 566] width 97 height 13
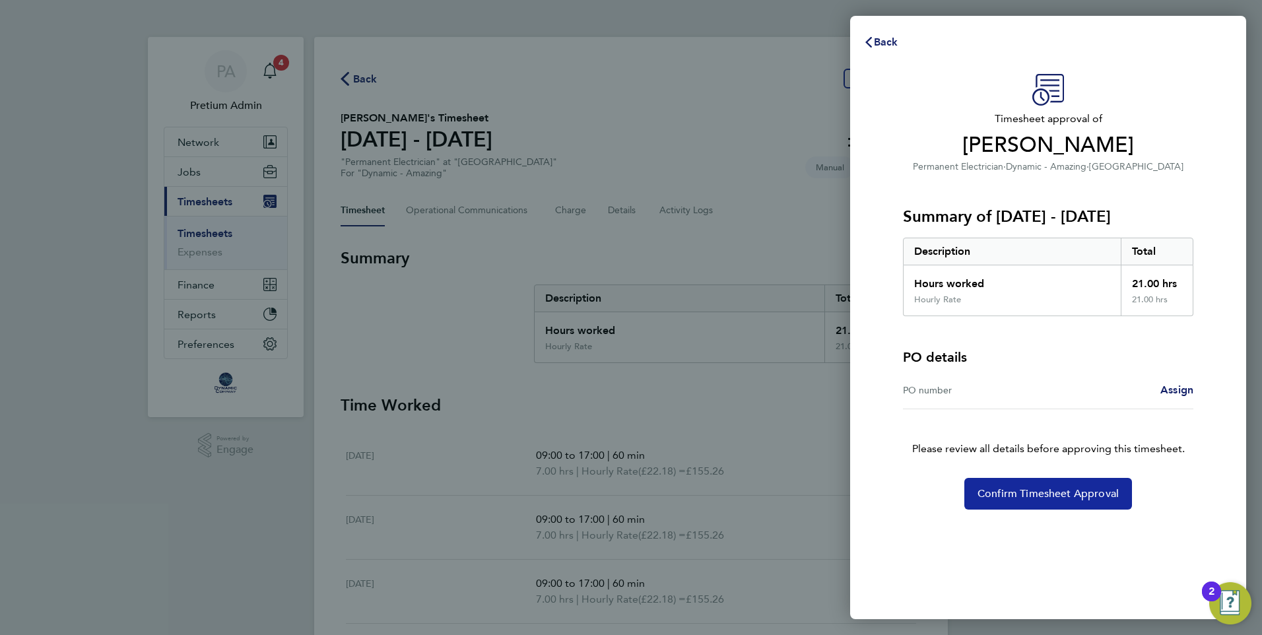
click at [1057, 496] on span "Confirm Timesheet Approval" at bounding box center [1048, 493] width 141 height 13
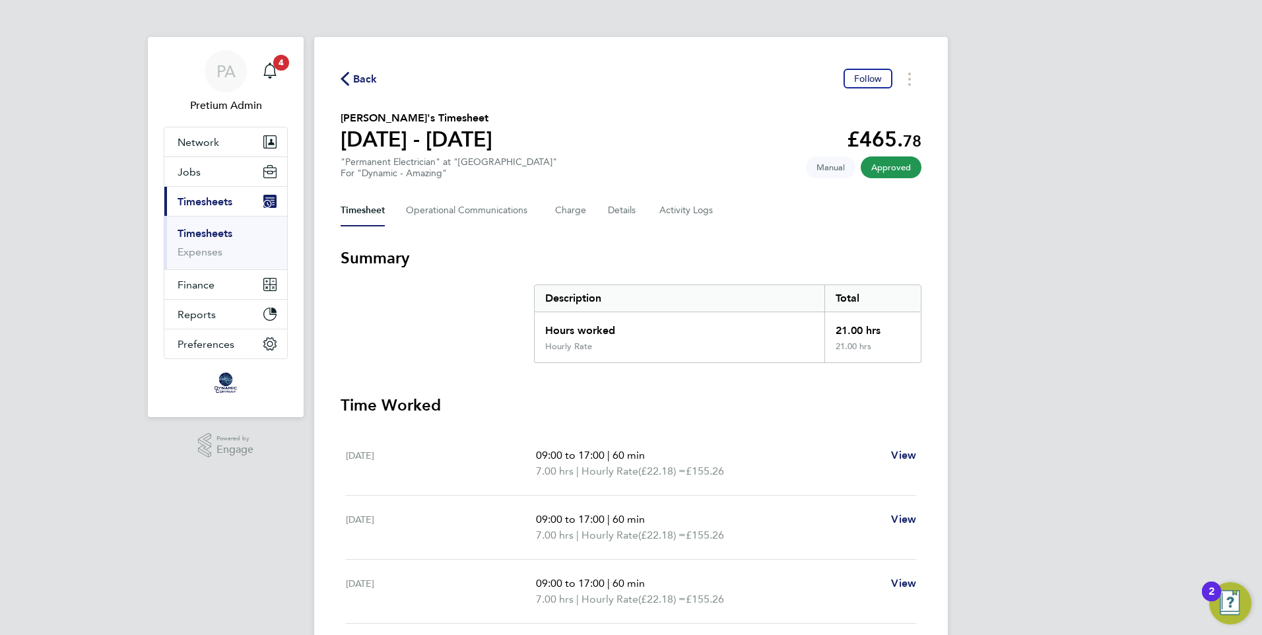
drag, startPoint x: 935, startPoint y: 176, endPoint x: 846, endPoint y: 164, distance: 89.9
click at [846, 164] on div "Back Follow [PERSON_NAME]'s Timesheet [DATE] - [DATE] £465. 78 "Permanent Elect…" at bounding box center [631, 474] width 634 height 875
drag, startPoint x: 846, startPoint y: 164, endPoint x: 667, endPoint y: 133, distance: 181.6
click at [667, 133] on section "[PERSON_NAME]'s Timesheet [DATE] - [DATE] £465. 78 "Permanent Electrician" at "…" at bounding box center [631, 144] width 581 height 69
